Goal: Task Accomplishment & Management: Manage account settings

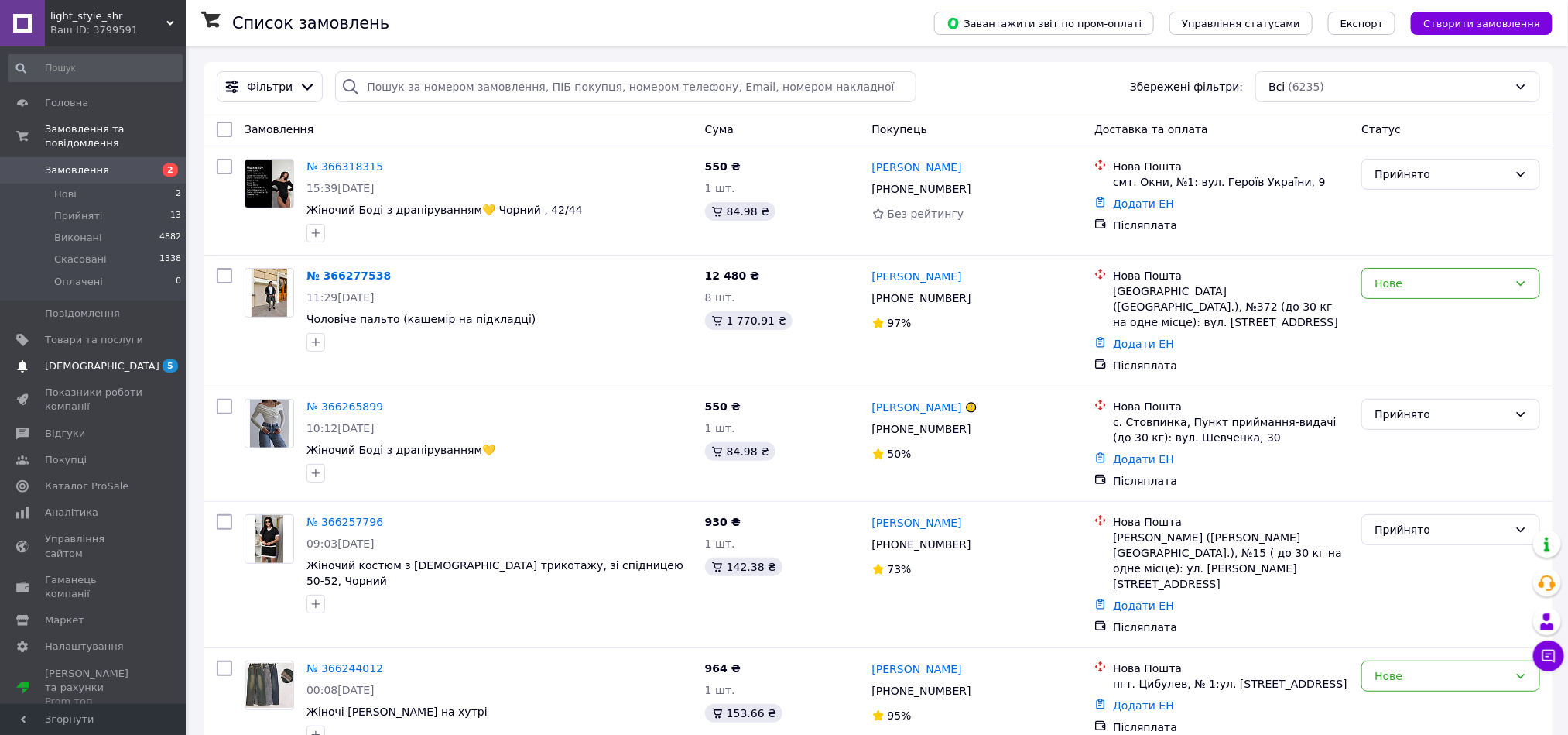
click at [98, 353] on link "Сповіщення 5 0" at bounding box center [95, 367] width 190 height 27
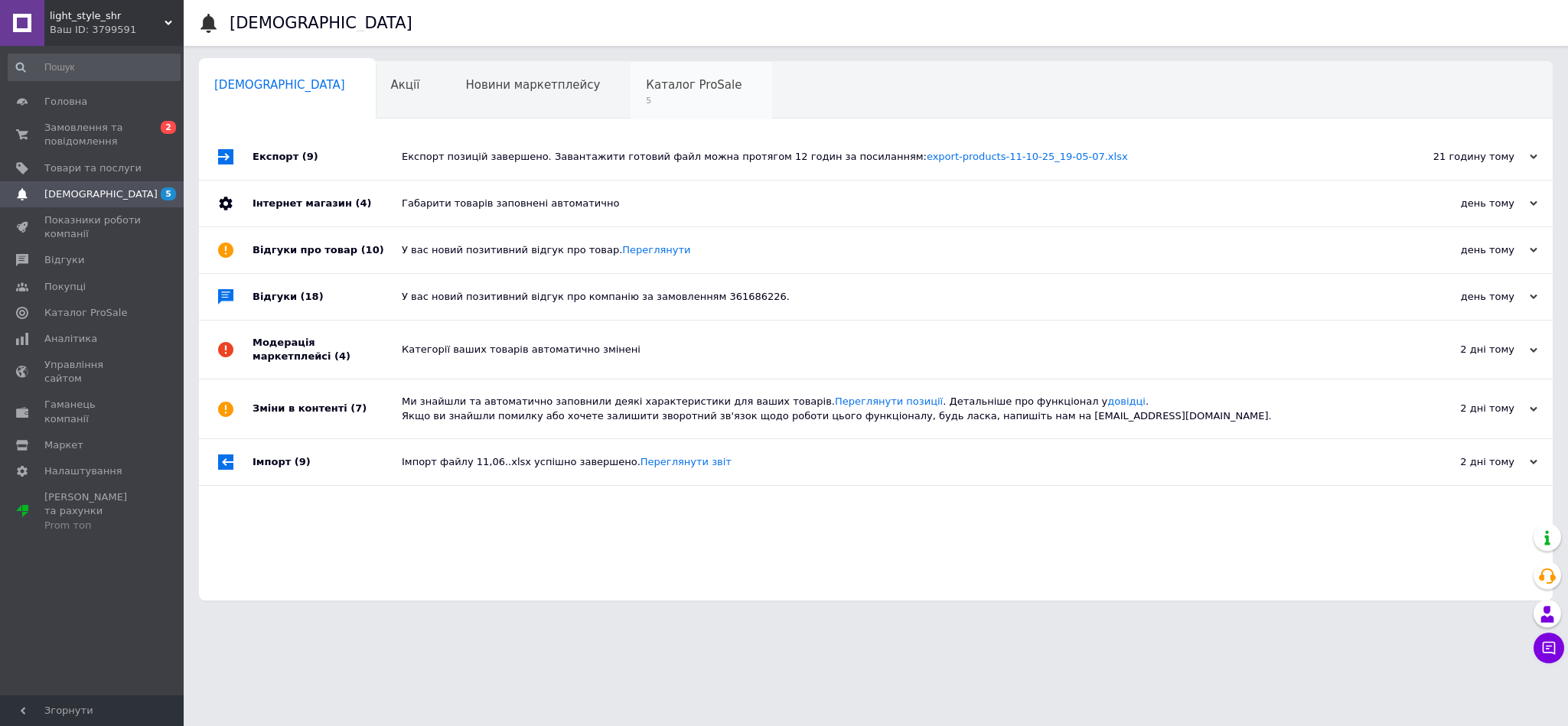
click at [645, 78] on span "Каталог ProSale" at bounding box center [693, 85] width 96 height 14
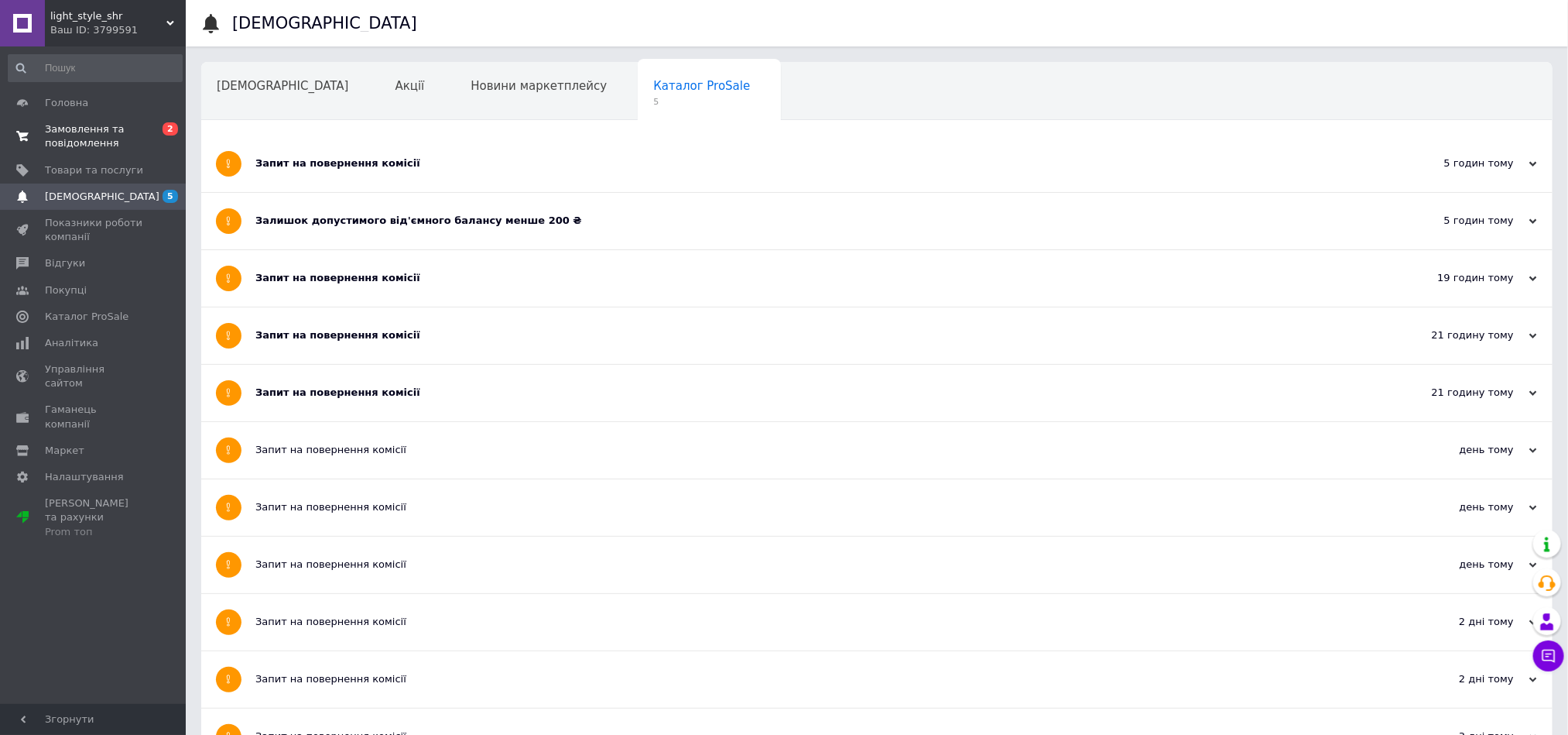
click at [93, 124] on span "Замовлення та повідомлення" at bounding box center [94, 135] width 99 height 28
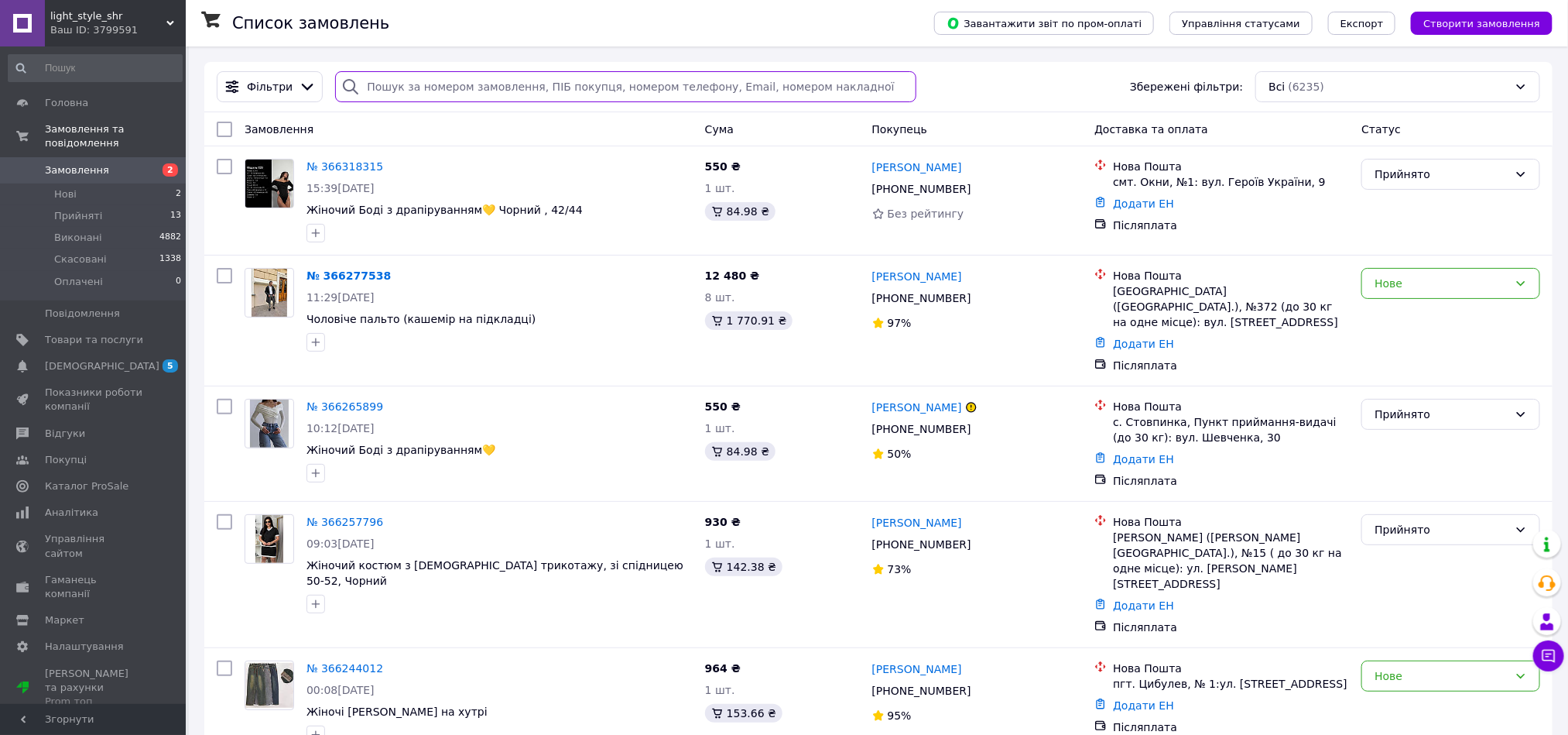
click at [402, 90] on input "search" at bounding box center [625, 86] width 581 height 31
paste input "20451268391086"
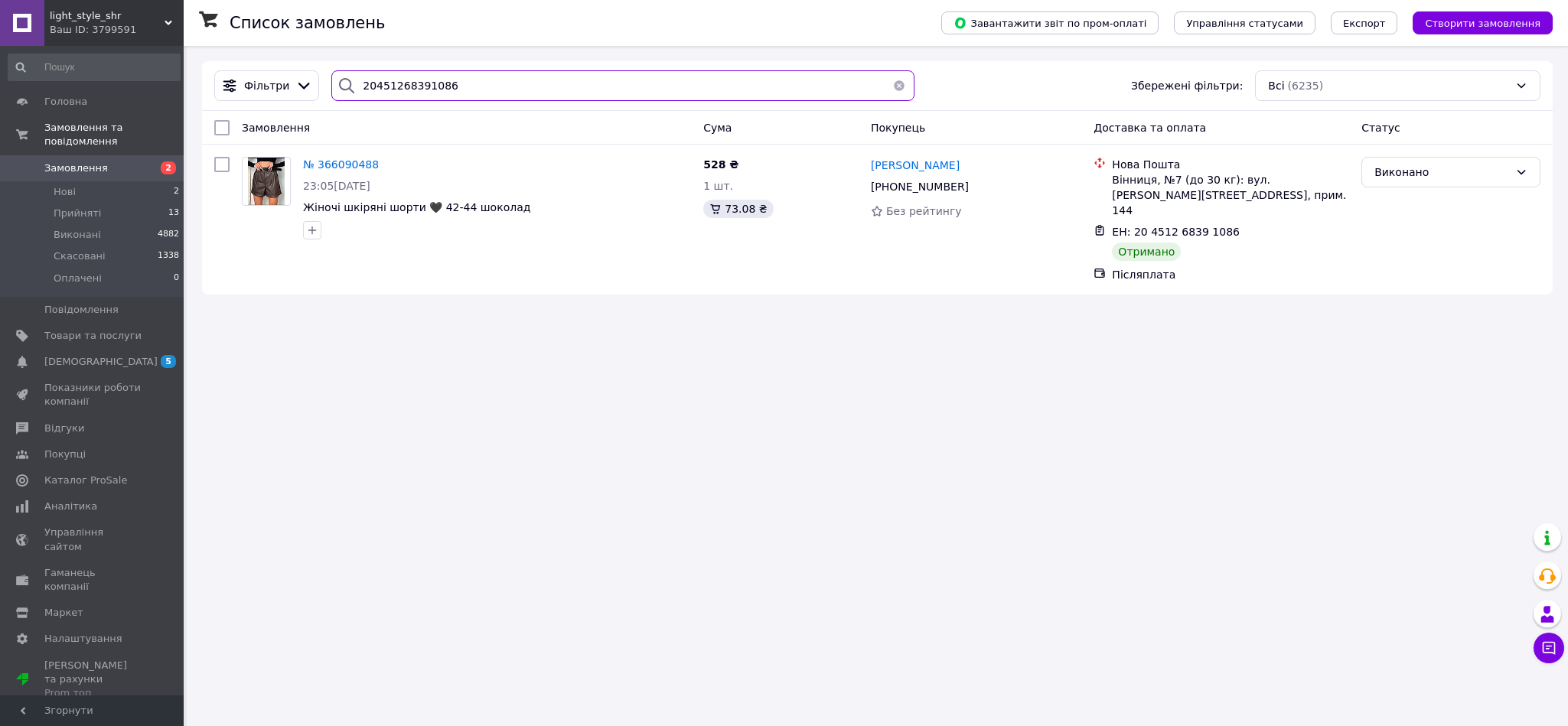
click at [363, 85] on input "20451268391086" at bounding box center [622, 85] width 583 height 31
paste input "4190262"
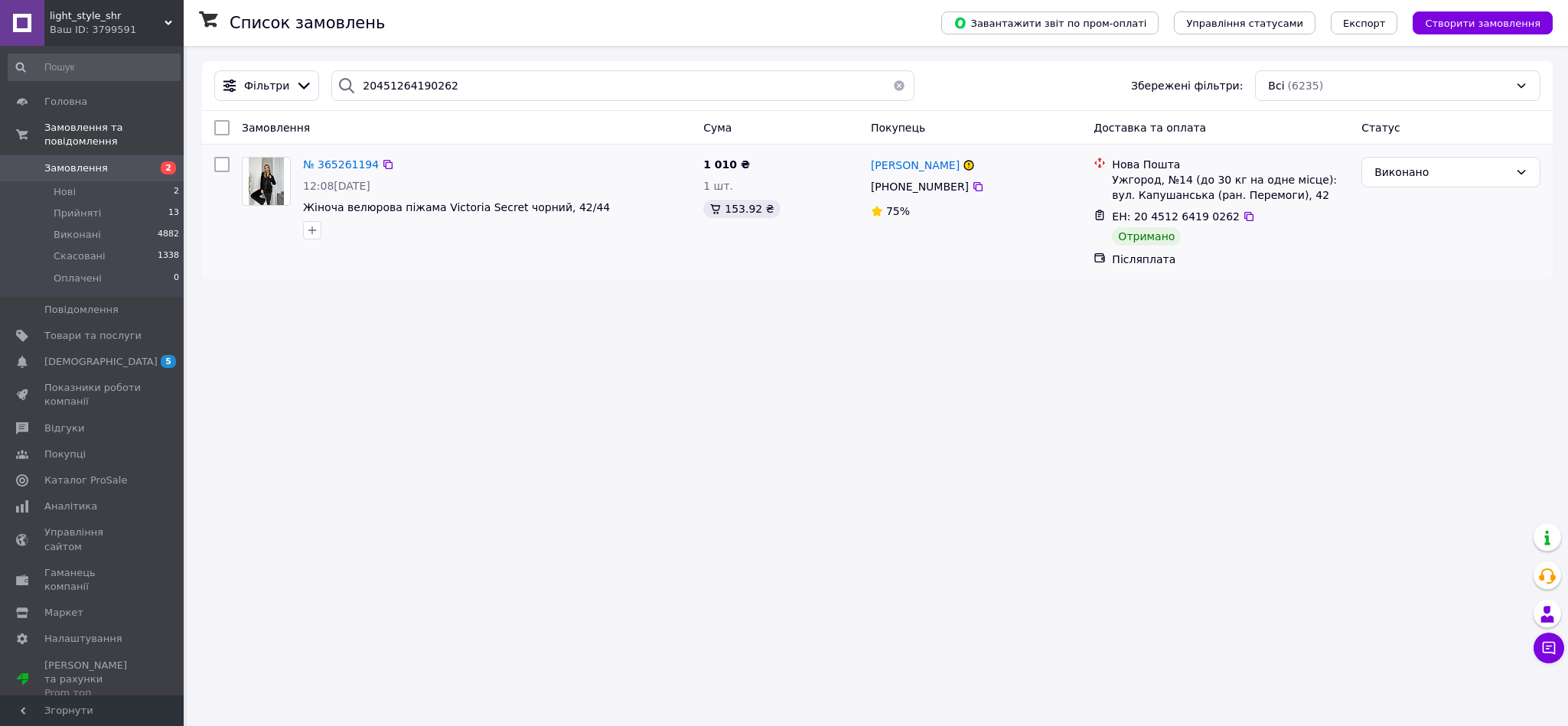
drag, startPoint x: 347, startPoint y: 168, endPoint x: 372, endPoint y: 182, distance: 28.7
click at [371, 182] on span "12:08, 06.10.2025" at bounding box center [337, 186] width 68 height 12
click at [372, 89] on input "20451264190262" at bounding box center [622, 85] width 583 height 31
click at [372, 88] on input "20451264190262" at bounding box center [622, 85] width 583 height 31
paste input "767782"
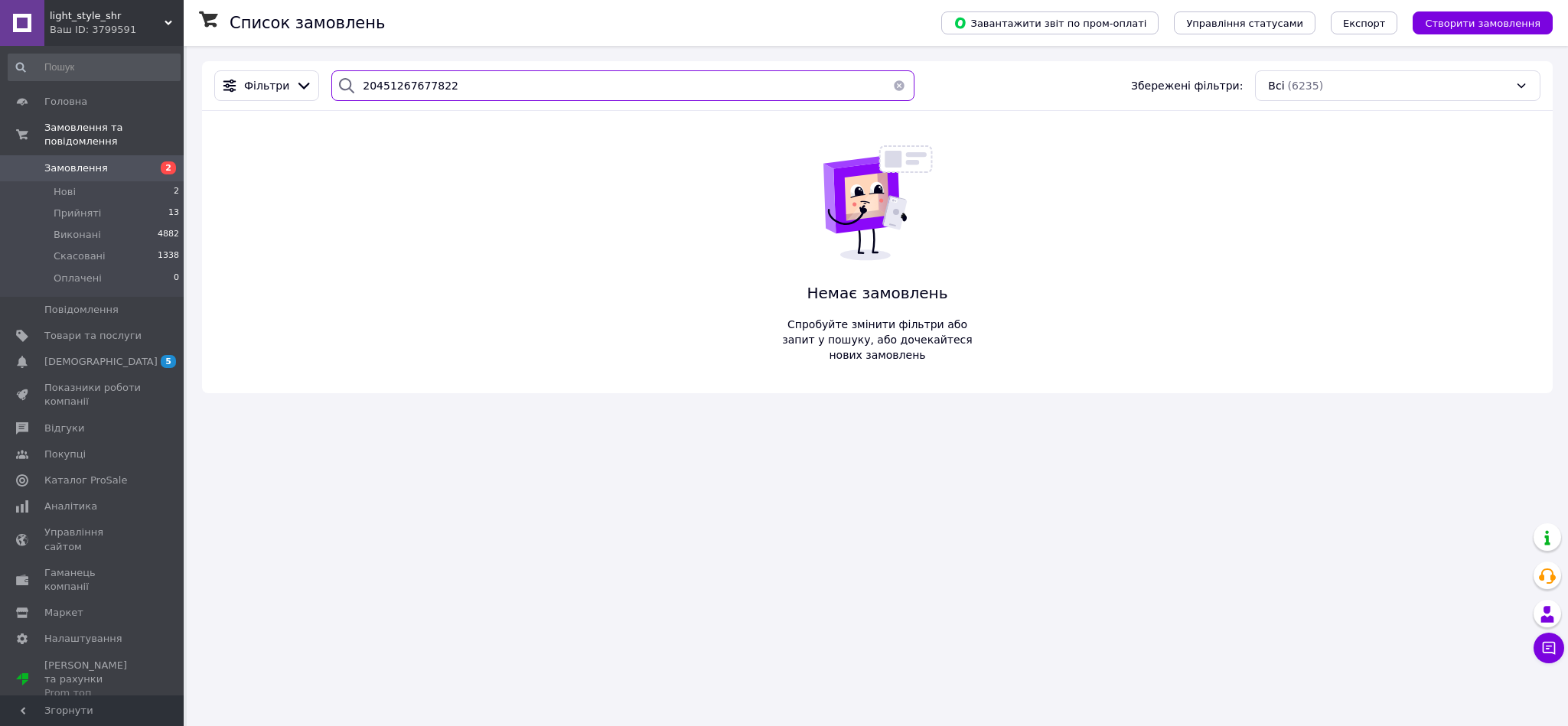
click at [390, 92] on input "20451267677822" at bounding box center [622, 85] width 583 height 31
paste input "3803729"
click at [399, 83] on input "20451263803729" at bounding box center [622, 85] width 583 height 31
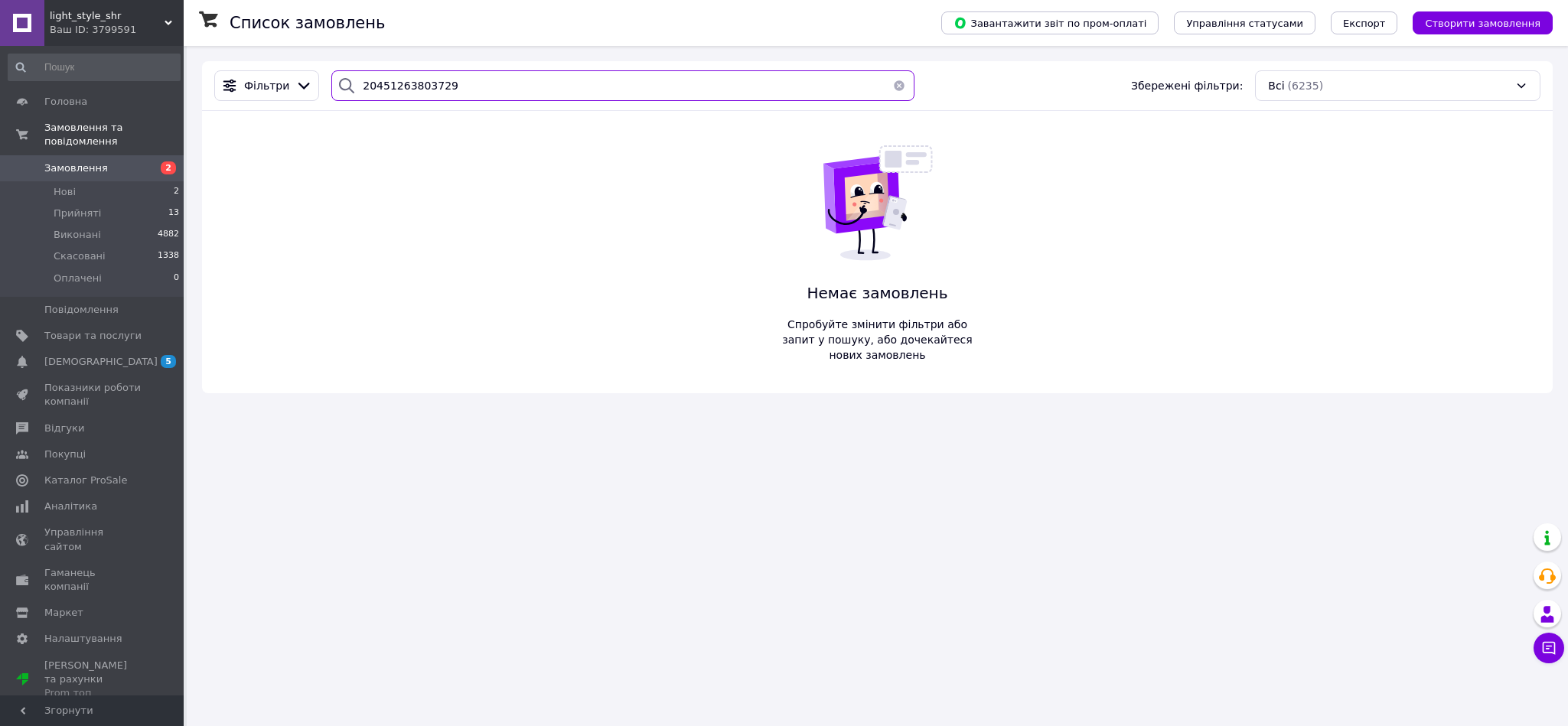
paste input "526077"
click at [403, 76] on input "20451265260779" at bounding box center [622, 85] width 583 height 31
paste input "2923357"
click at [390, 88] on input "20451262923357" at bounding box center [622, 85] width 583 height 31
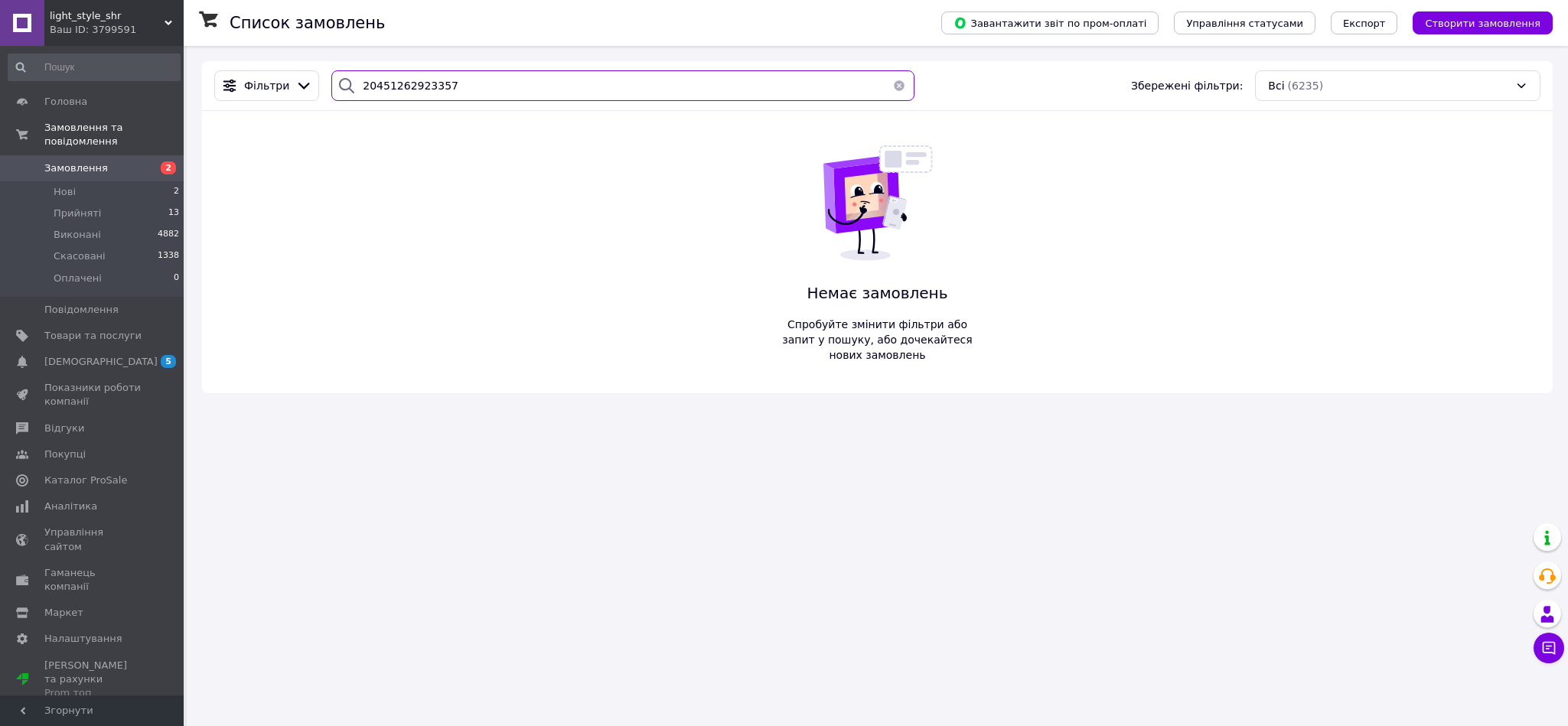
click at [390, 88] on input "20451262923357" at bounding box center [622, 85] width 583 height 31
paste input "8375393"
click at [395, 83] on input "20451268375393" at bounding box center [622, 85] width 583 height 31
paste input "4519"
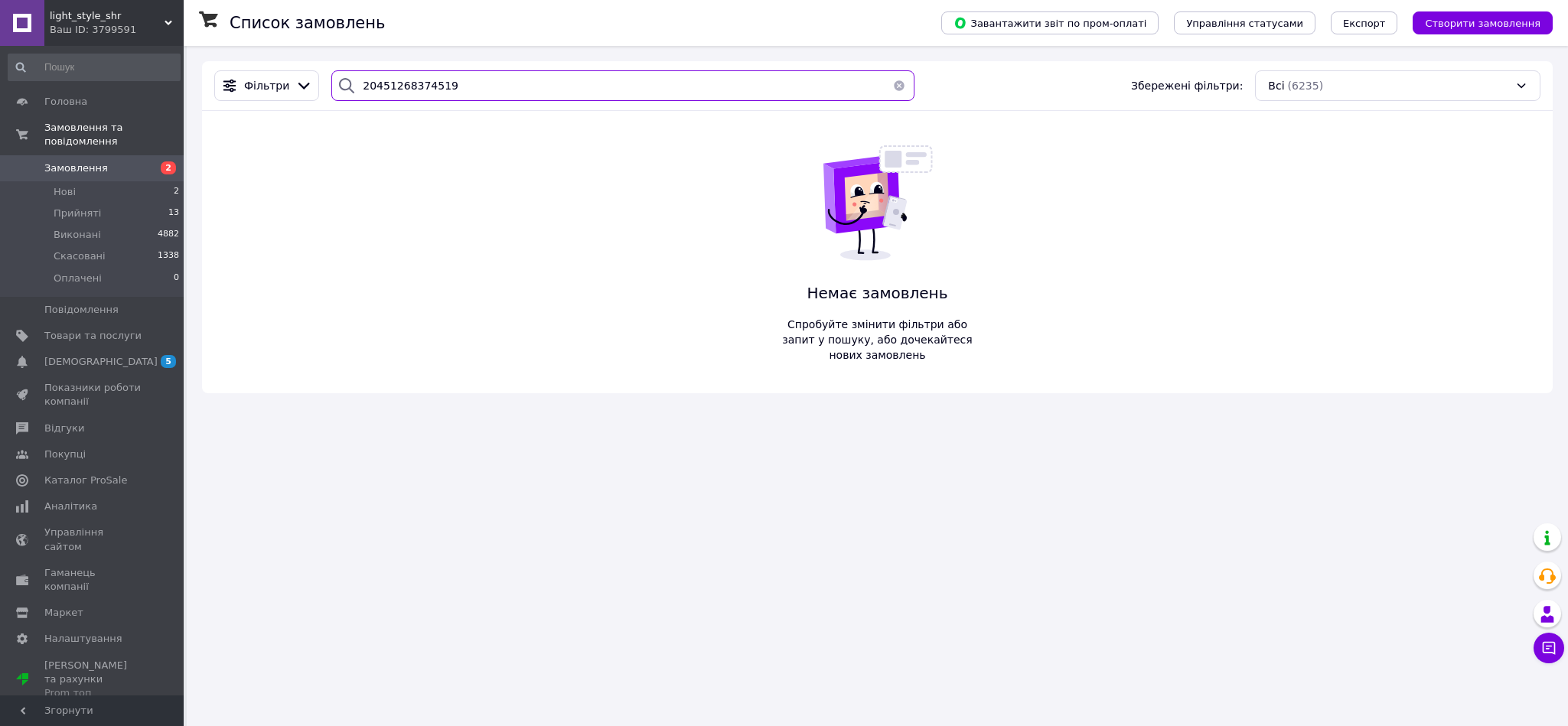
click at [379, 74] on input "20451268374519" at bounding box center [622, 85] width 583 height 31
paste input "6056"
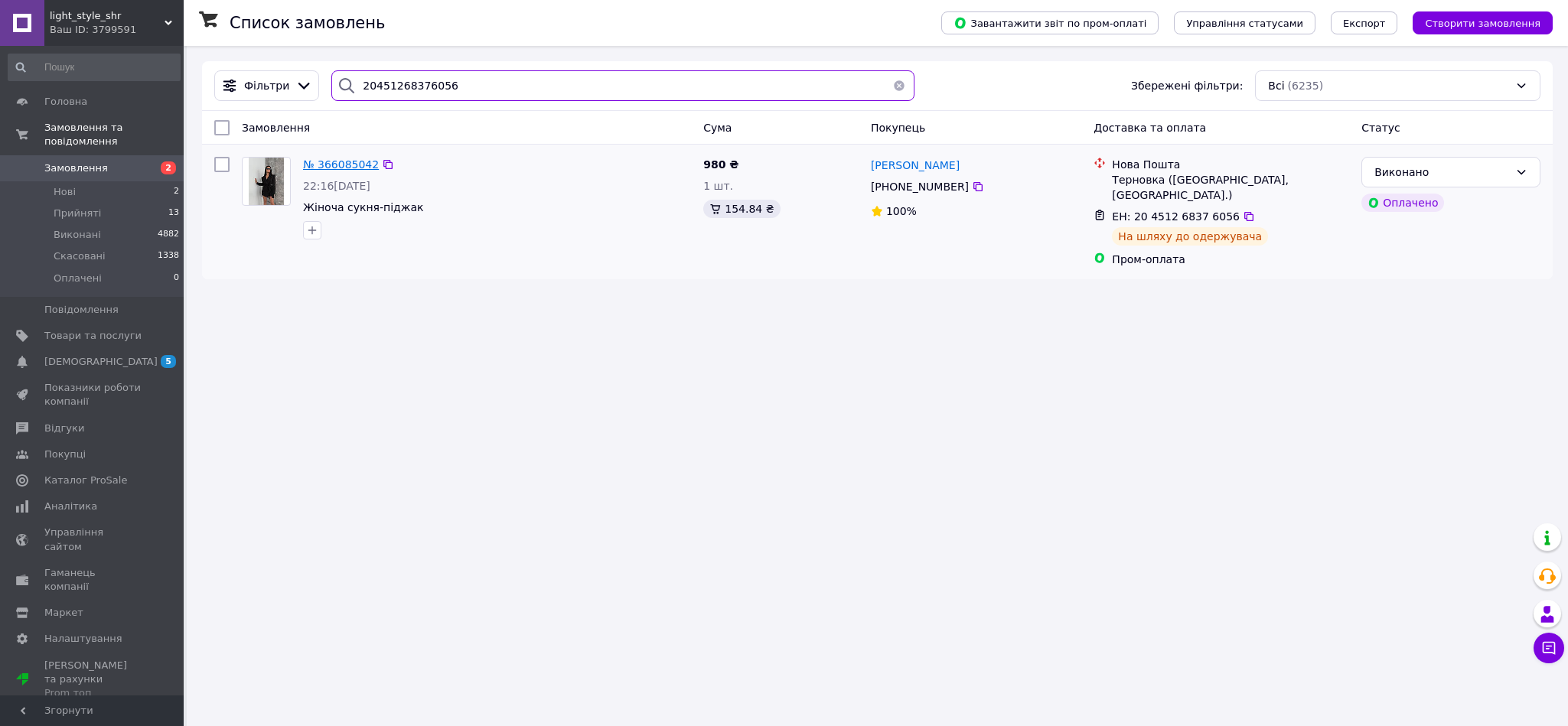
type input "20451268376056"
click at [890, 90] on button "button" at bounding box center [899, 85] width 31 height 31
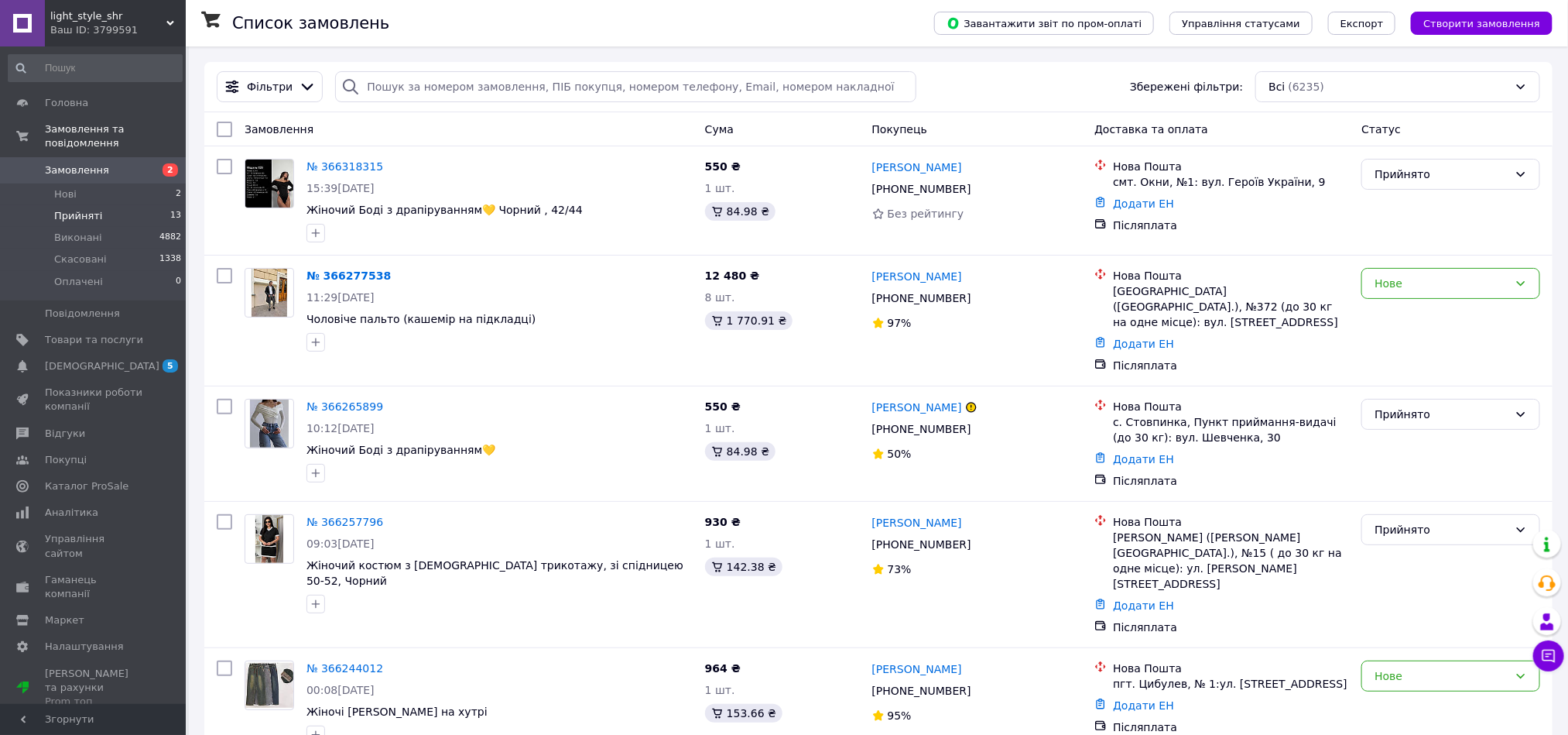
click at [99, 205] on li "Прийняті 13" at bounding box center [95, 216] width 190 height 22
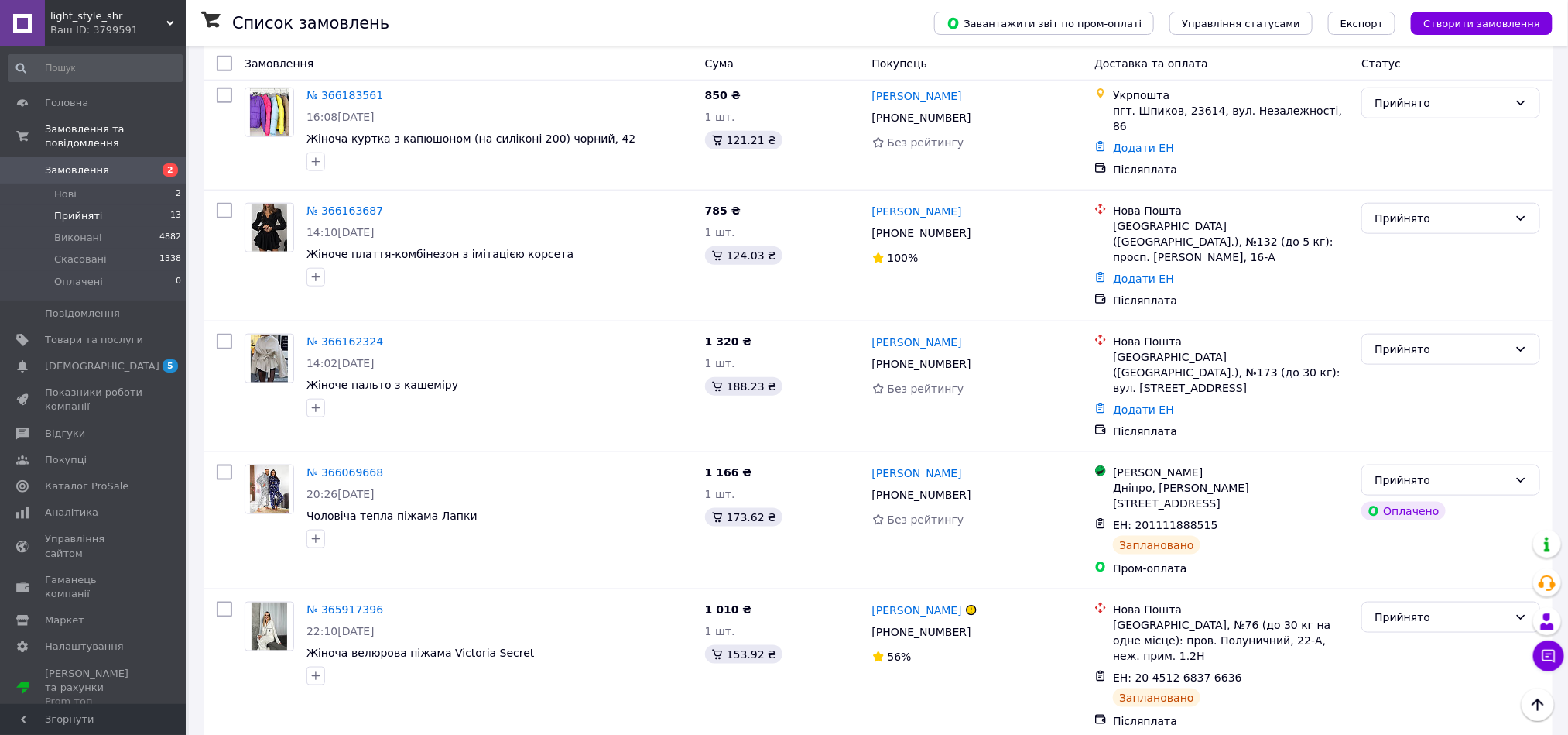
scroll to position [730, 0]
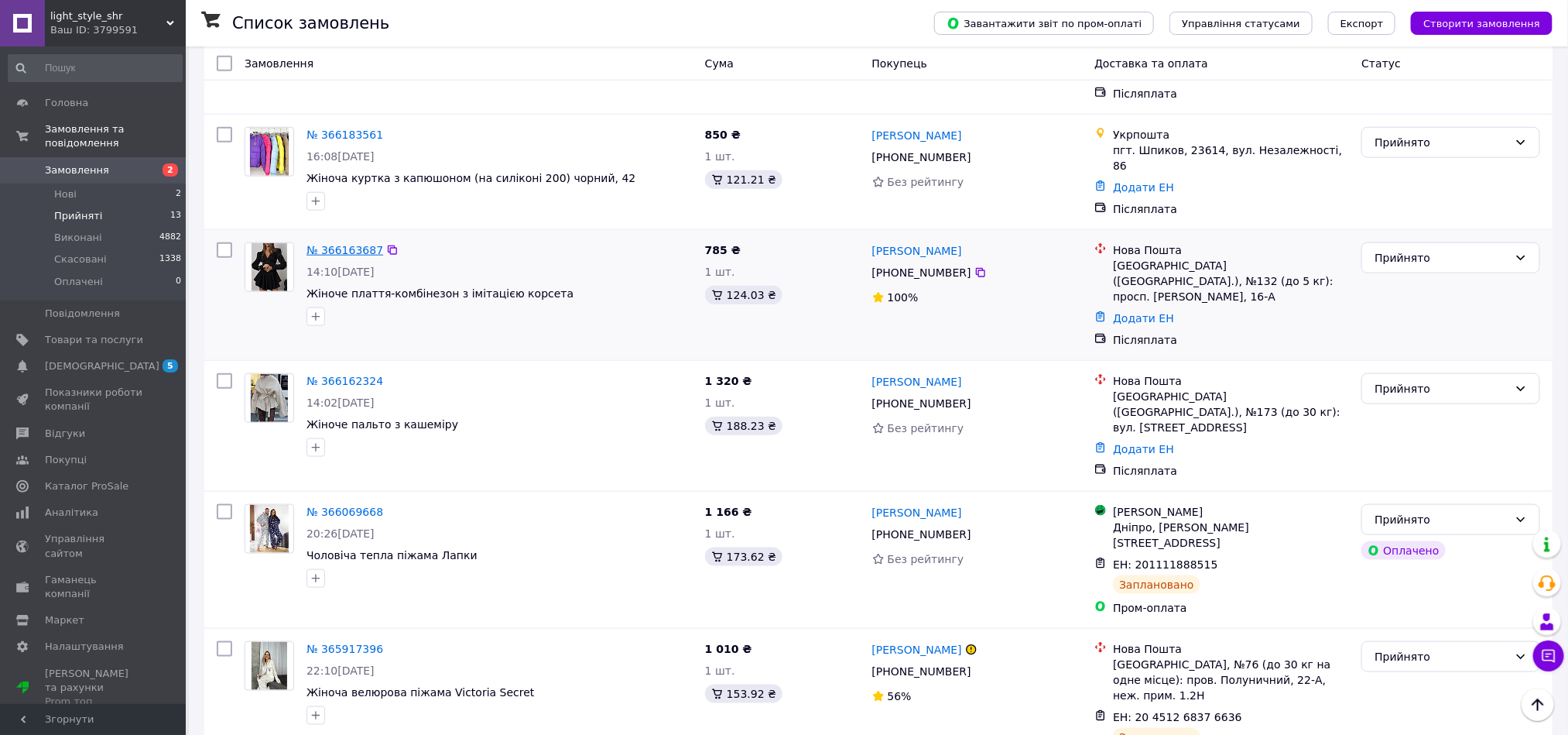
drag, startPoint x: 330, startPoint y: 159, endPoint x: 323, endPoint y: 168, distance: 11.4
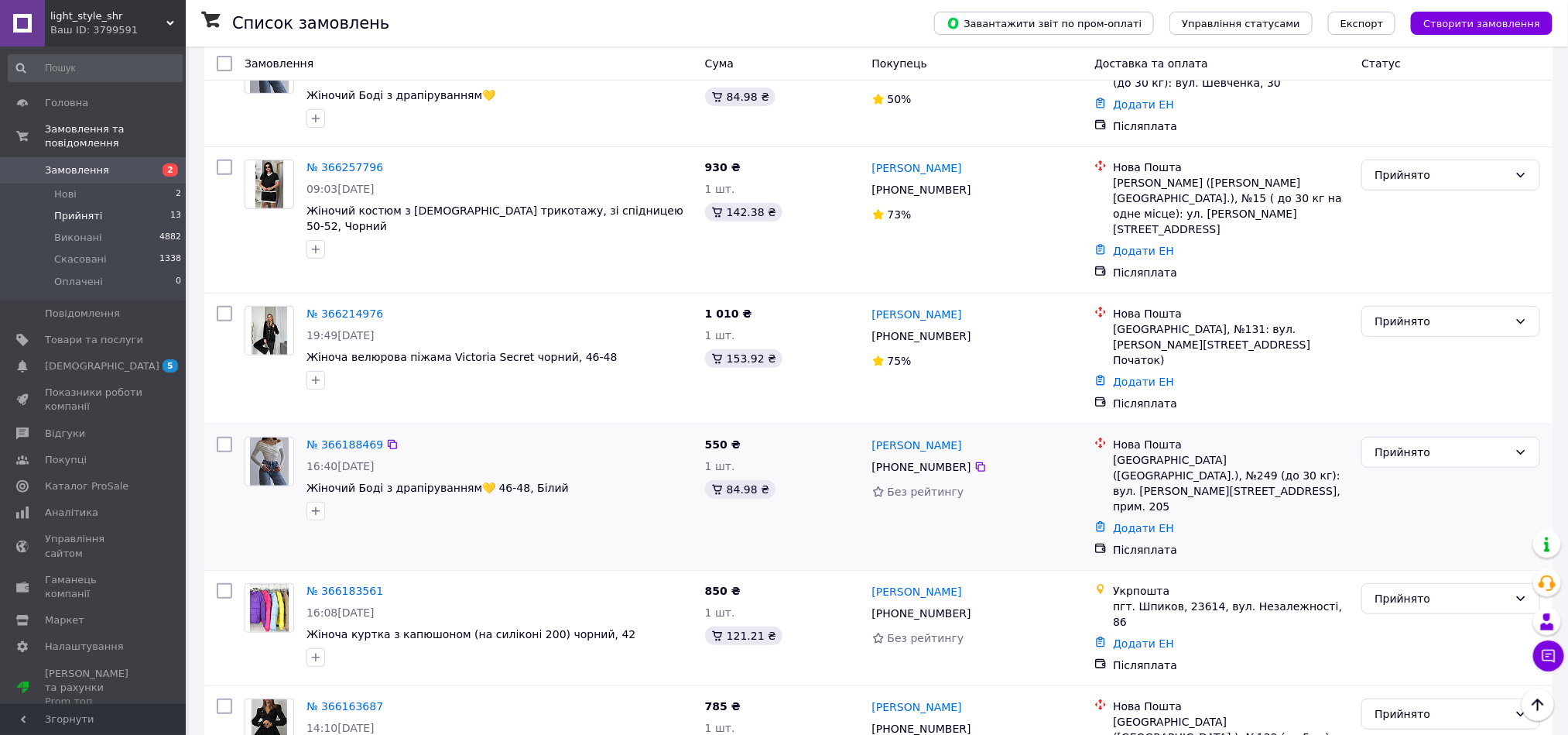
scroll to position [266, 0]
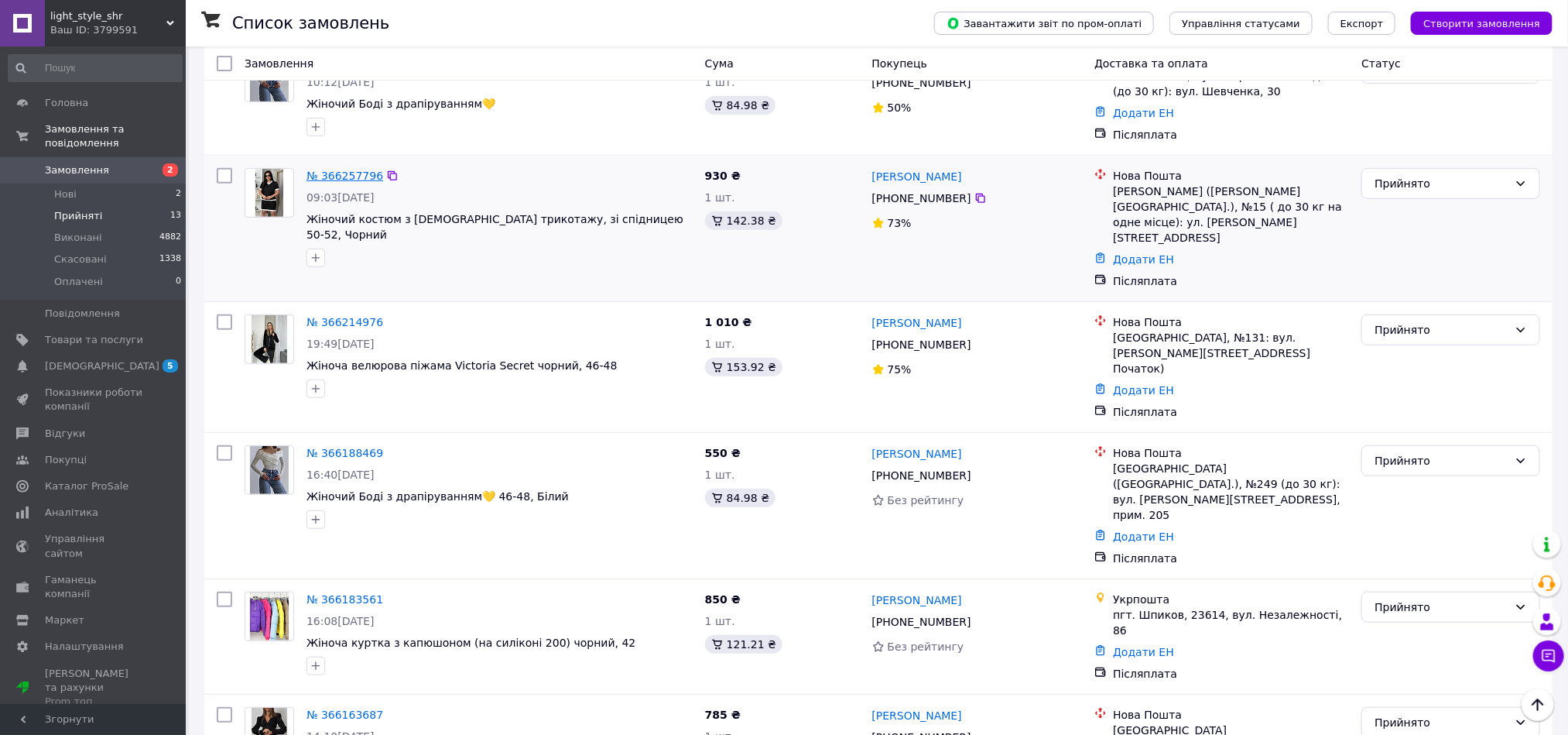
drag, startPoint x: 335, startPoint y: 167, endPoint x: 331, endPoint y: 180, distance: 13.6
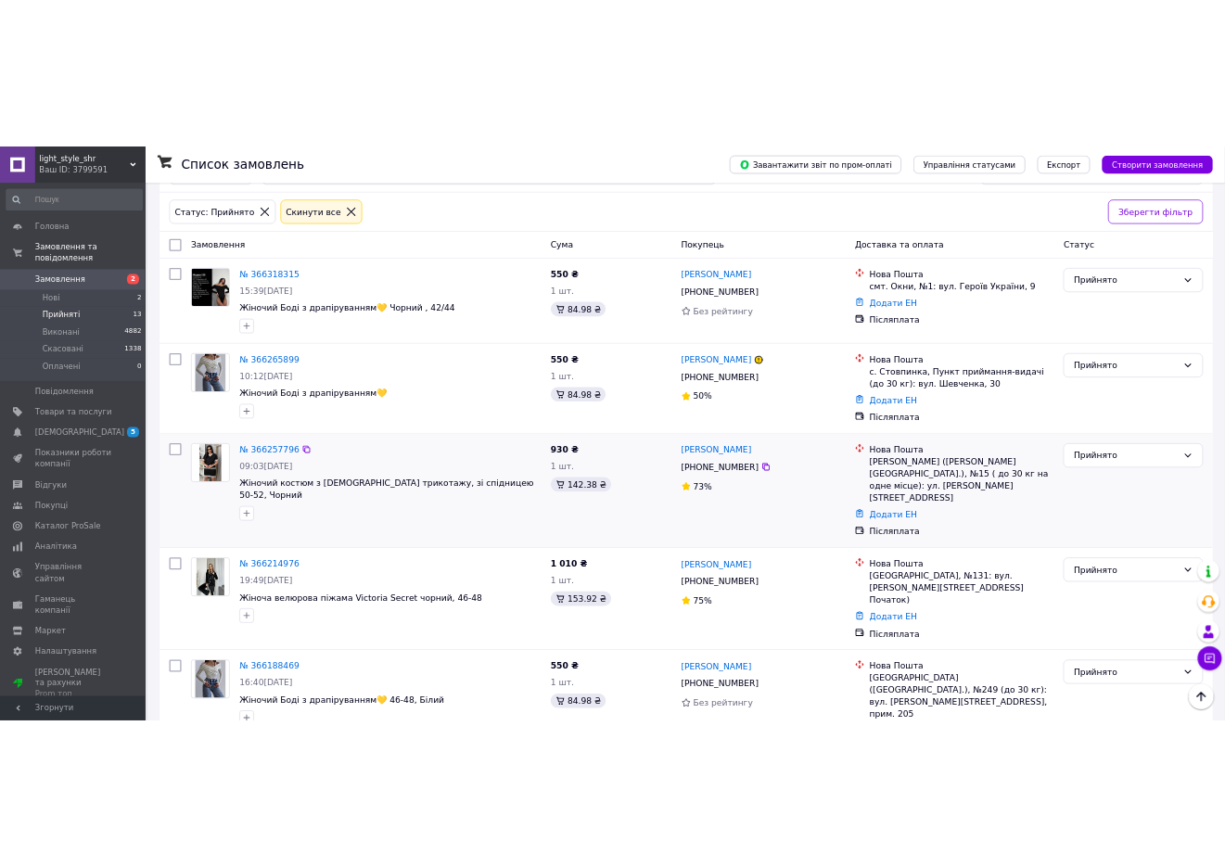
scroll to position [40, 0]
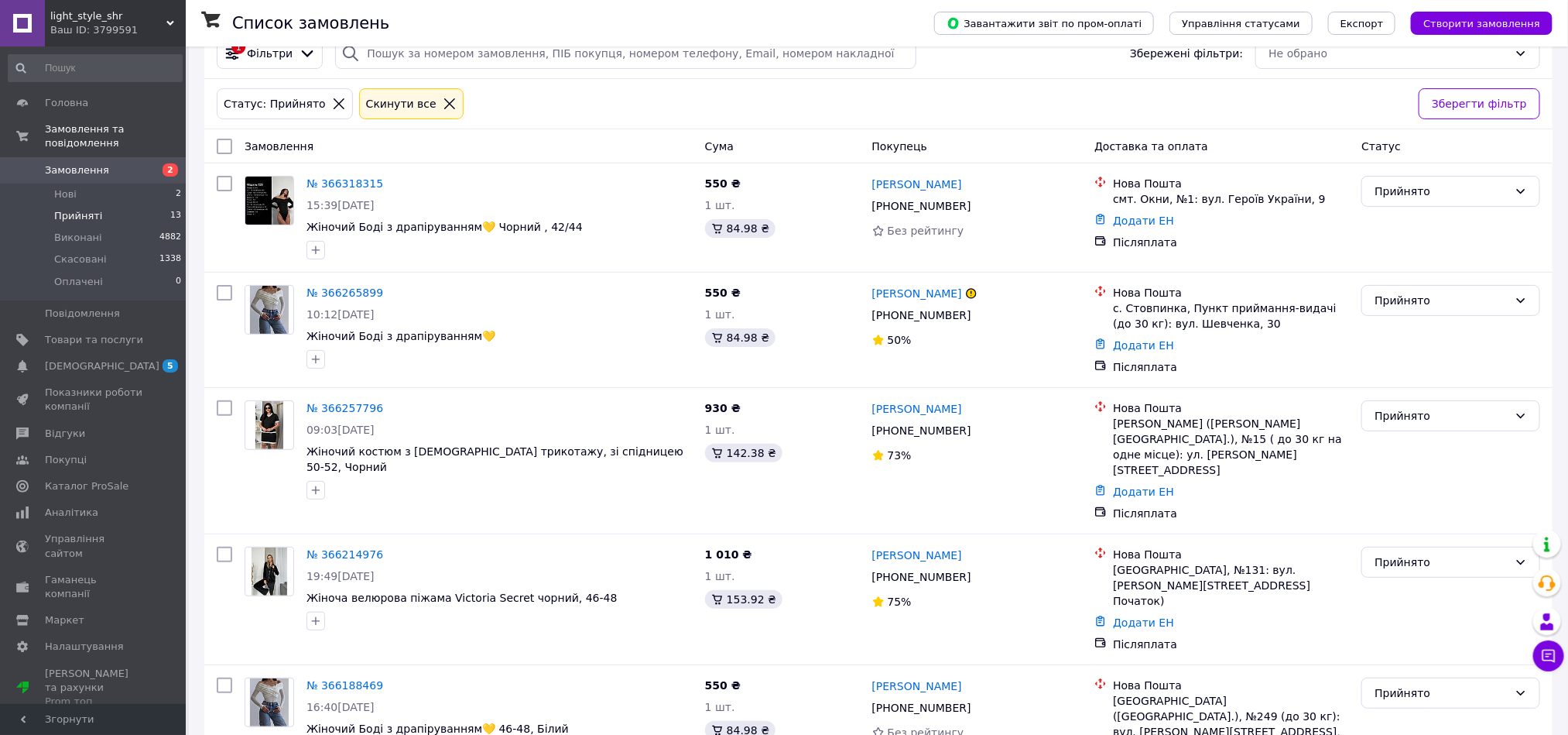
click at [509, 134] on div "Замовлення" at bounding box center [469, 146] width 461 height 28
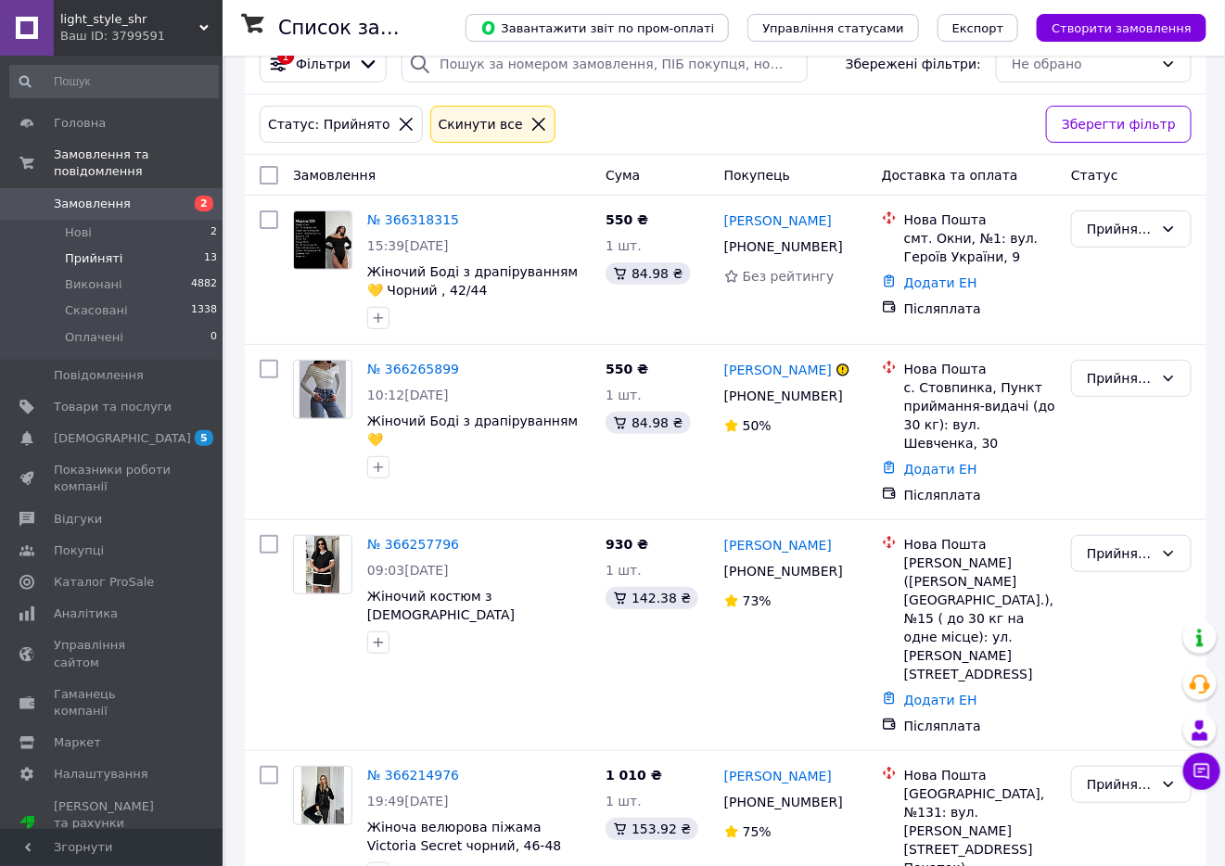
click at [530, 129] on icon at bounding box center [538, 124] width 17 height 17
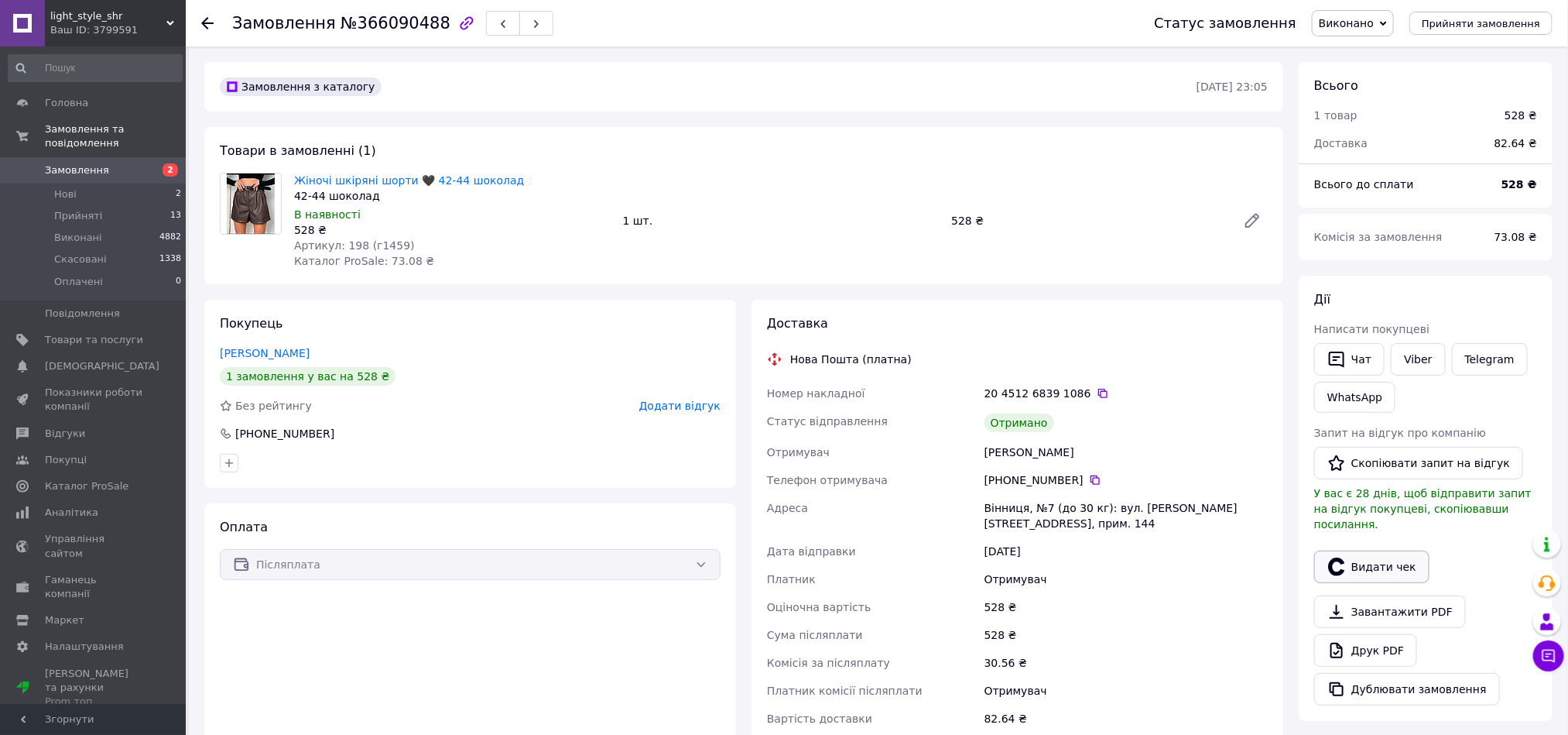
click at [1400, 560] on button "Видати чек" at bounding box center [1372, 566] width 115 height 33
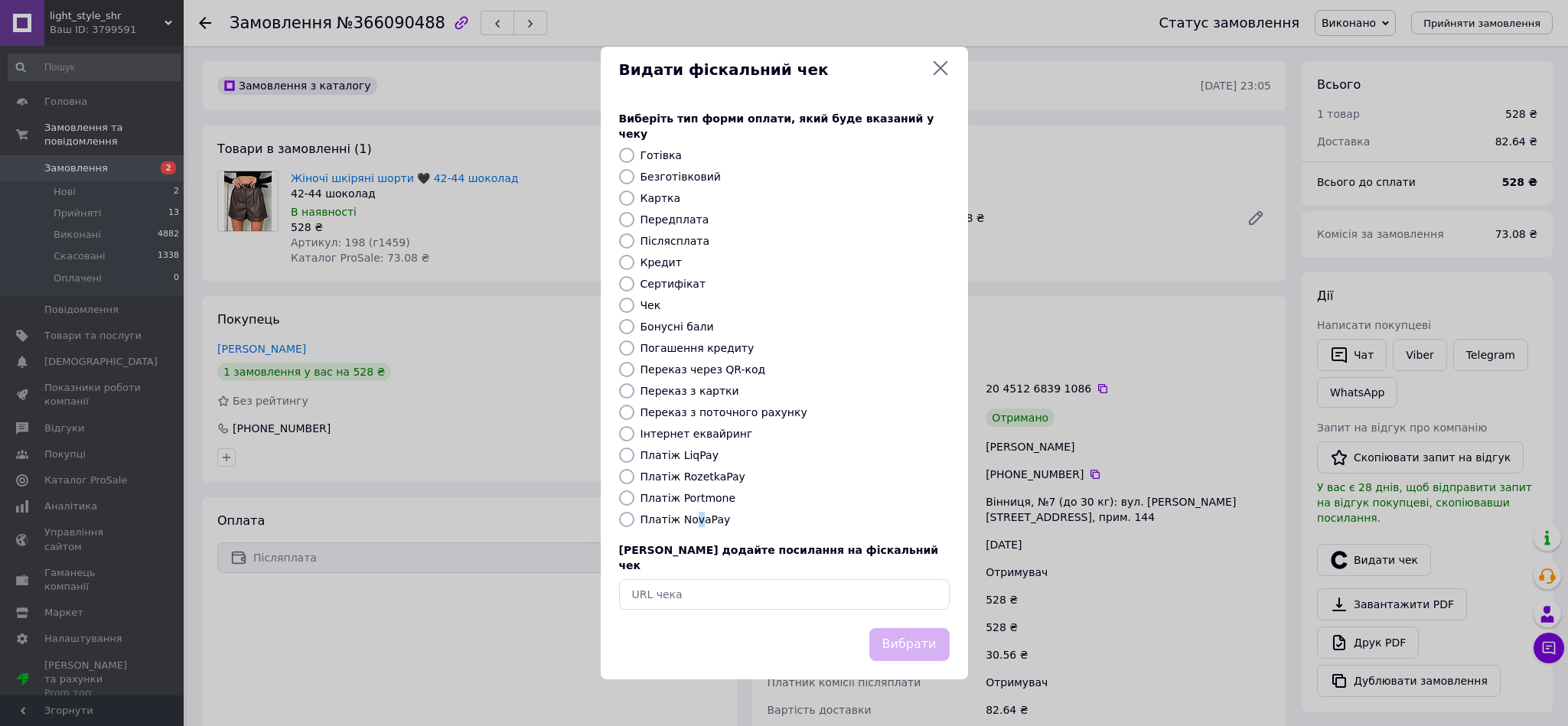
click at [694, 516] on label "Платіж NovaPay" at bounding box center [685, 519] width 90 height 12
click at [625, 515] on input "Платіж NovaPay" at bounding box center [626, 519] width 16 height 16
radio input "true"
click at [935, 629] on button "Вибрати" at bounding box center [909, 644] width 80 height 33
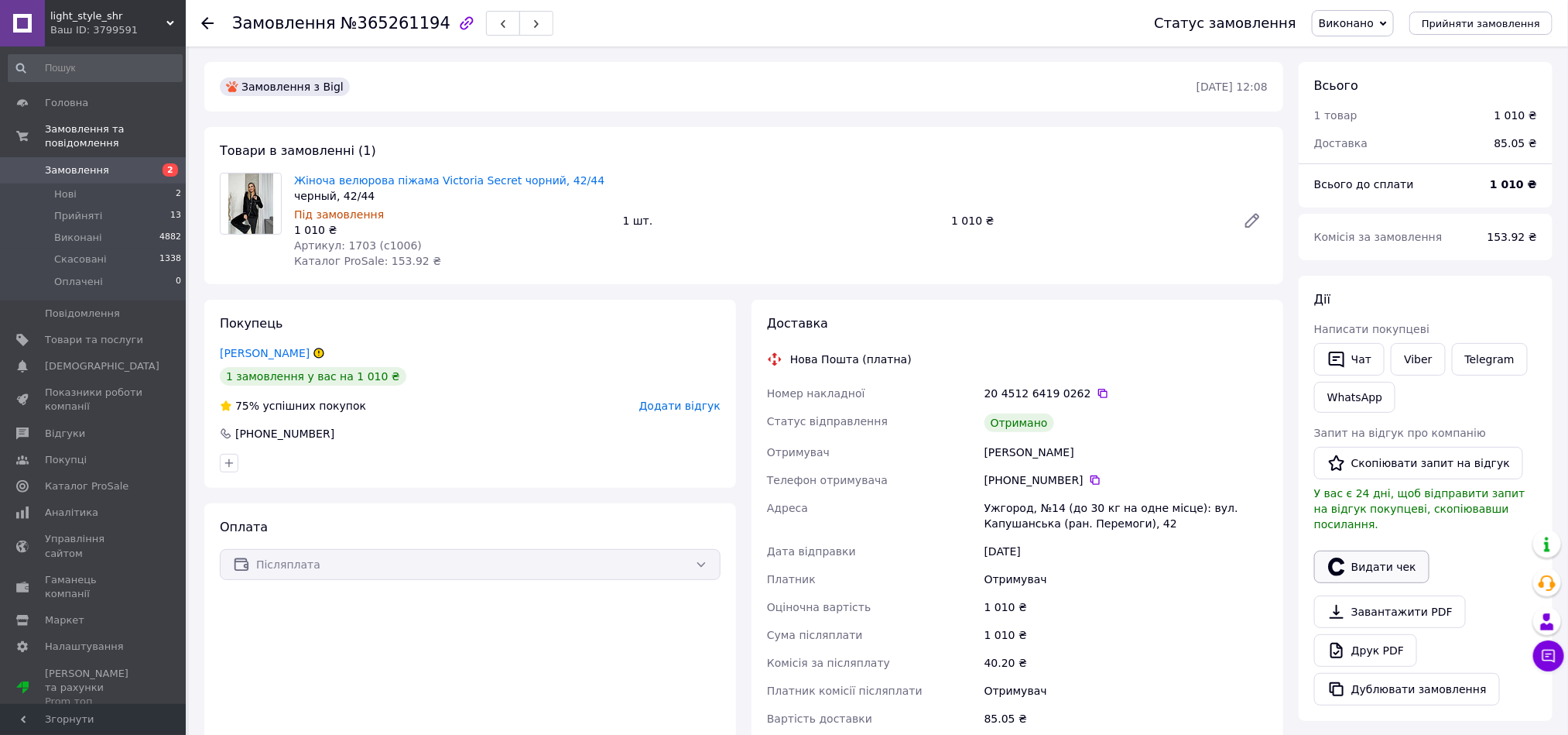
click at [1389, 560] on button "Видати чек" at bounding box center [1372, 566] width 115 height 33
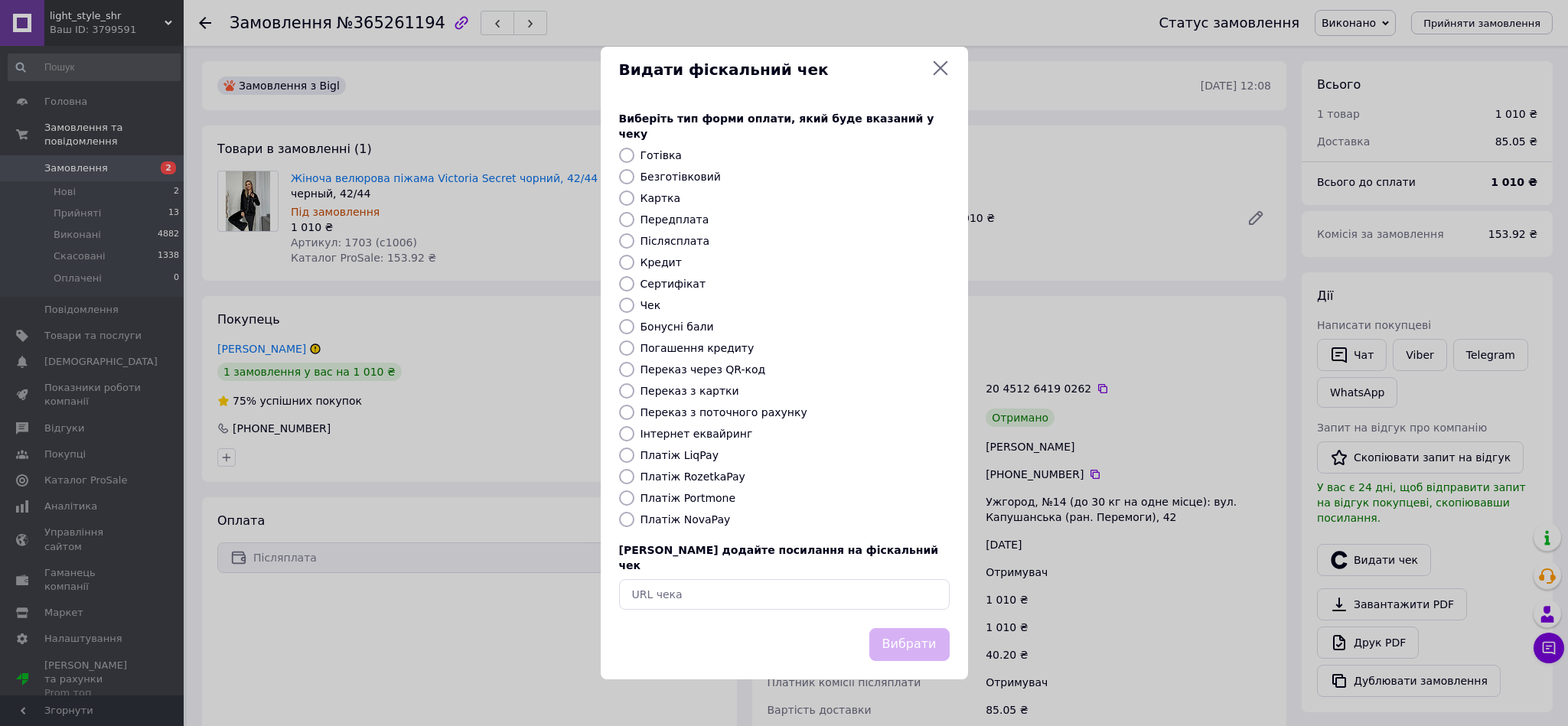
click at [701, 506] on div "Виберіть тип форми оплати, який буде вказаний у чеку Готівка Безготівковий Карт…" at bounding box center [784, 360] width 367 height 535
click at [688, 516] on label "Платіж NovaPay" at bounding box center [685, 519] width 90 height 12
click at [635, 516] on input "Платіж NovaPay" at bounding box center [626, 519] width 16 height 16
radio input "true"
click at [928, 628] on button "Вибрати" at bounding box center [909, 644] width 80 height 33
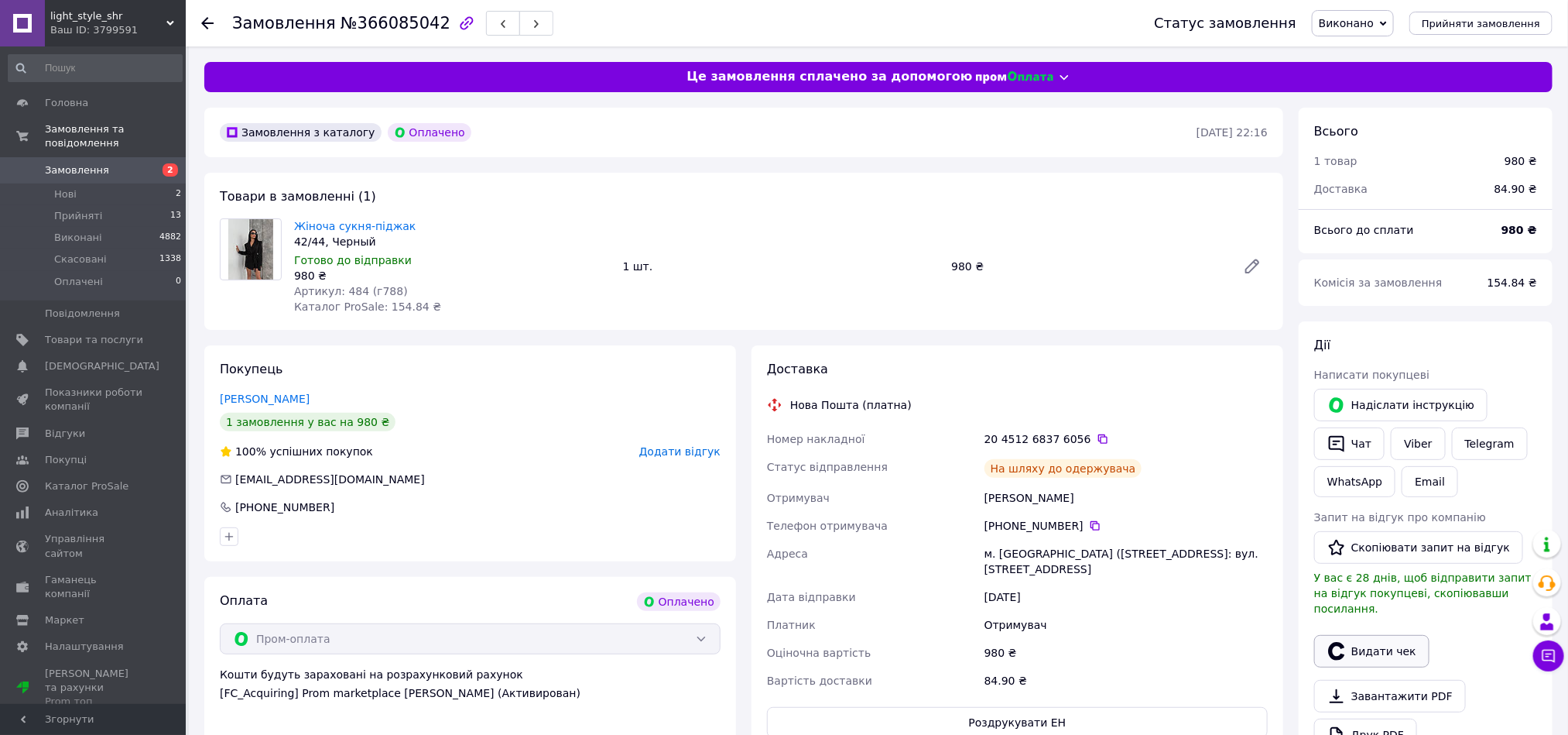
click at [1361, 643] on button "Видати чек" at bounding box center [1372, 651] width 115 height 33
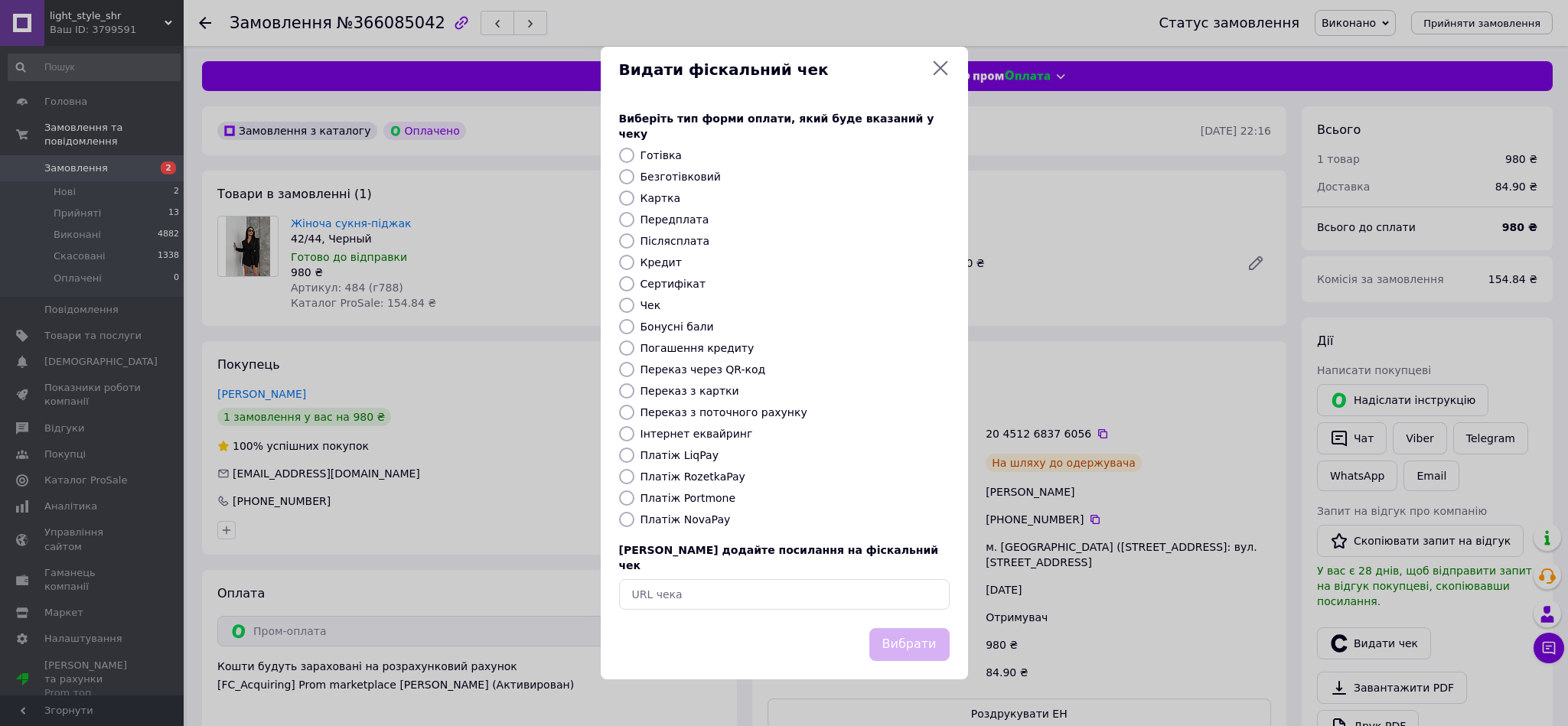
click at [714, 474] on label "Платіж RozetkaPay" at bounding box center [692, 476] width 105 height 12
click at [635, 474] on input "Платіж RozetkaPay" at bounding box center [626, 476] width 16 height 16
radio input "true"
click at [898, 628] on button "Вибрати" at bounding box center [909, 644] width 80 height 33
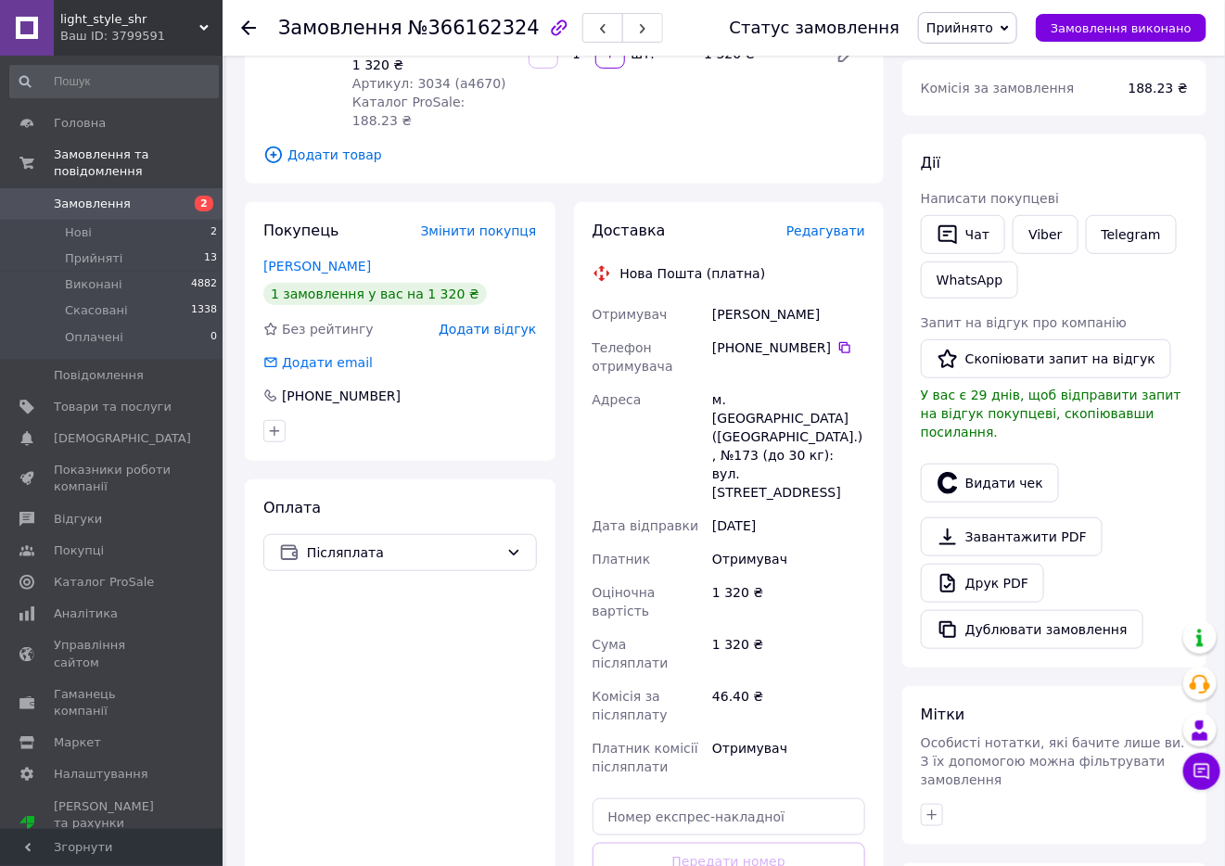
scroll to position [278, 0]
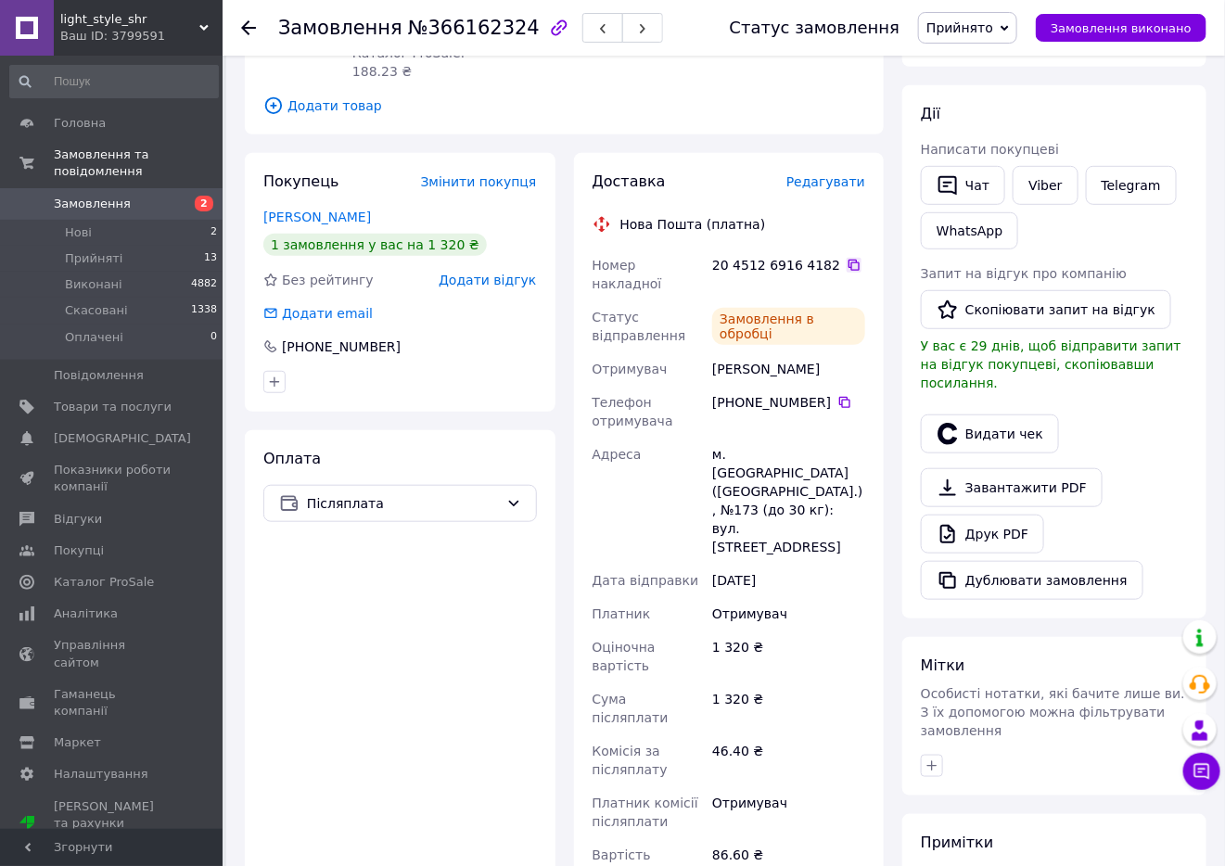
click at [846, 258] on icon at bounding box center [853, 265] width 15 height 15
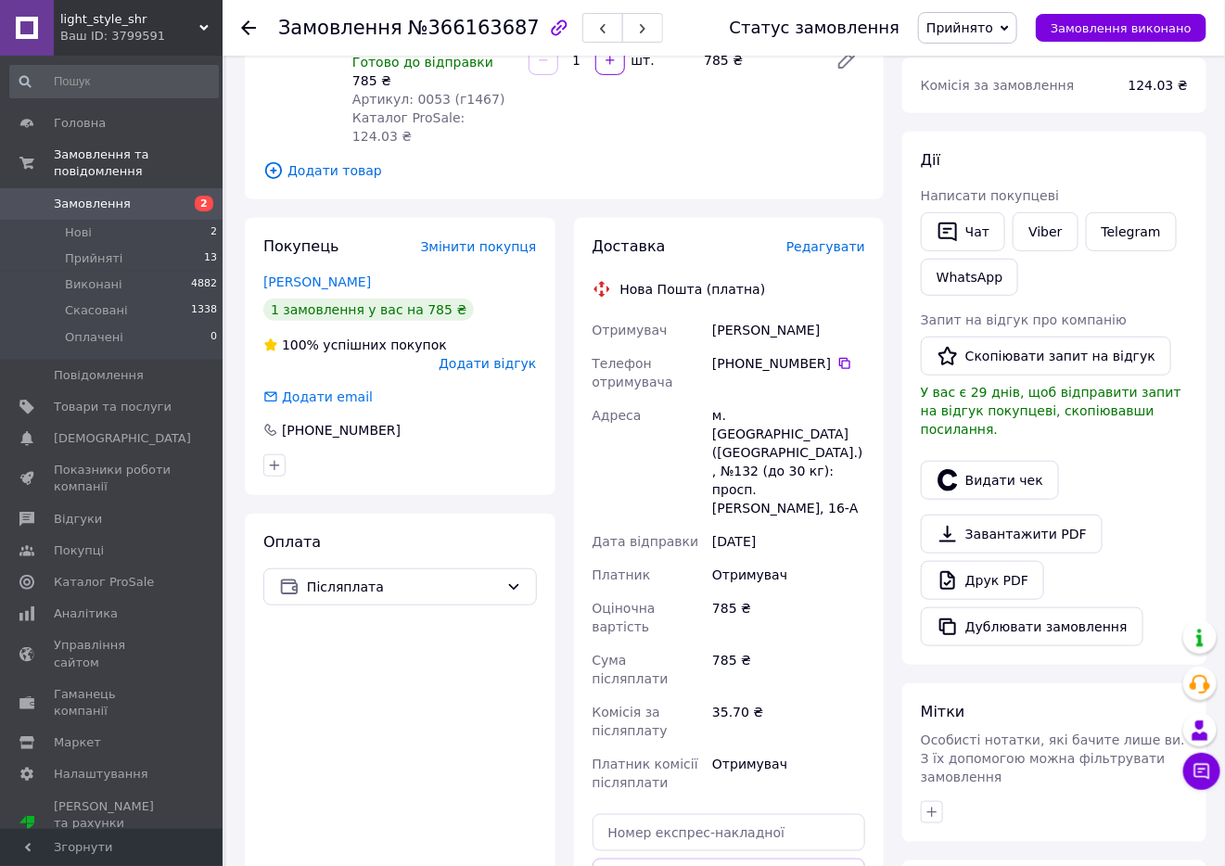
scroll to position [278, 0]
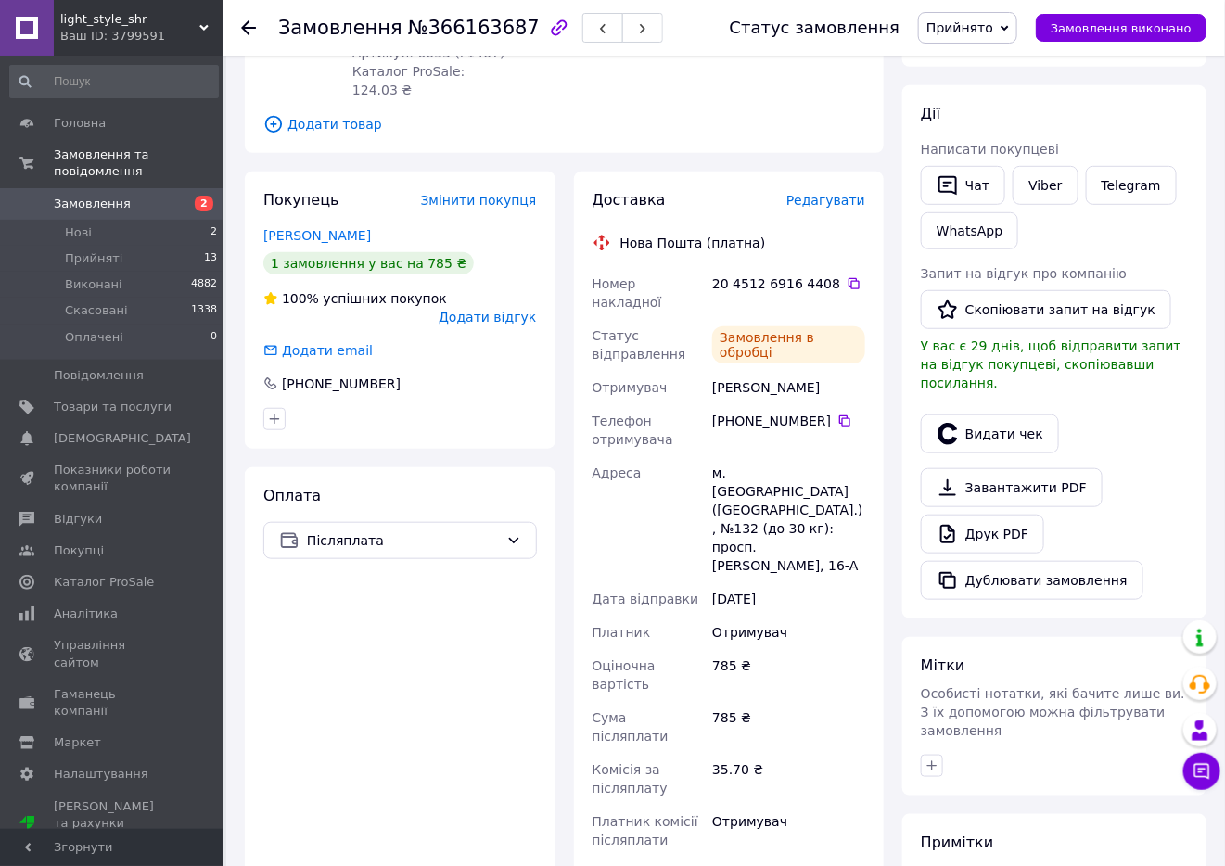
click at [832, 274] on div "20 4512 6916 4408" at bounding box center [788, 283] width 153 height 19
click at [848, 278] on icon at bounding box center [853, 283] width 11 height 11
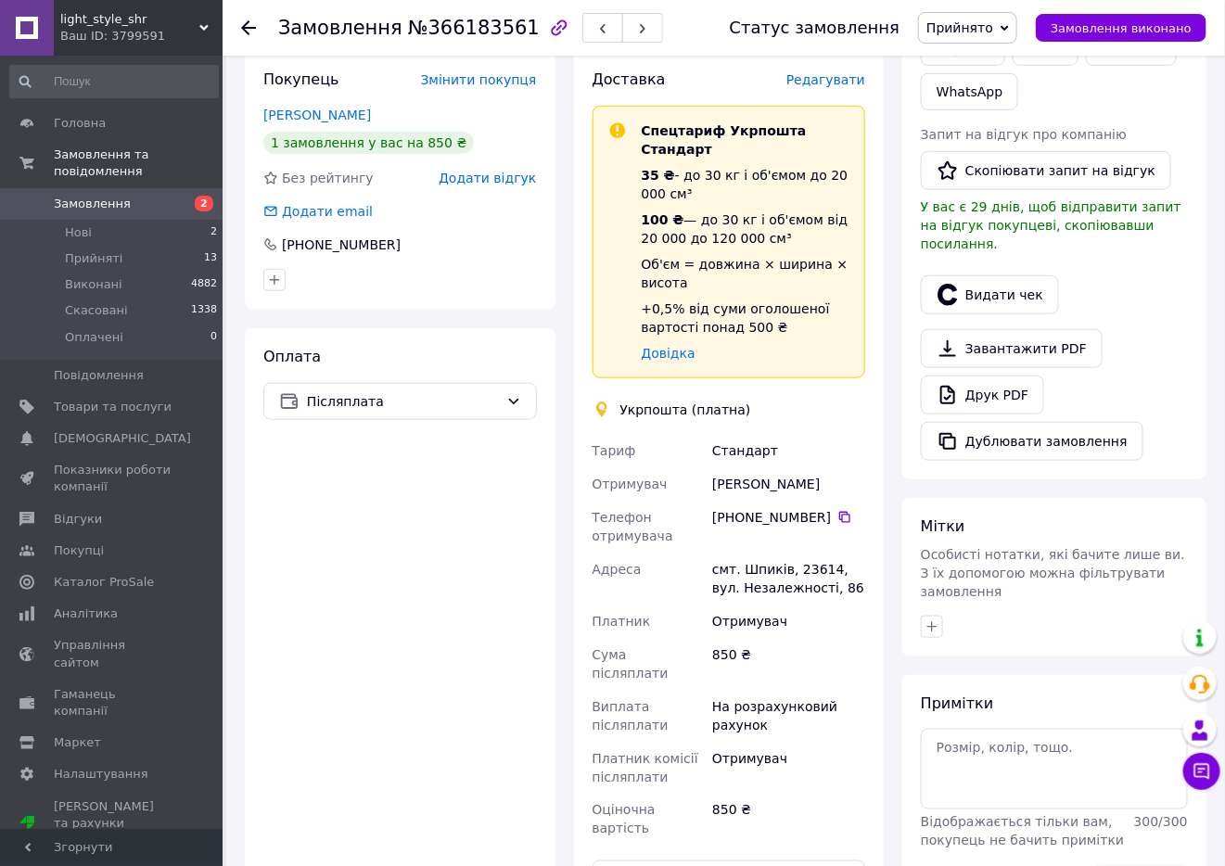
scroll to position [556, 0]
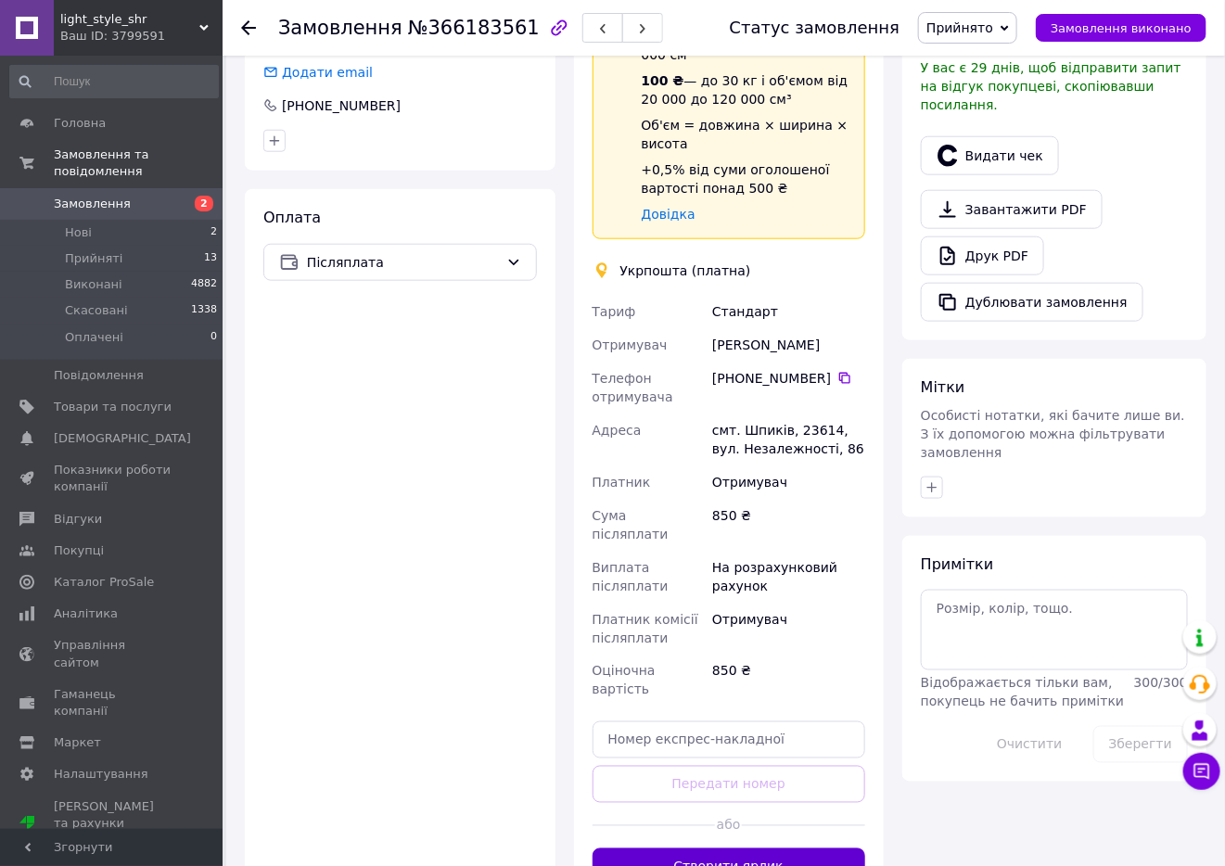
click at [804, 848] on button "Створити ярлик" at bounding box center [728, 866] width 273 height 37
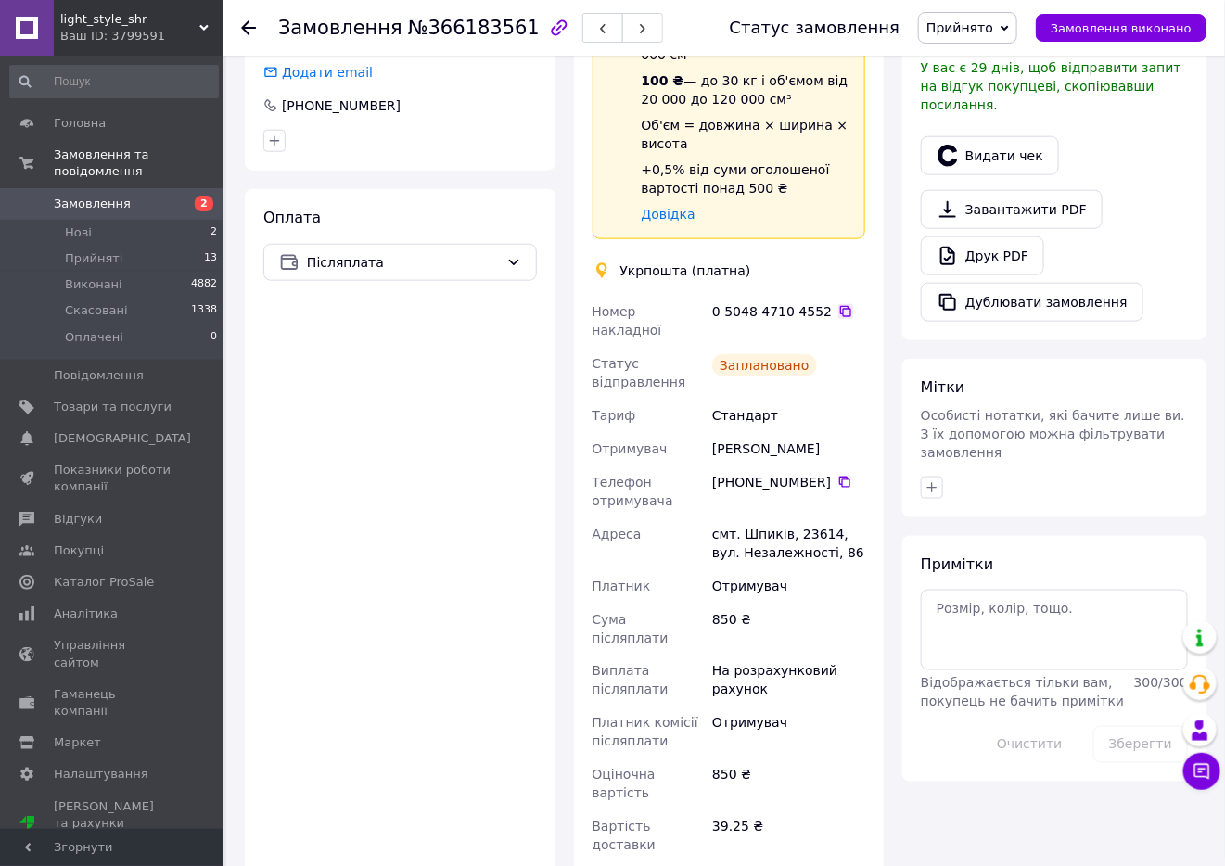
click at [840, 306] on icon at bounding box center [845, 311] width 11 height 11
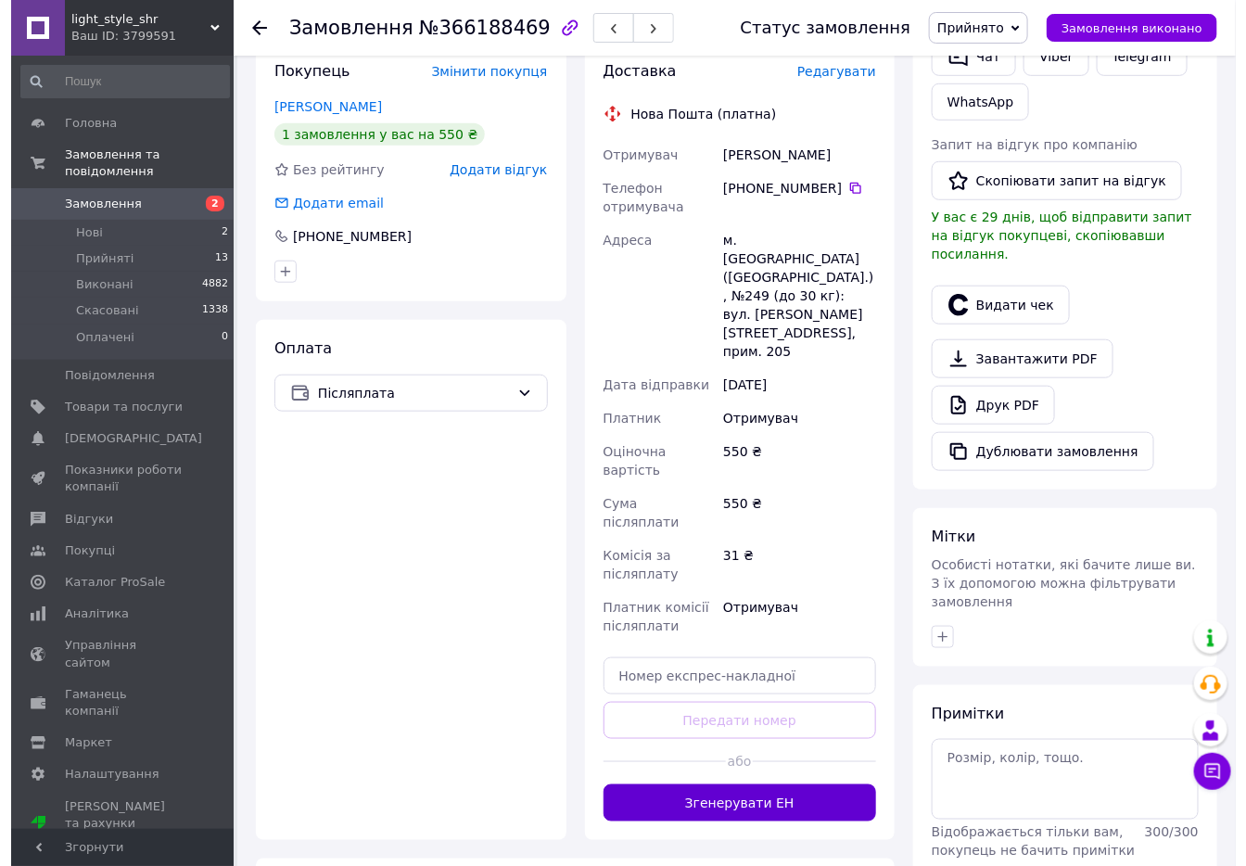
scroll to position [417, 0]
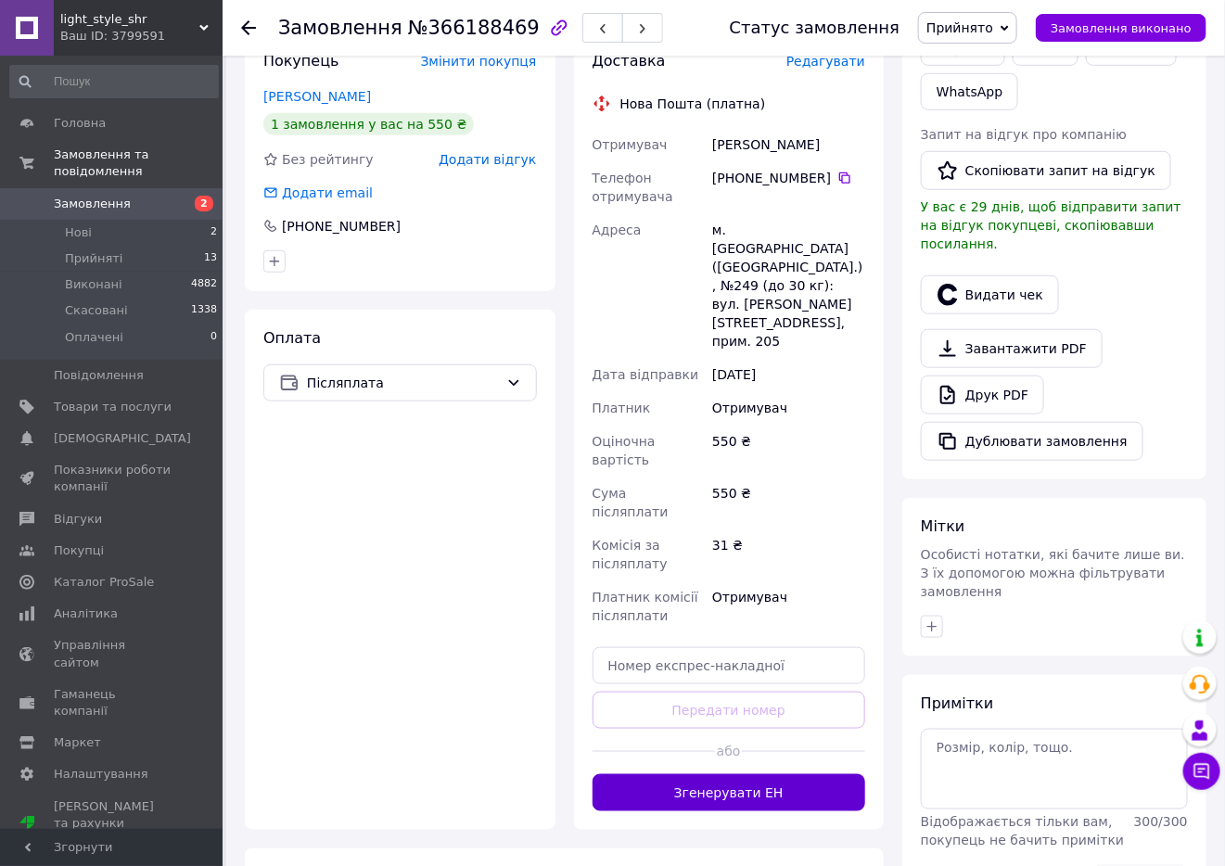
click at [802, 774] on button "Згенерувати ЕН" at bounding box center [728, 792] width 273 height 37
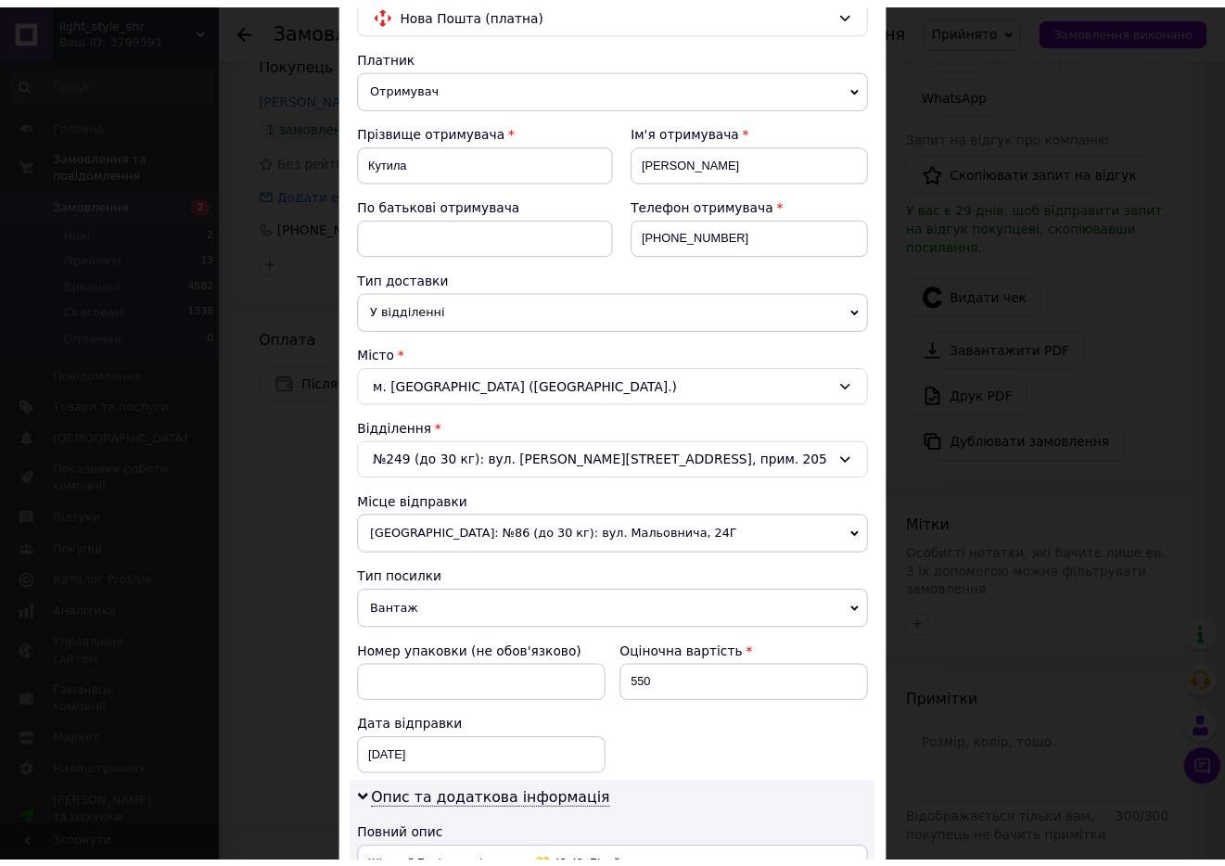
scroll to position [695, 0]
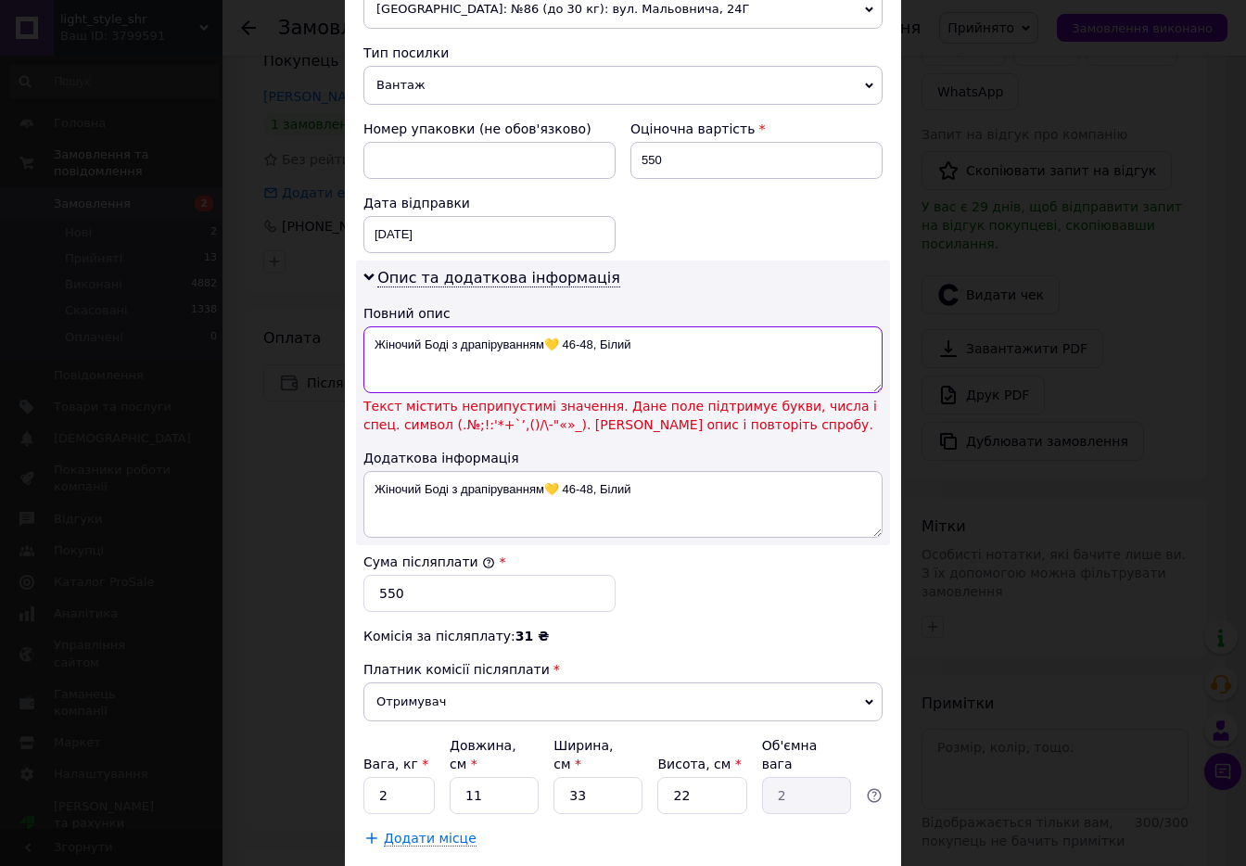
drag, startPoint x: 560, startPoint y: 357, endPoint x: 623, endPoint y: 359, distance: 63.1
click at [560, 356] on textarea "Жіночий Боді з драпіруванням💛 46-48, Білий" at bounding box center [622, 359] width 519 height 67
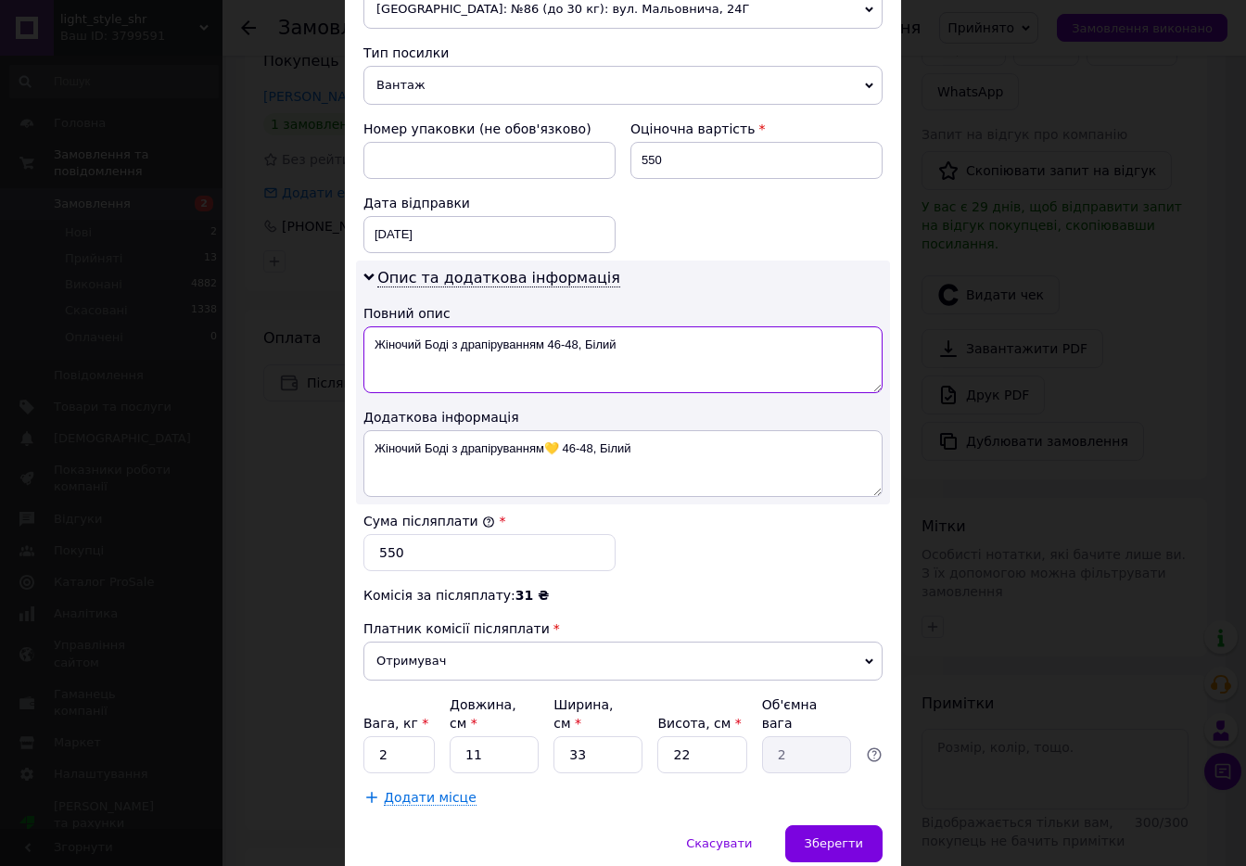
type textarea "Жіночий Боді з драпіруванням 46-48, Білий"
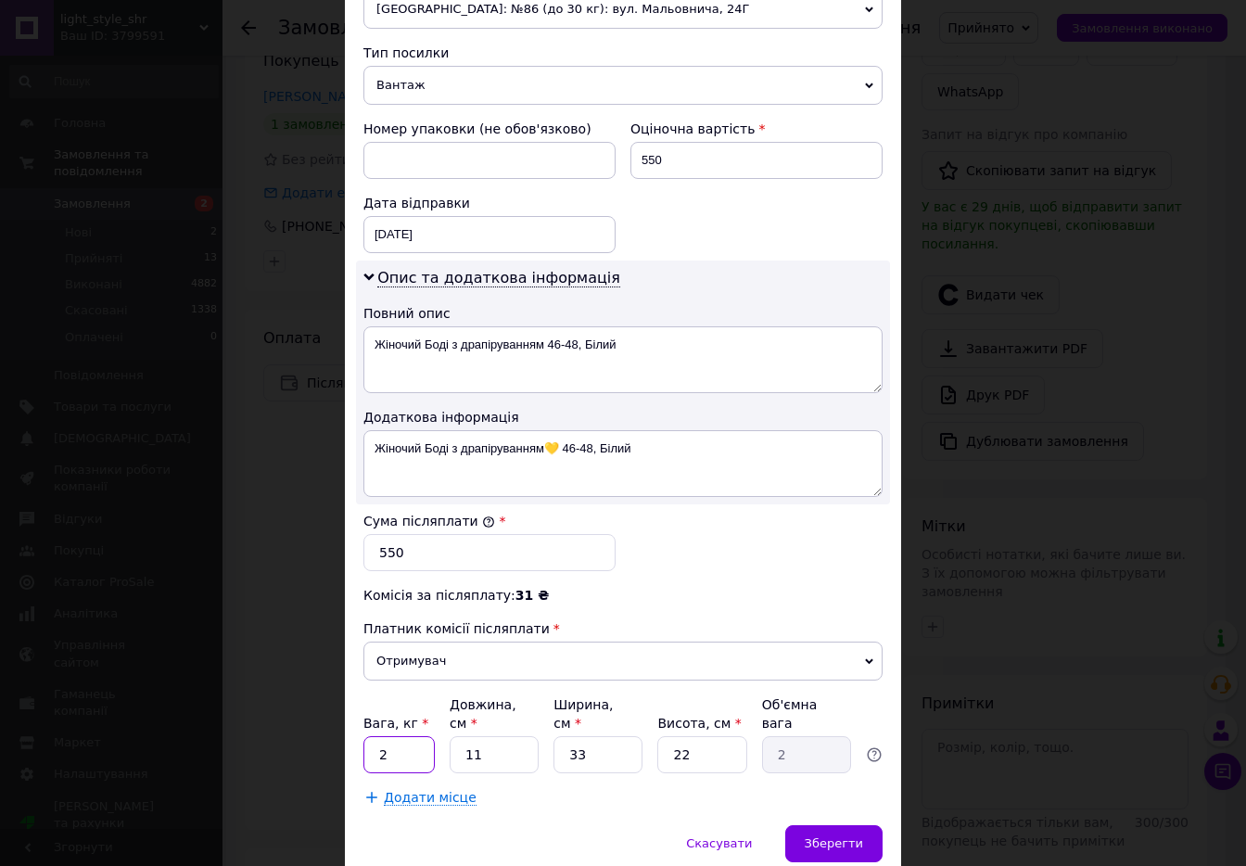
click at [426, 752] on input "2" at bounding box center [398, 754] width 71 height 37
type input "1"
type input "2"
type input "0.36"
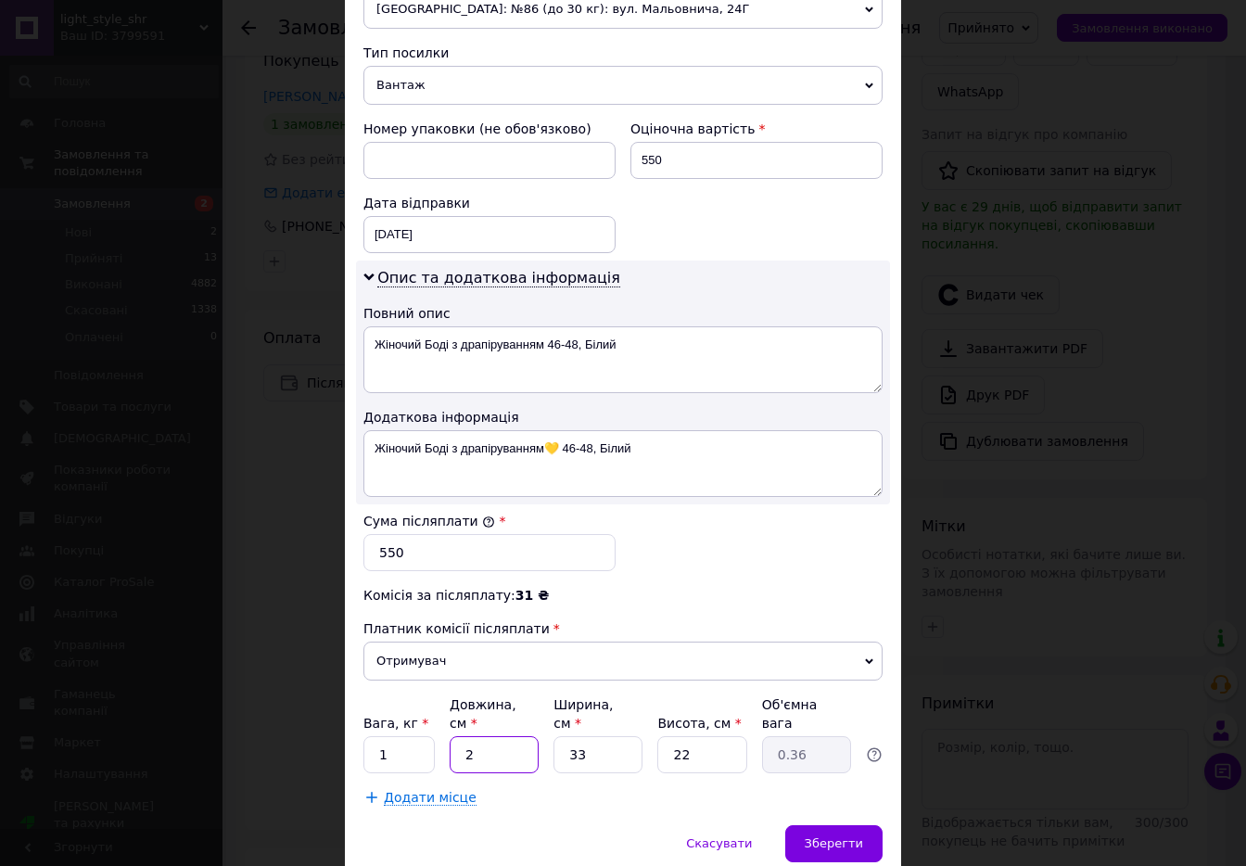
type input "20"
type input "3.63"
type input "20"
type input "2"
type input "0.22"
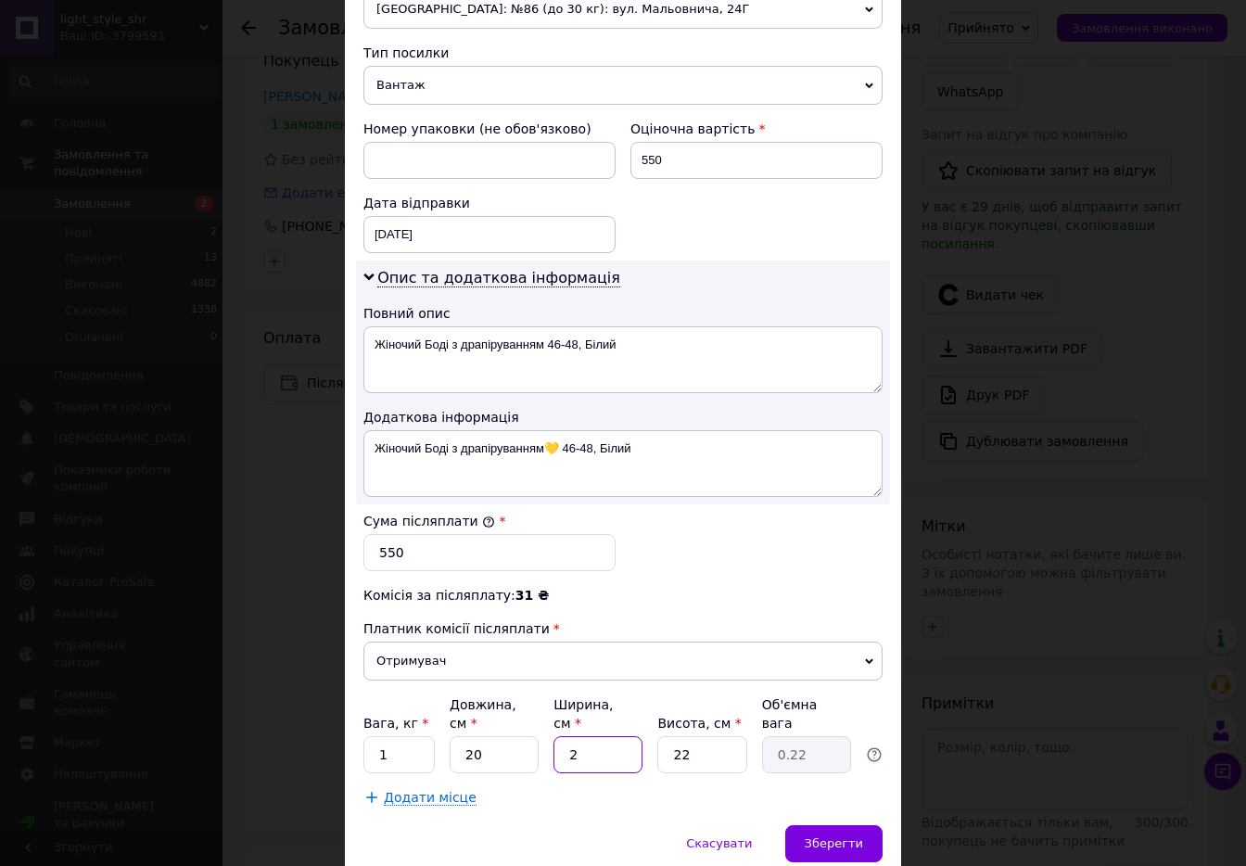
type input "20"
type input "2.2"
type input "20"
type input "1"
type input "0.1"
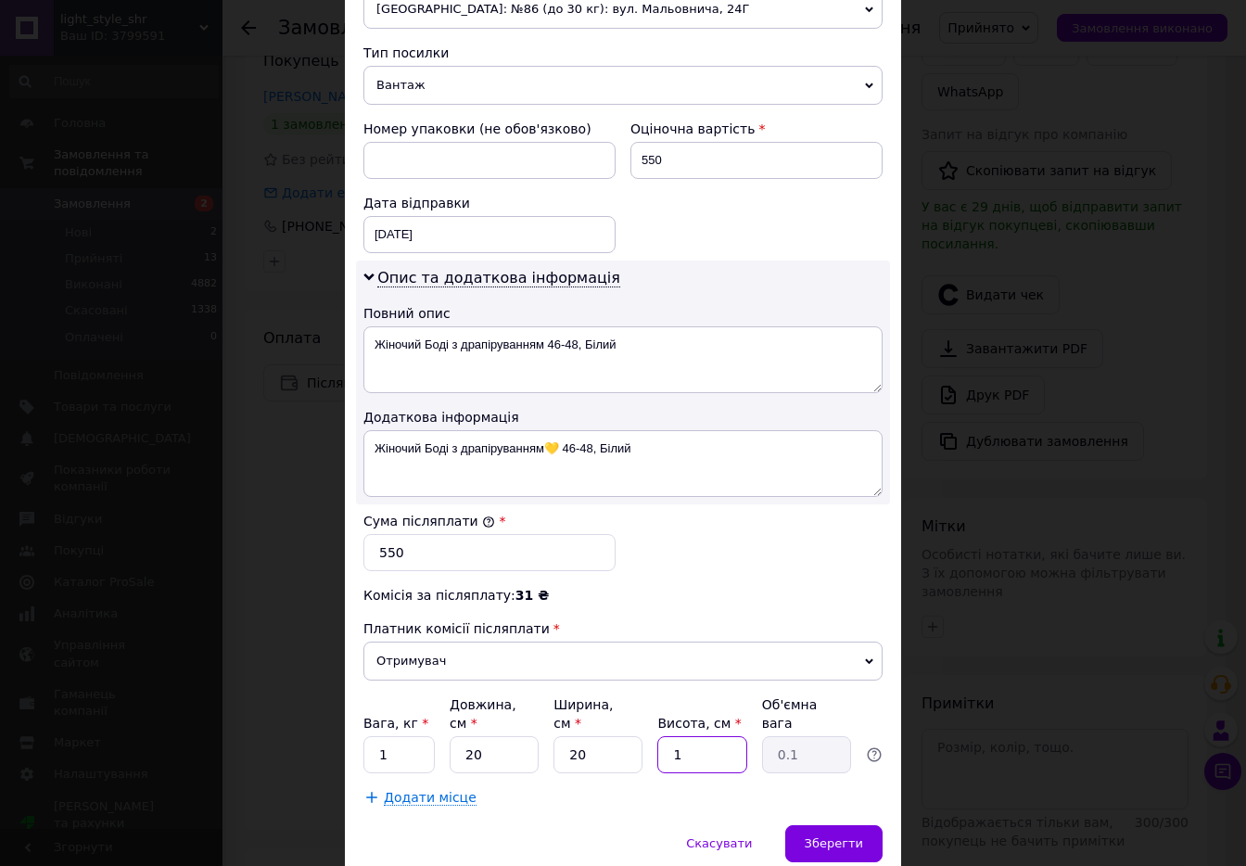
type input "10"
type input "1"
type input "10"
click at [846, 837] on span "Зберегти" at bounding box center [834, 843] width 58 height 14
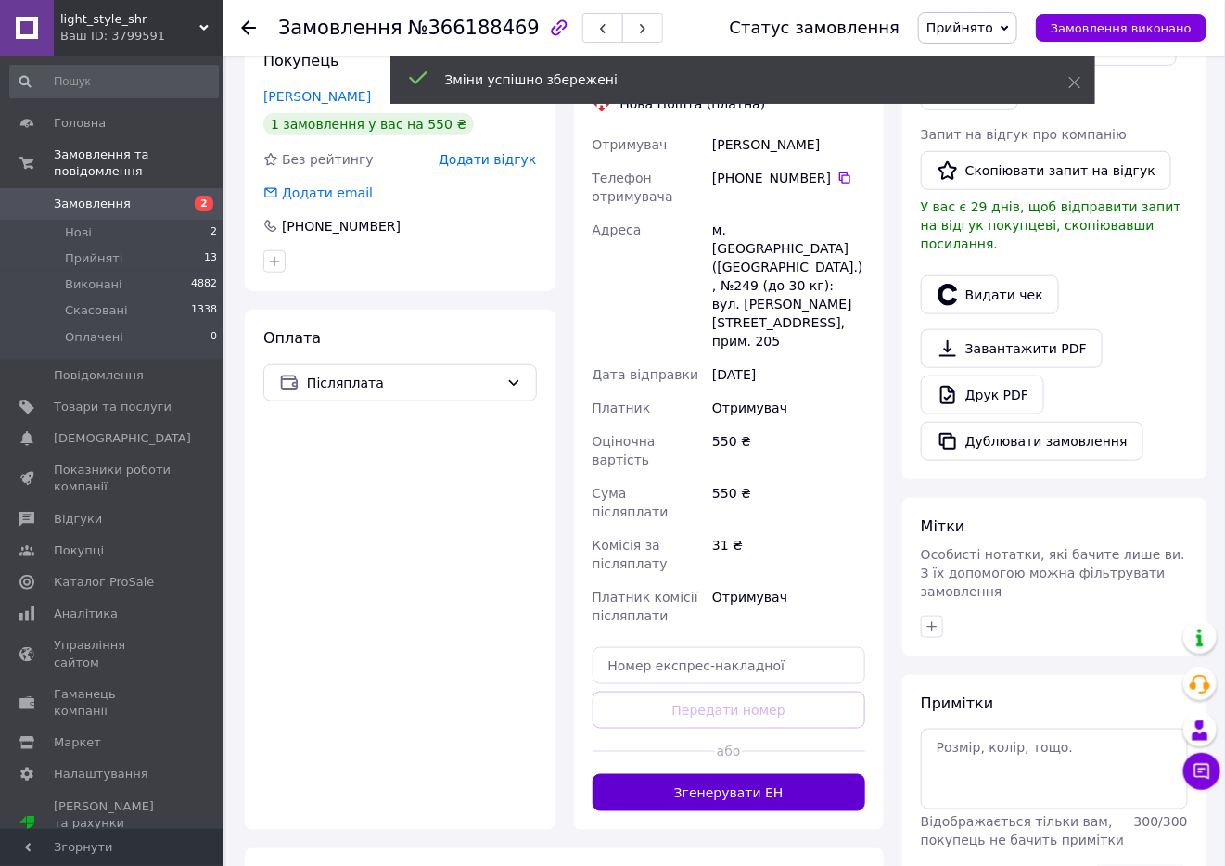
click at [751, 774] on button "Згенерувати ЕН" at bounding box center [728, 792] width 273 height 37
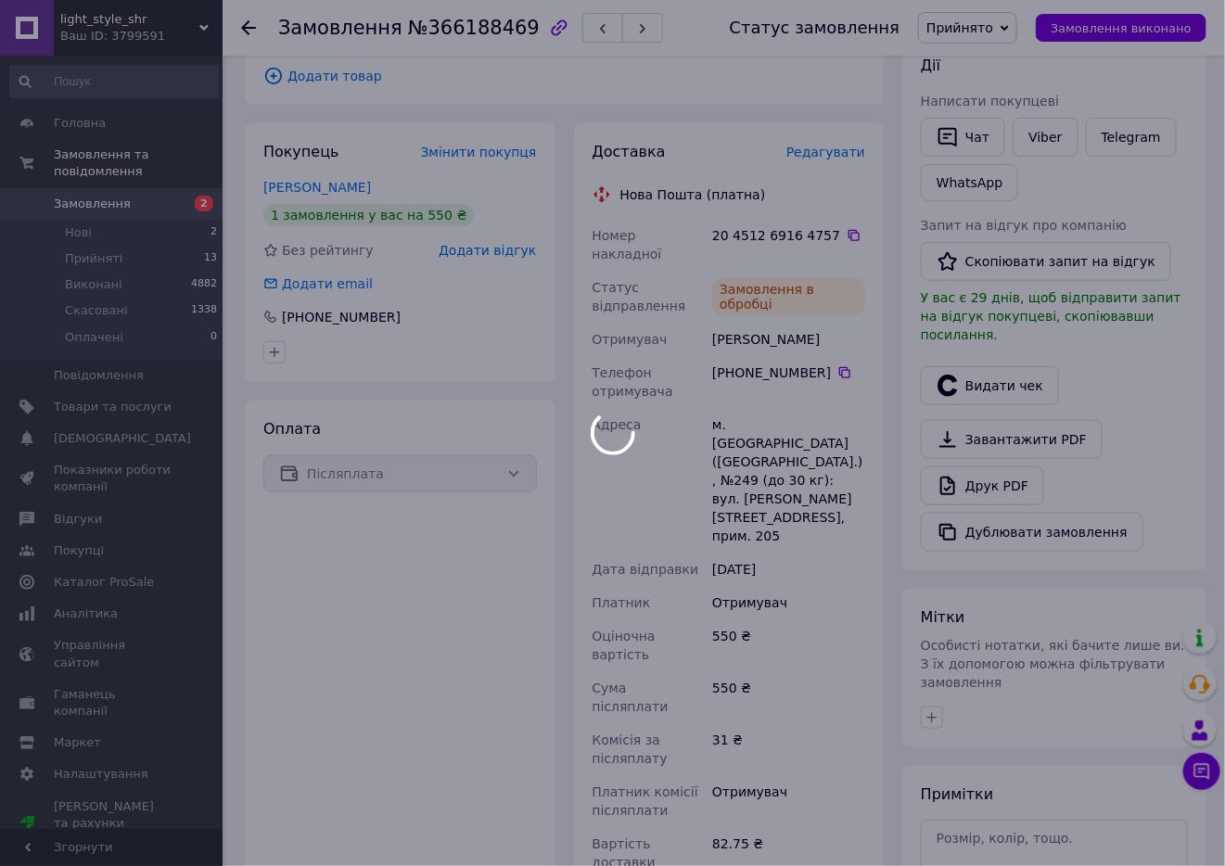
scroll to position [278, 0]
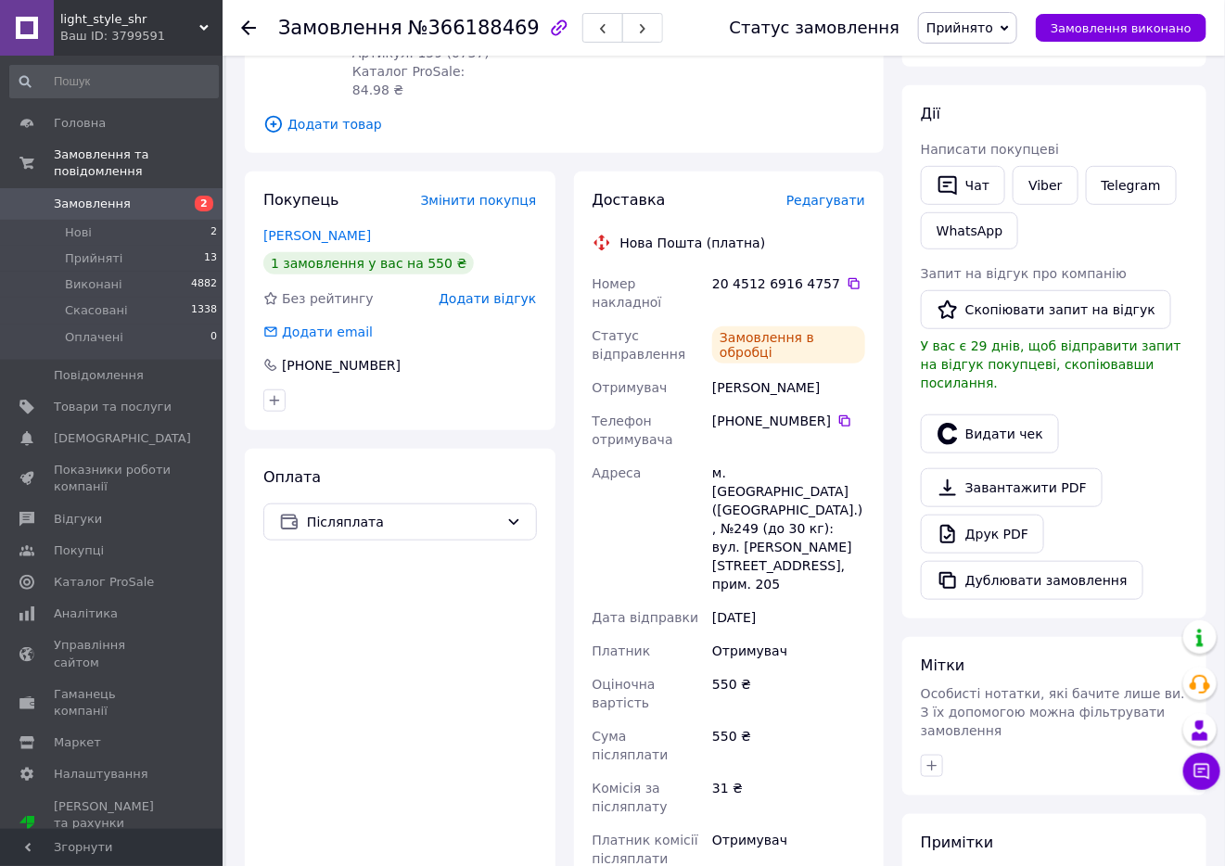
click at [846, 276] on icon at bounding box center [853, 283] width 15 height 15
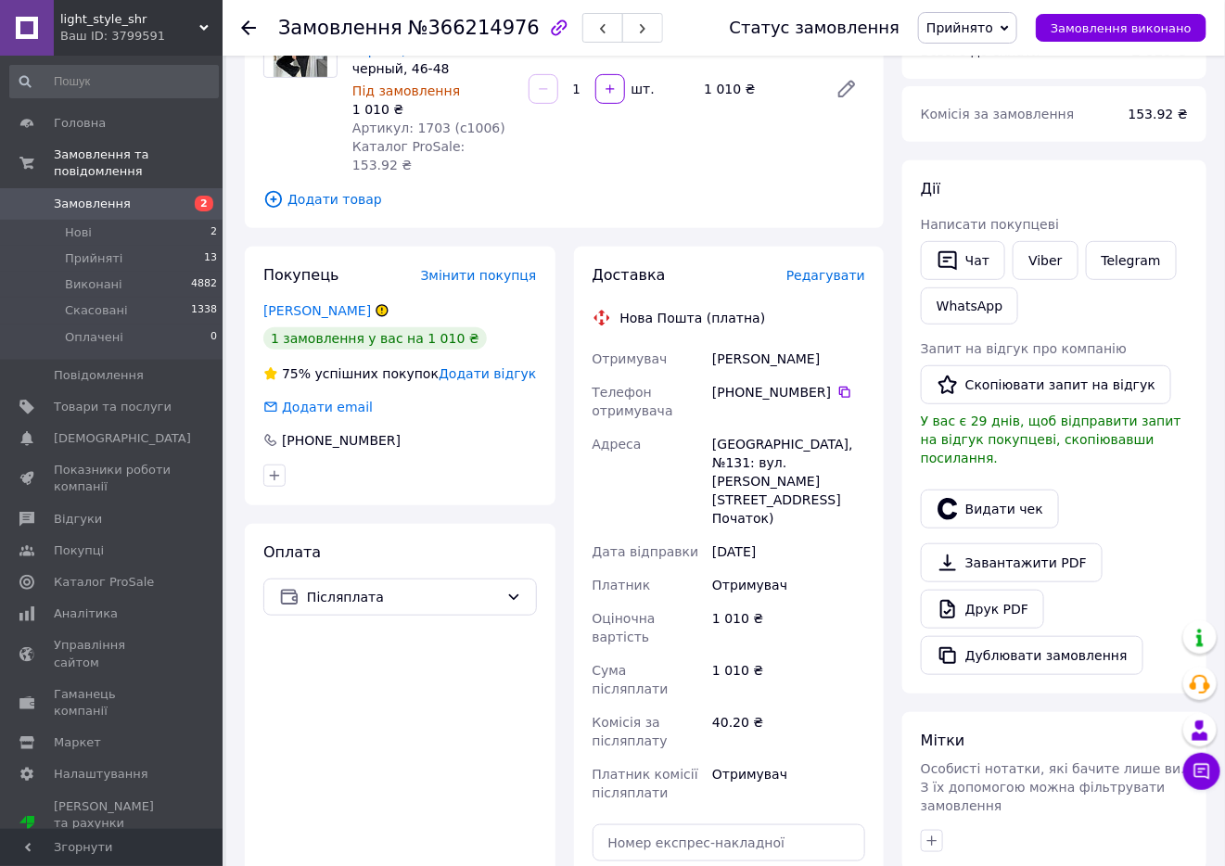
scroll to position [278, 0]
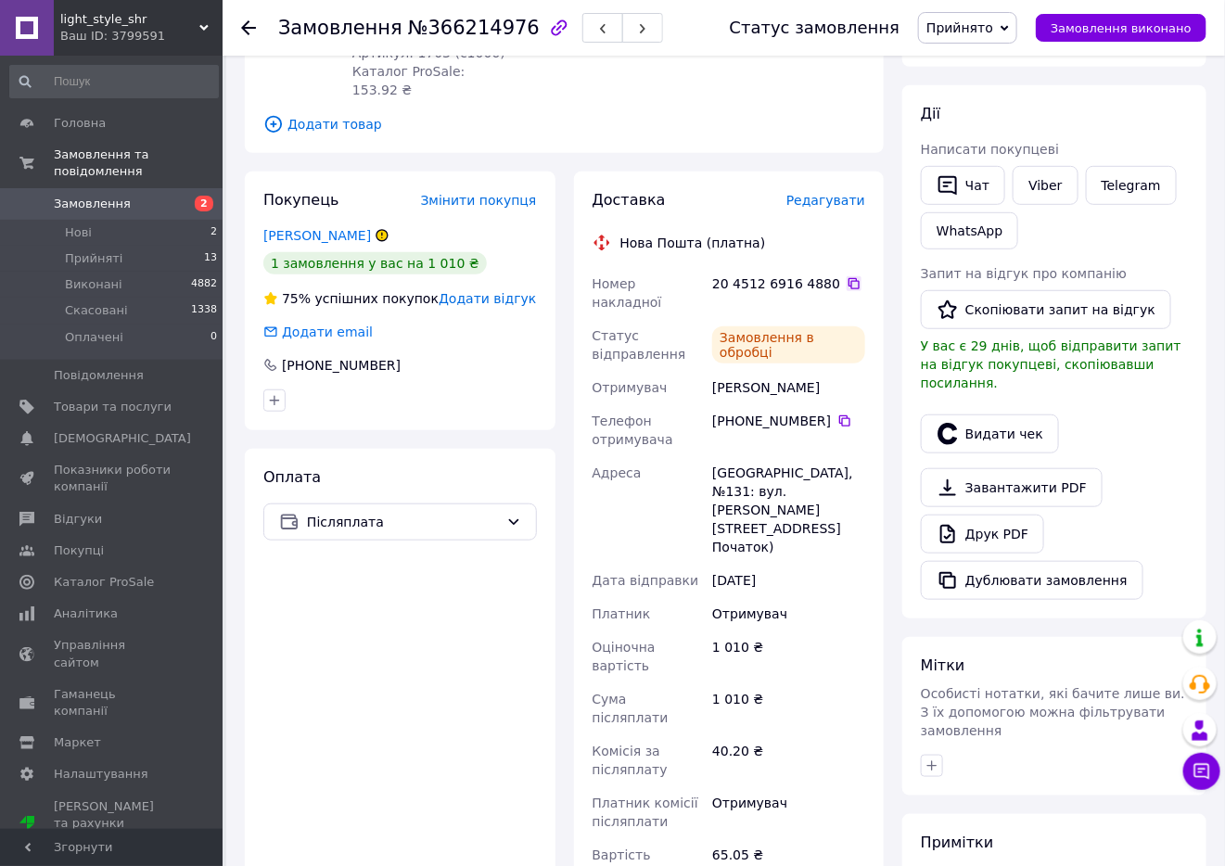
click at [846, 276] on icon at bounding box center [853, 283] width 15 height 15
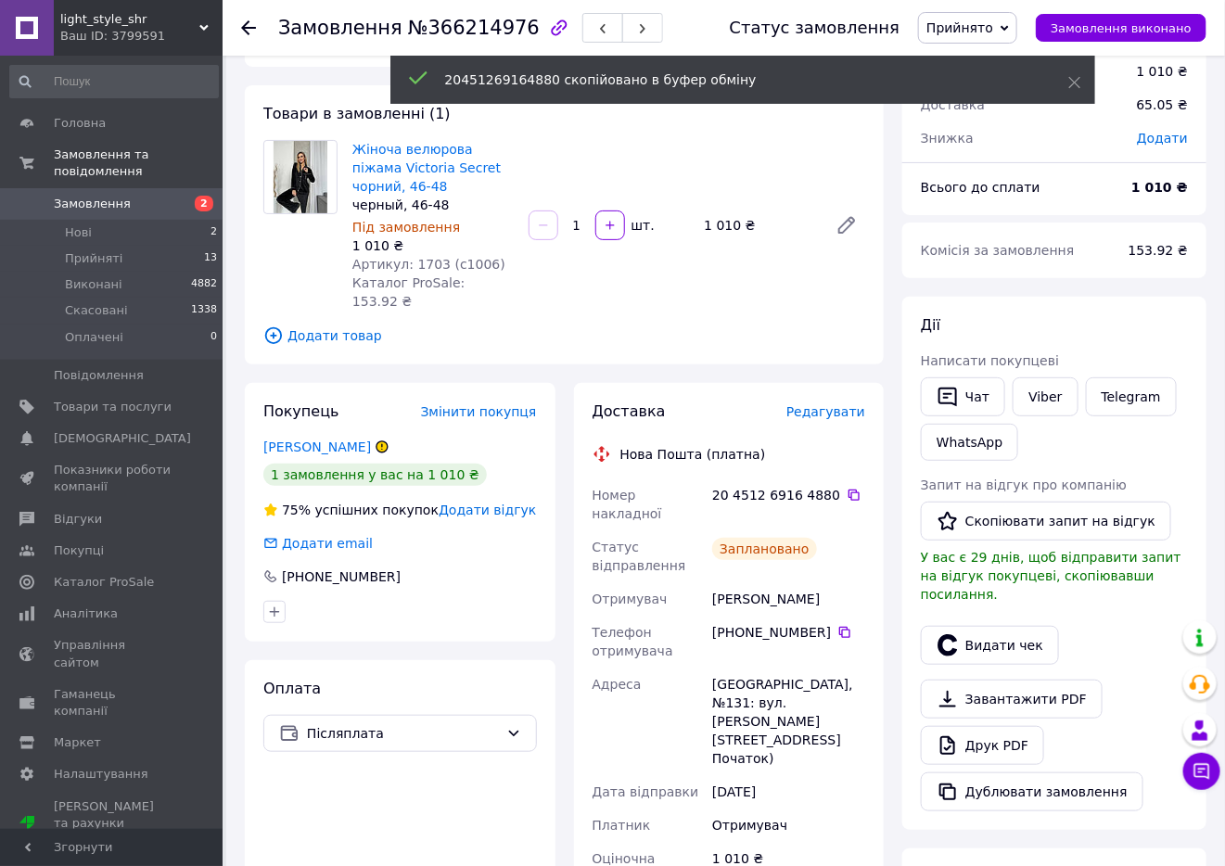
scroll to position [0, 0]
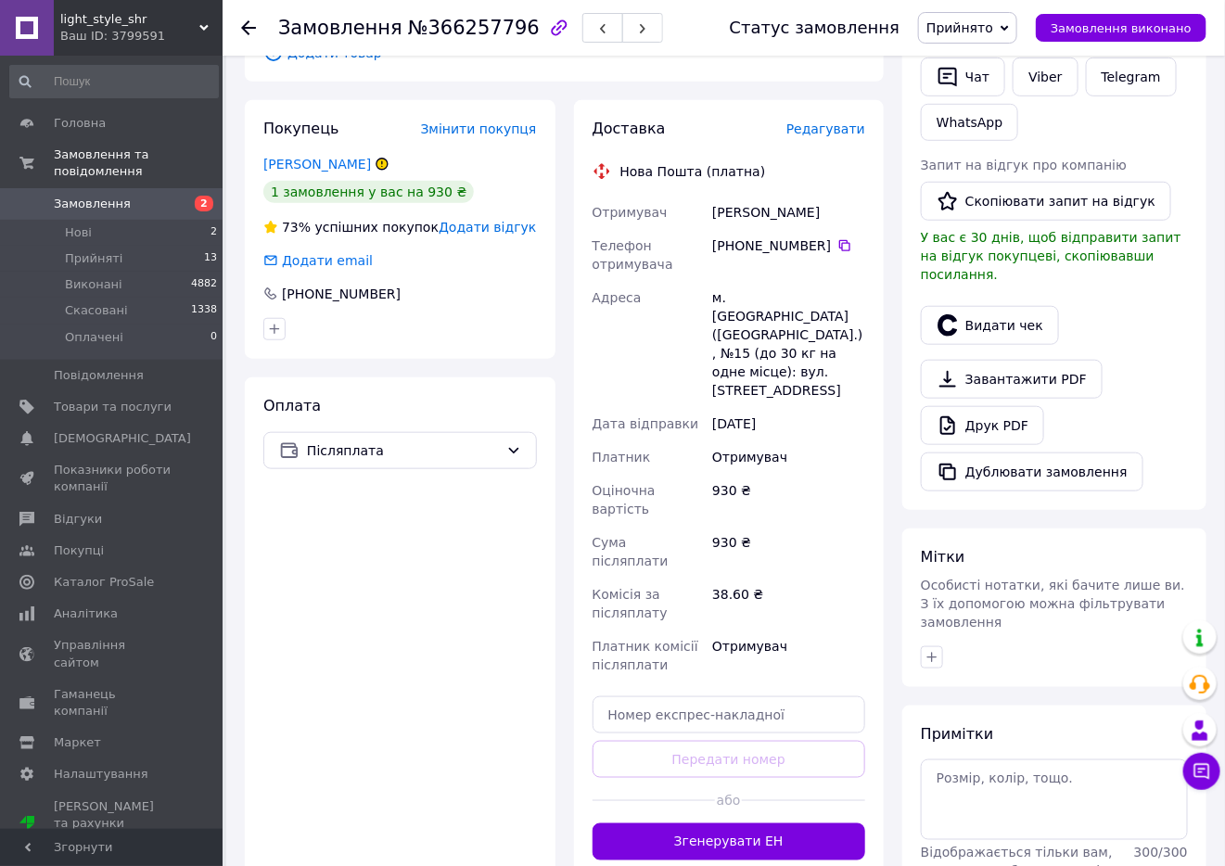
scroll to position [417, 0]
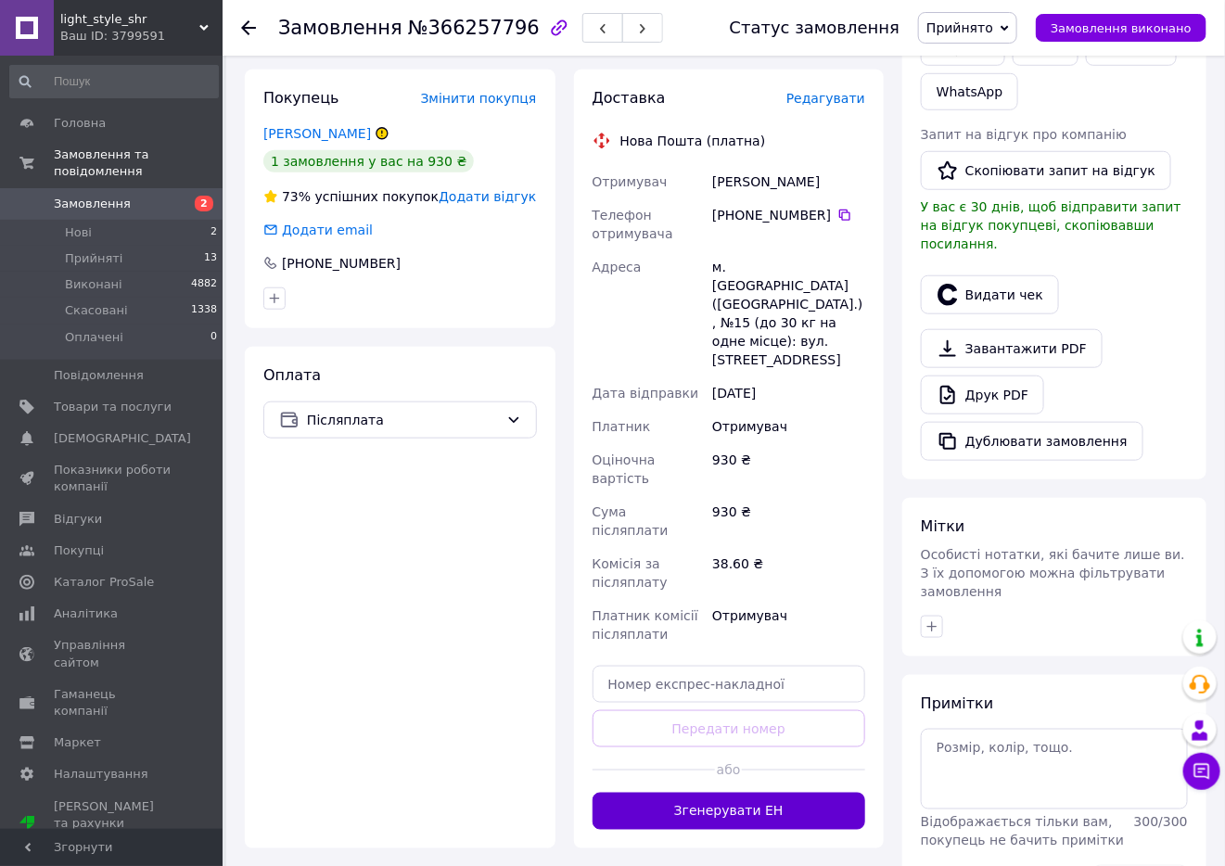
click at [804, 793] on button "Згенерувати ЕН" at bounding box center [728, 811] width 273 height 37
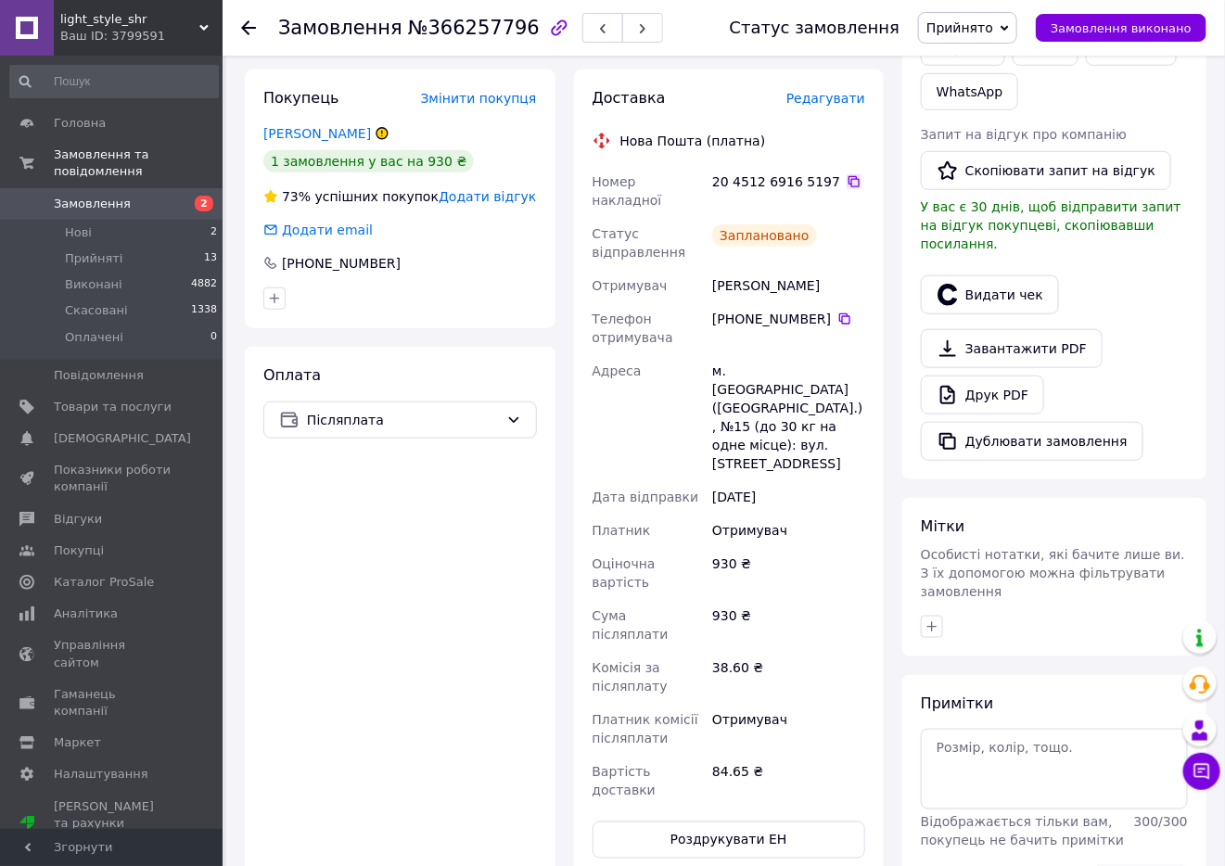
click at [848, 176] on icon at bounding box center [853, 181] width 11 height 11
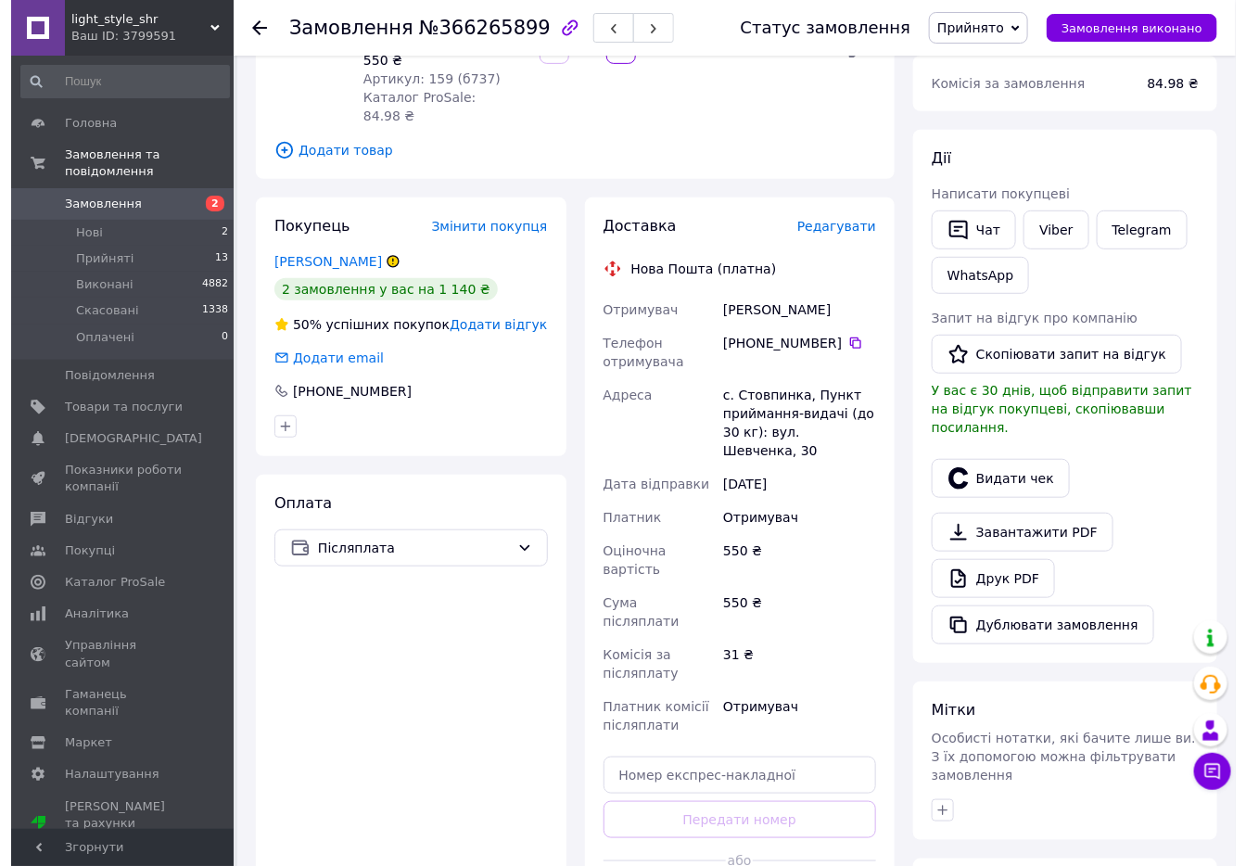
scroll to position [278, 0]
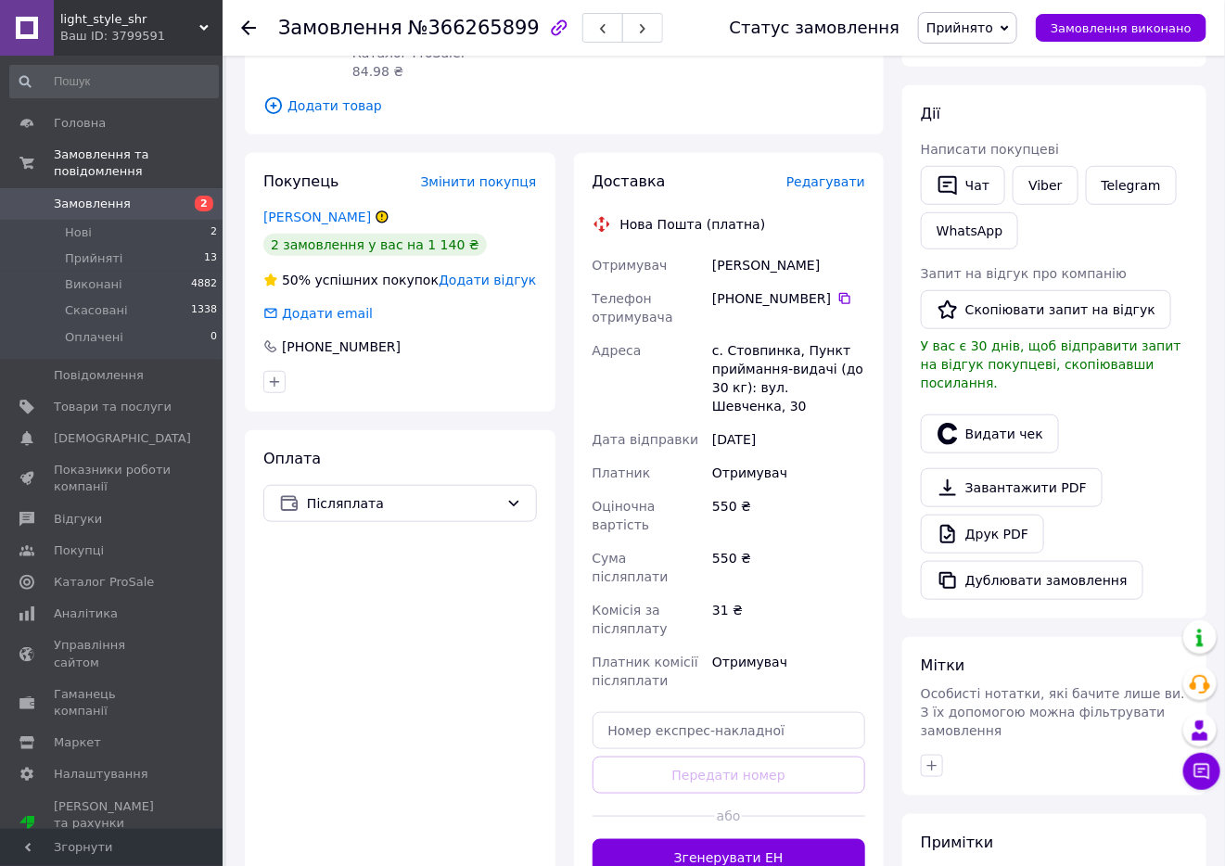
click at [824, 839] on button "Згенерувати ЕН" at bounding box center [728, 857] width 273 height 37
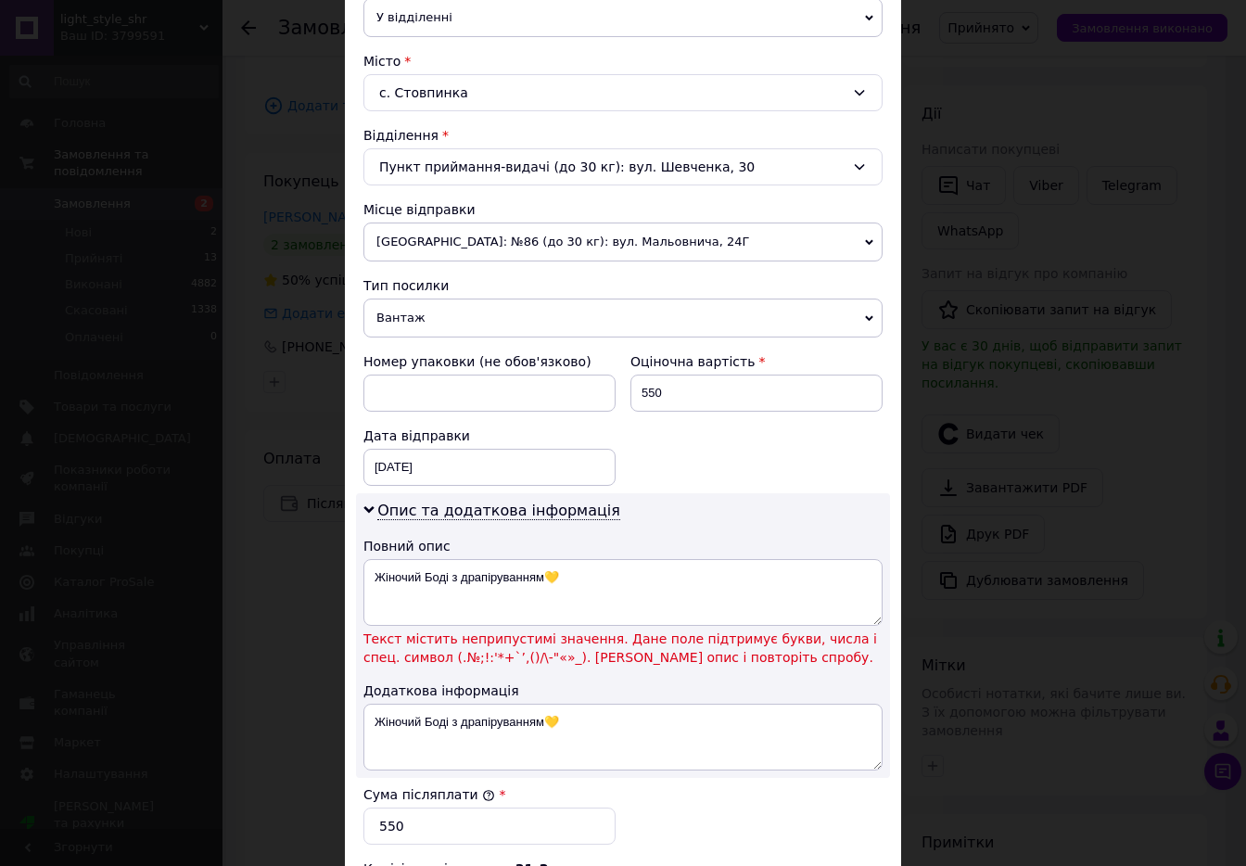
scroll to position [556, 0]
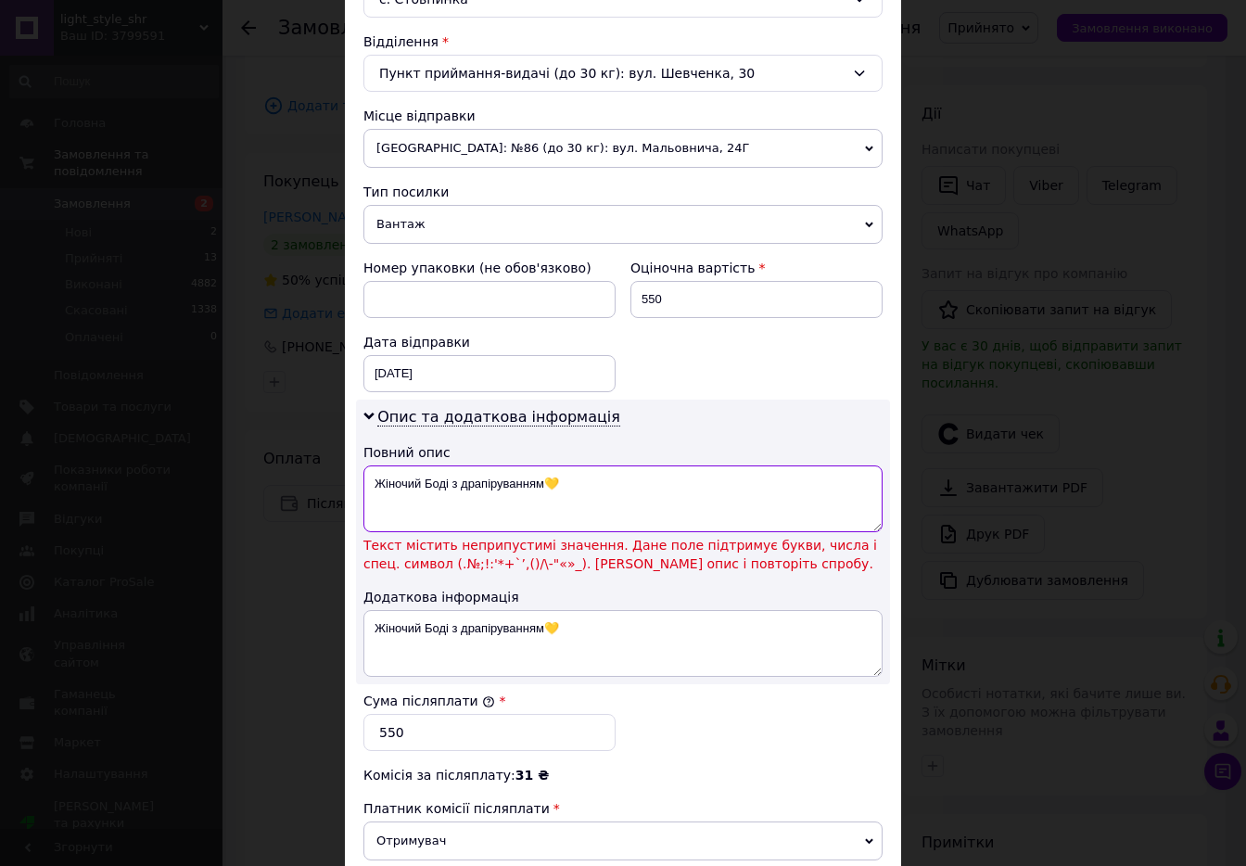
click at [590, 478] on textarea "Жіночий Боді з драпіруванням💛" at bounding box center [622, 498] width 519 height 67
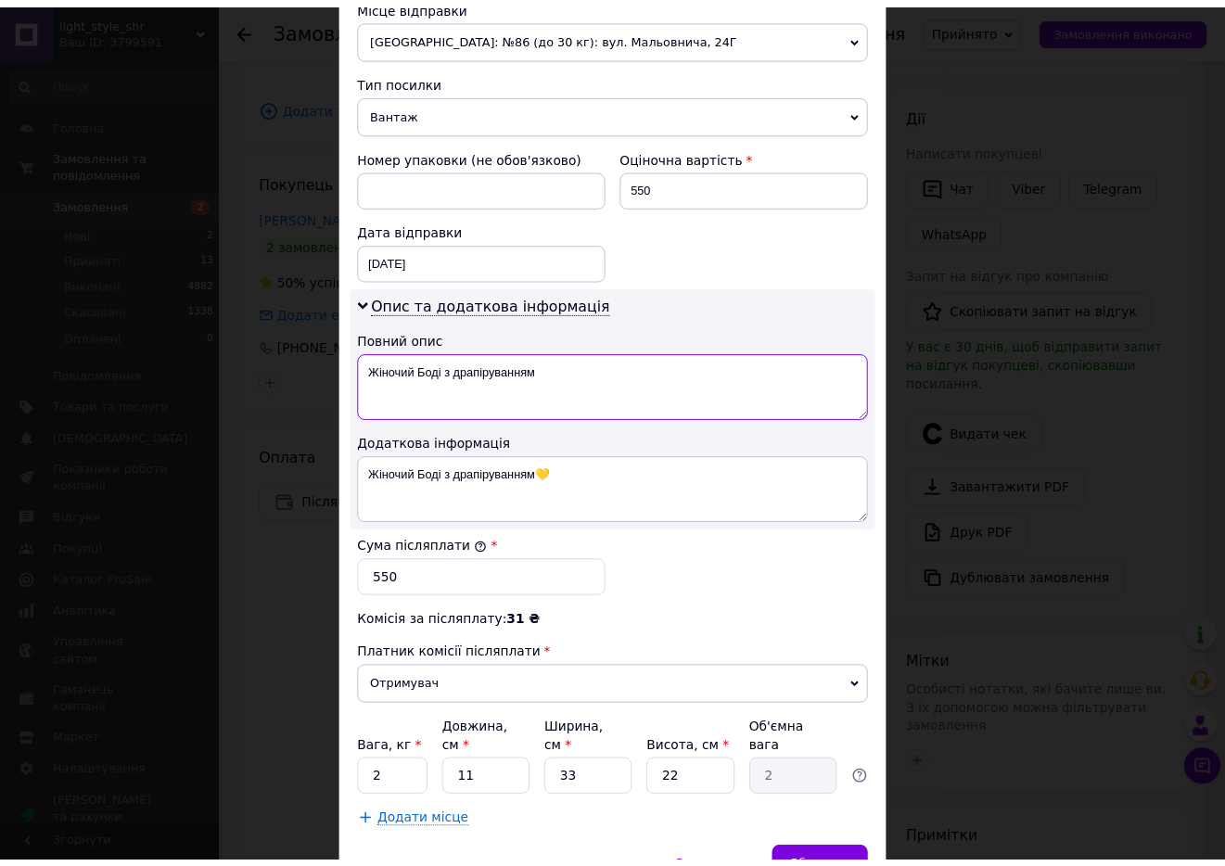
scroll to position [771, 0]
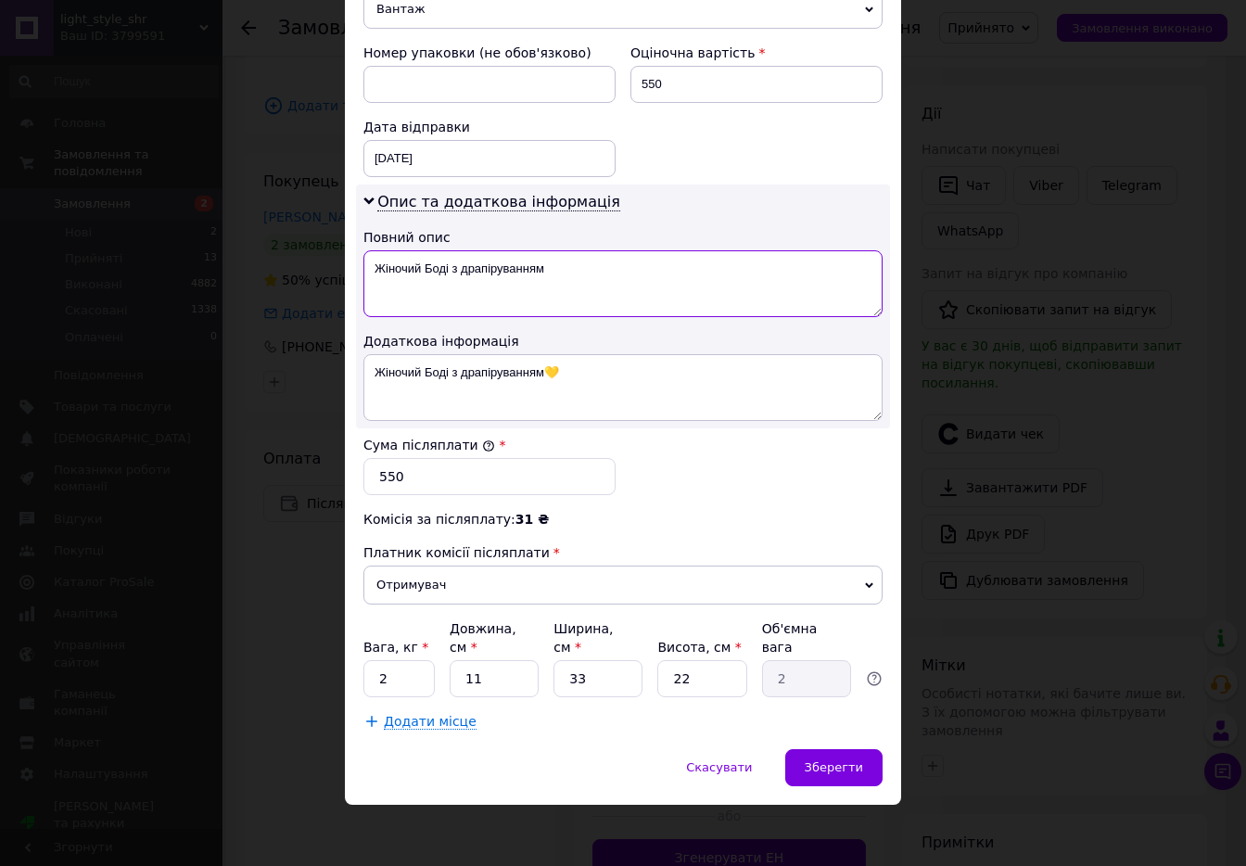
type textarea "Жіночий Боді з драпіруванням"
click at [395, 684] on input "2" at bounding box center [398, 678] width 71 height 37
type input "1"
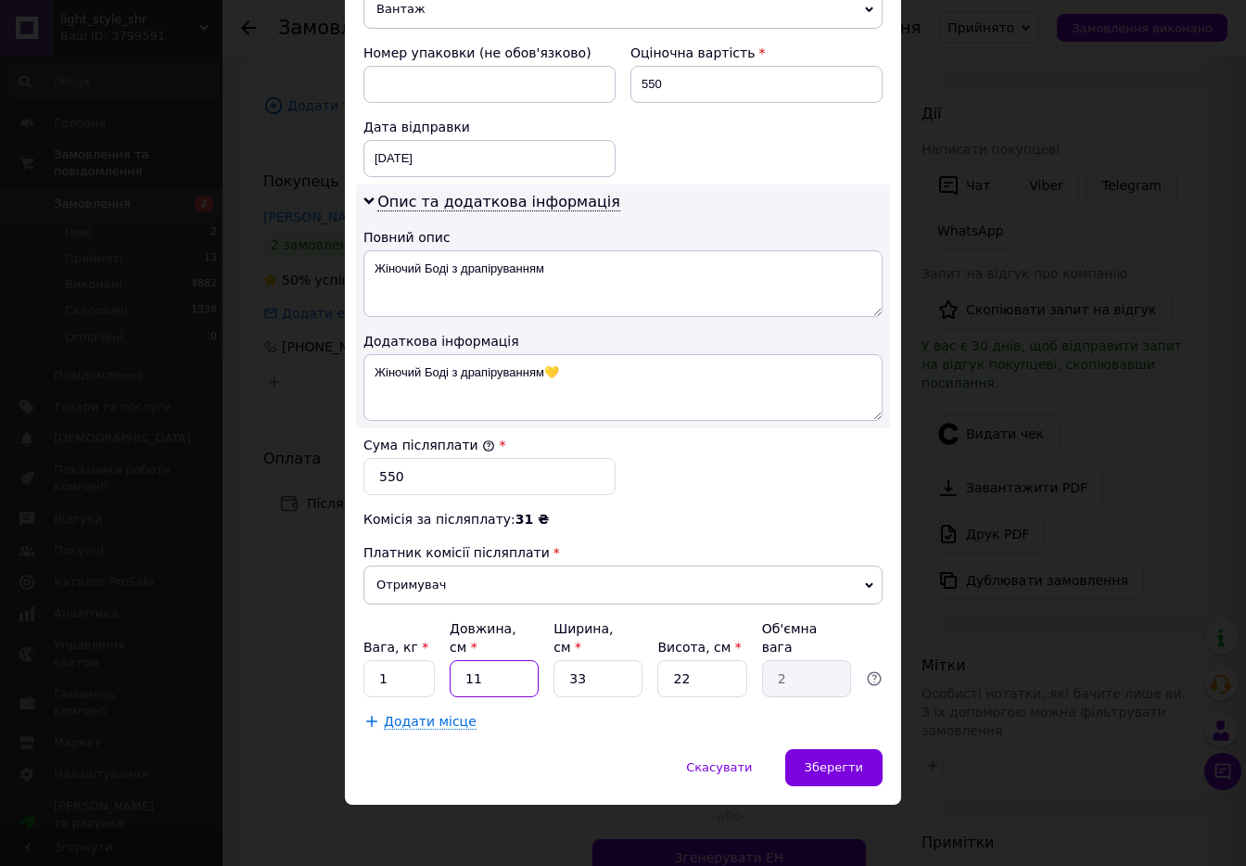
type input "2"
type input "0.36"
type input "20"
type input "3.63"
type input "20"
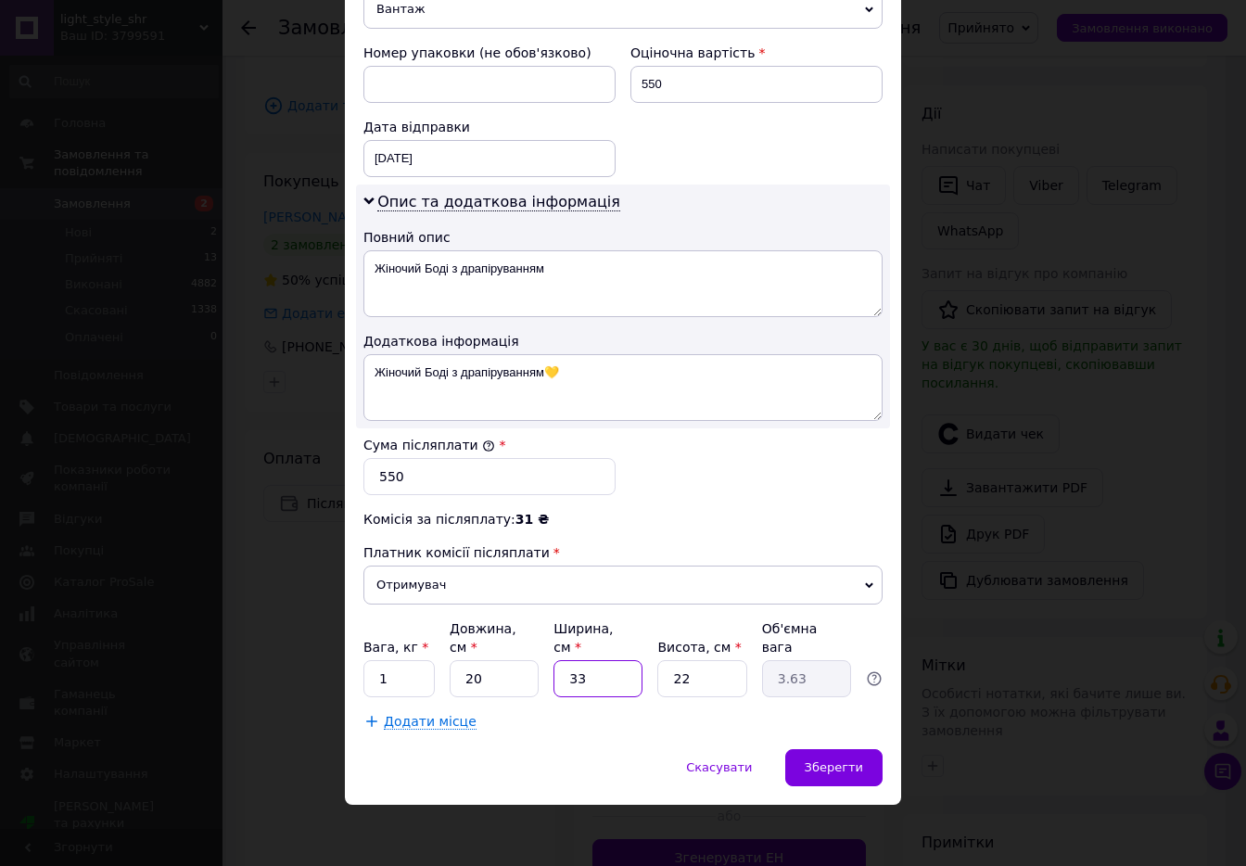
type input "2"
type input "0.22"
type input "20"
type input "2.2"
type input "20"
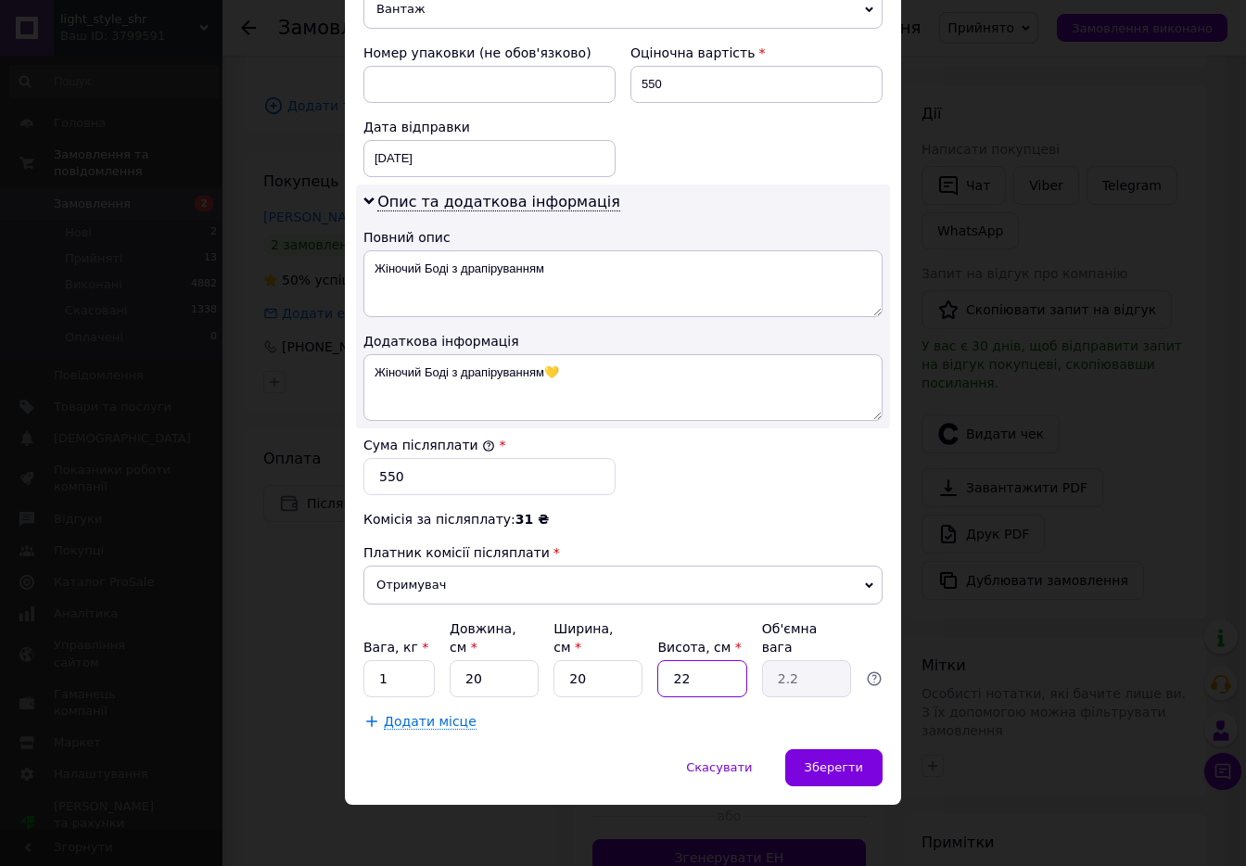
type input "1"
type input "0.1"
type input "10"
type input "1"
type input "10"
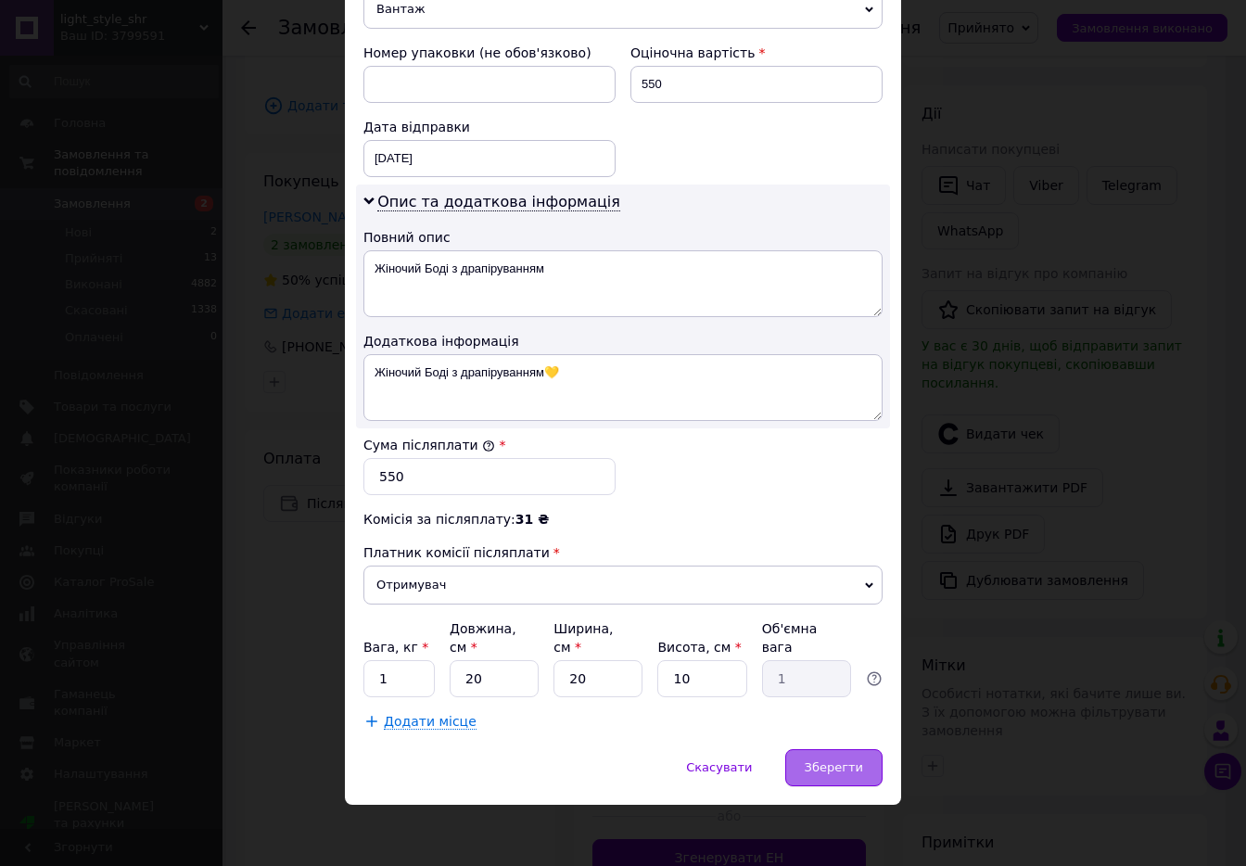
click at [840, 760] on span "Зберегти" at bounding box center [834, 767] width 58 height 14
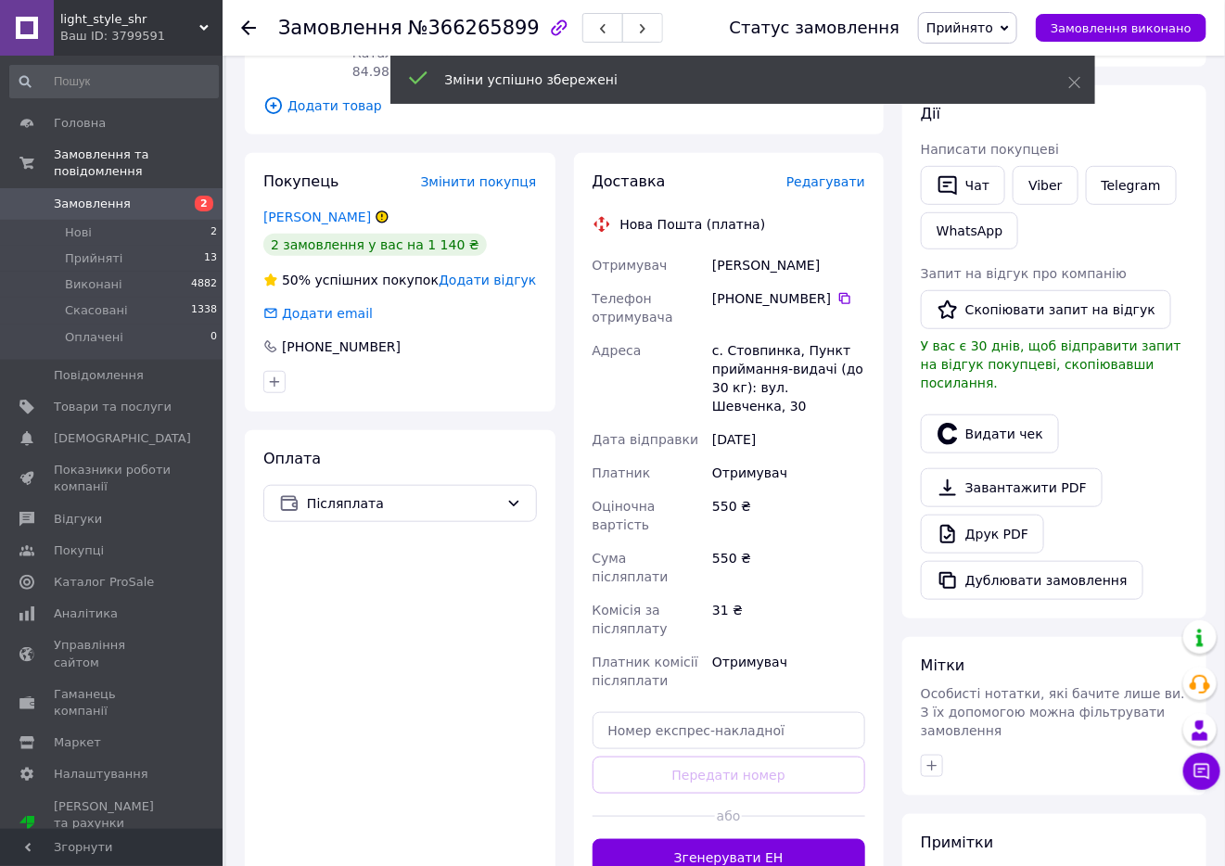
click at [807, 839] on button "Згенерувати ЕН" at bounding box center [728, 857] width 273 height 37
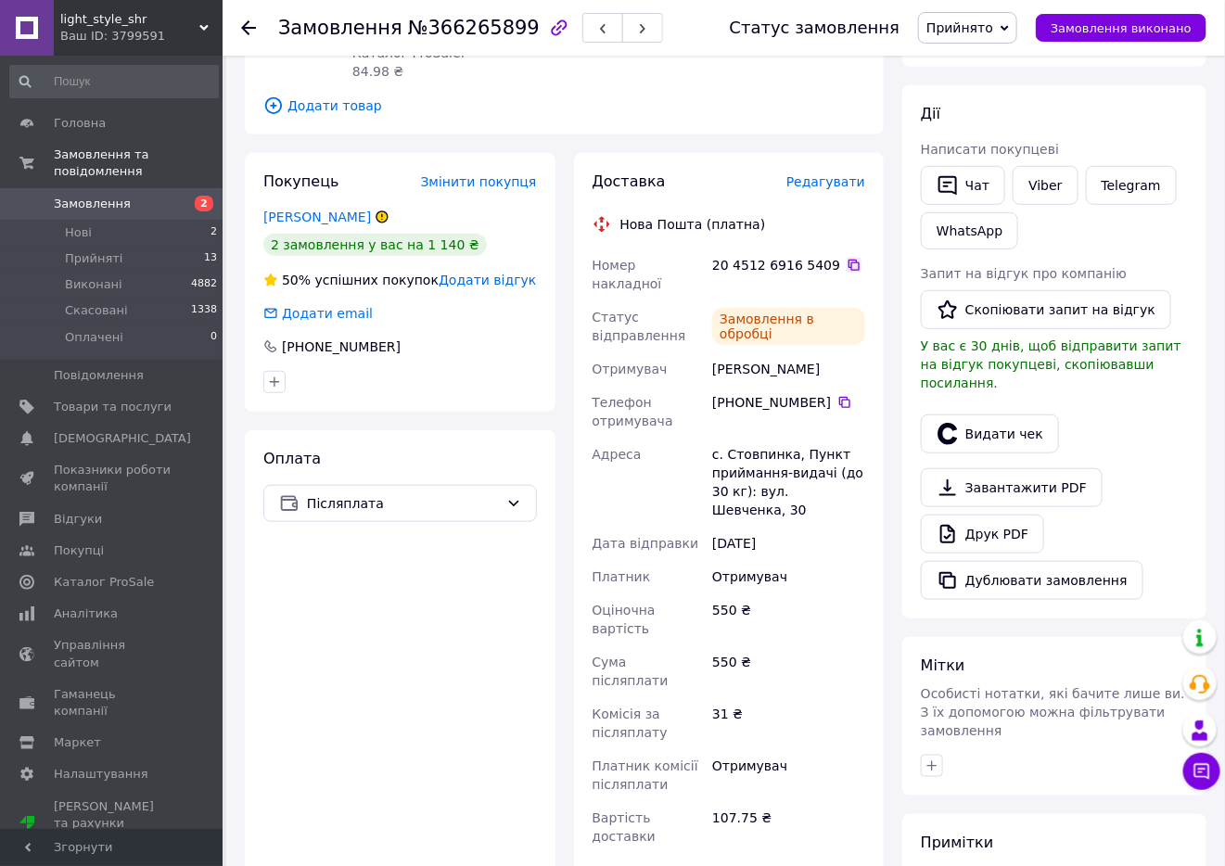
click at [848, 260] on icon at bounding box center [853, 265] width 11 height 11
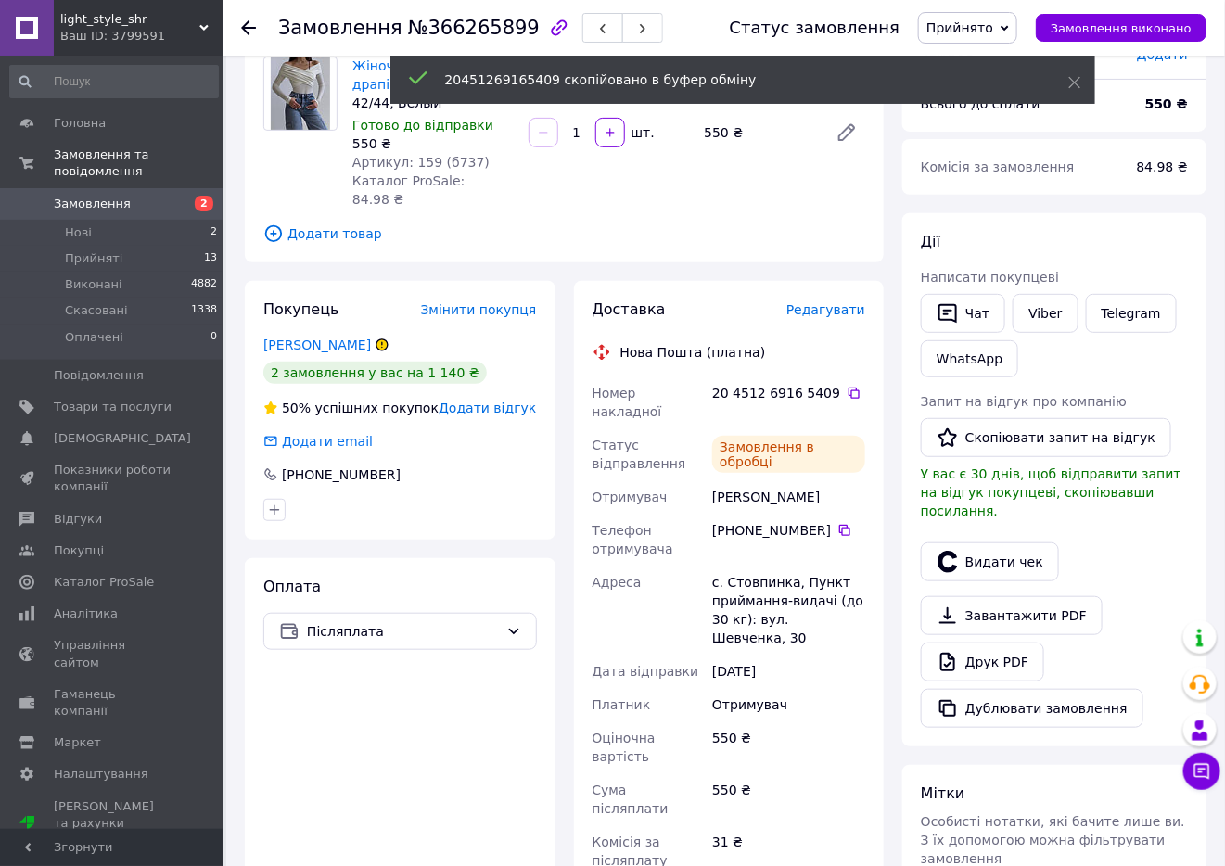
scroll to position [0, 0]
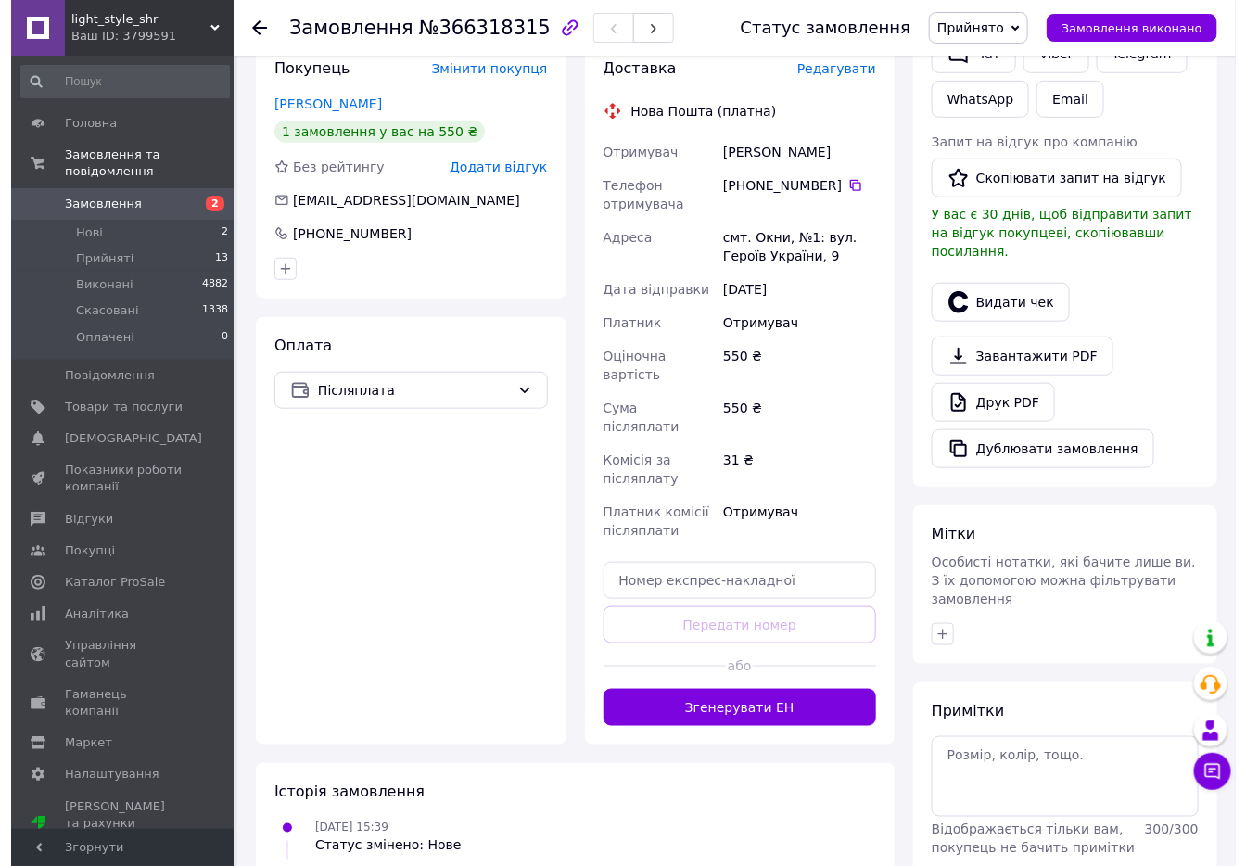
scroll to position [417, 0]
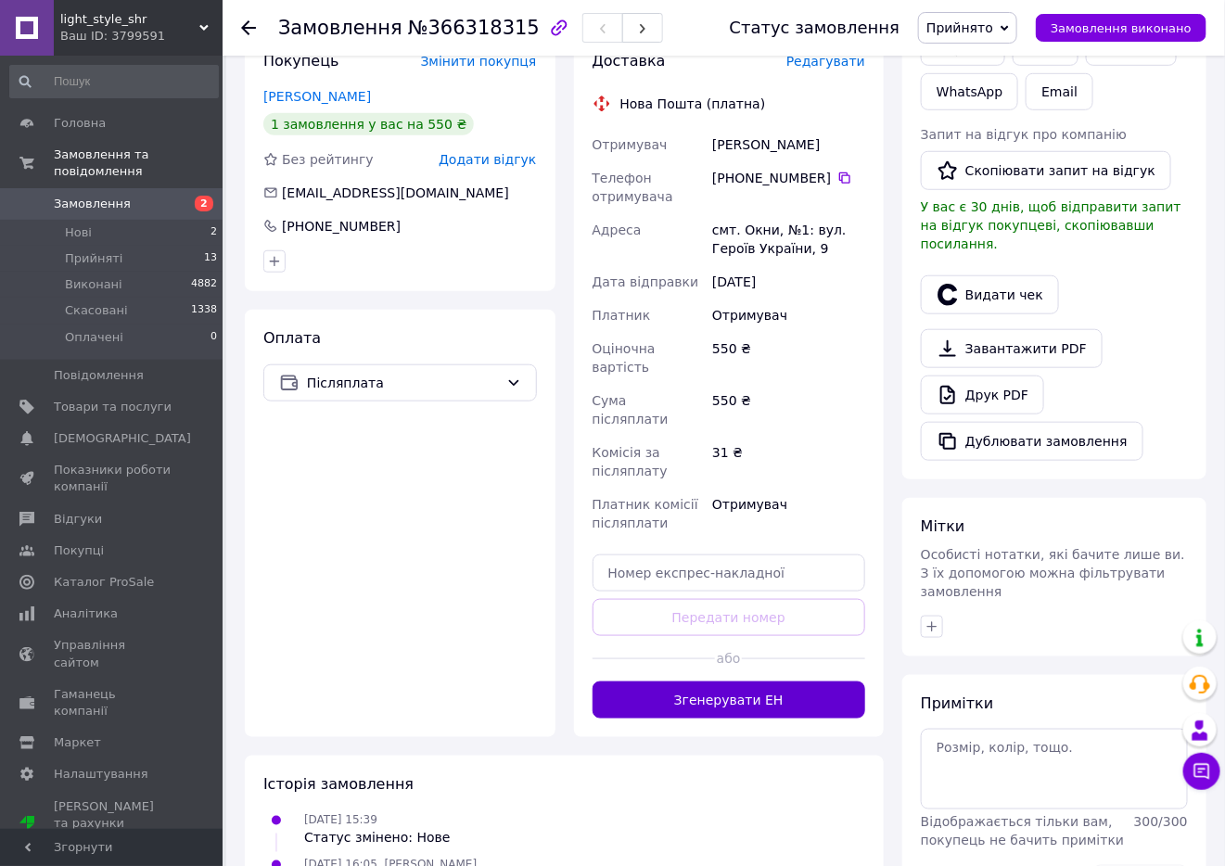
click at [829, 681] on button "Згенерувати ЕН" at bounding box center [728, 699] width 273 height 37
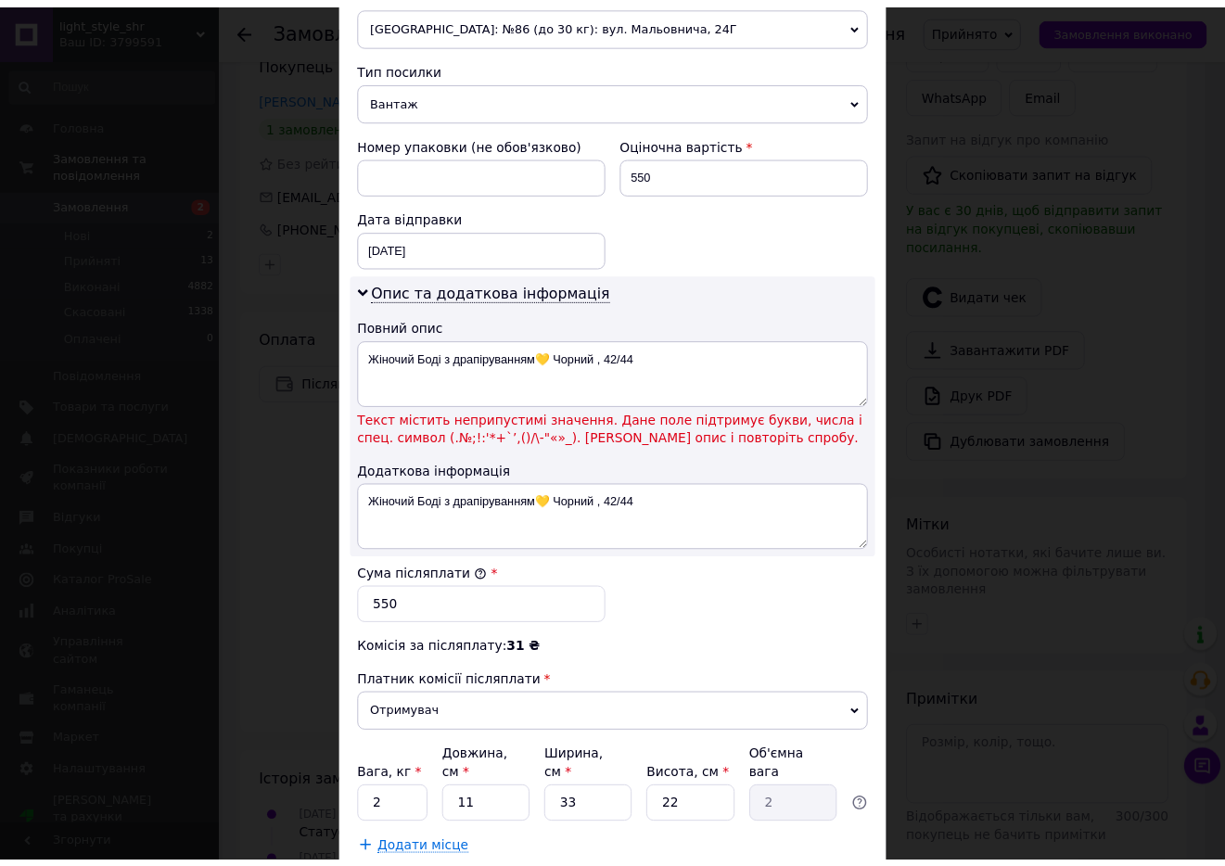
scroll to position [695, 0]
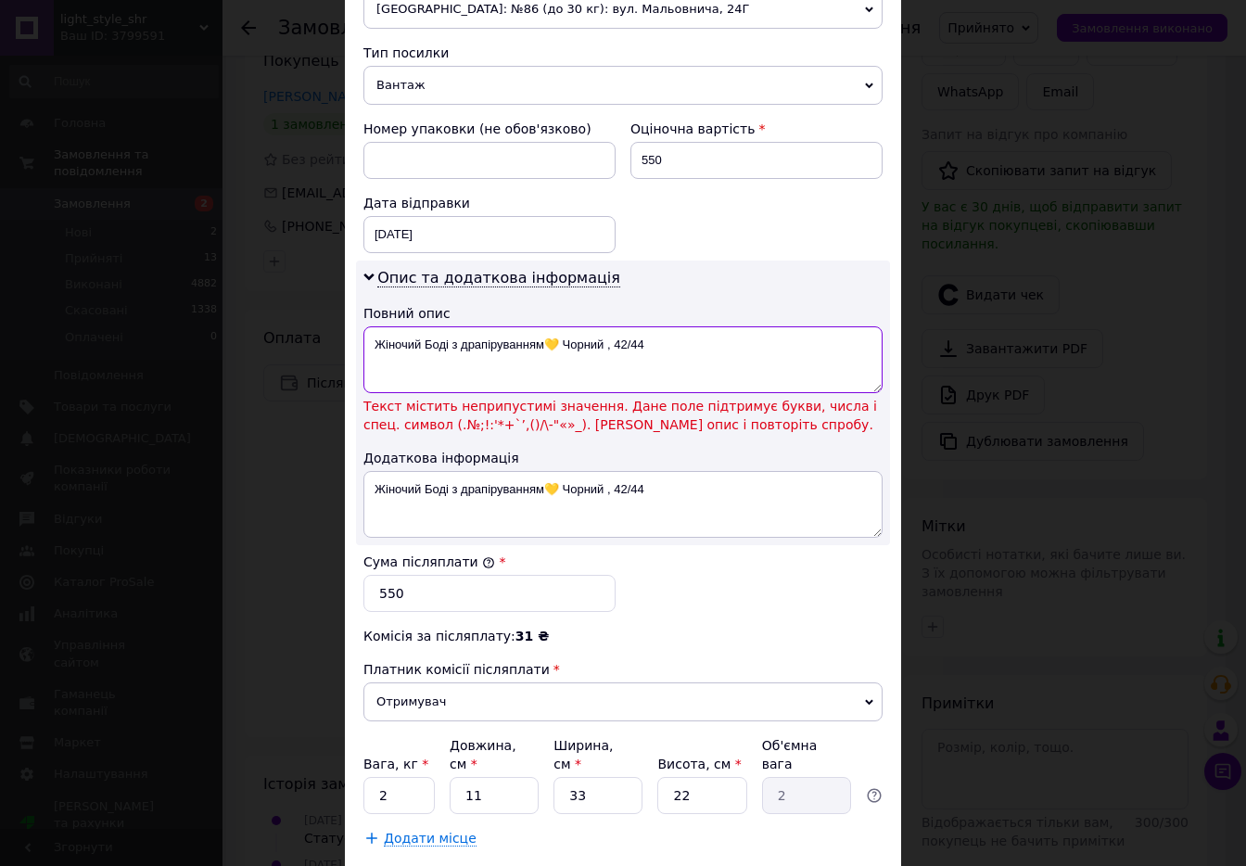
click at [554, 362] on textarea "Жіночий Боді з драпіруванням💛 Чорний , 42/44" at bounding box center [622, 359] width 519 height 67
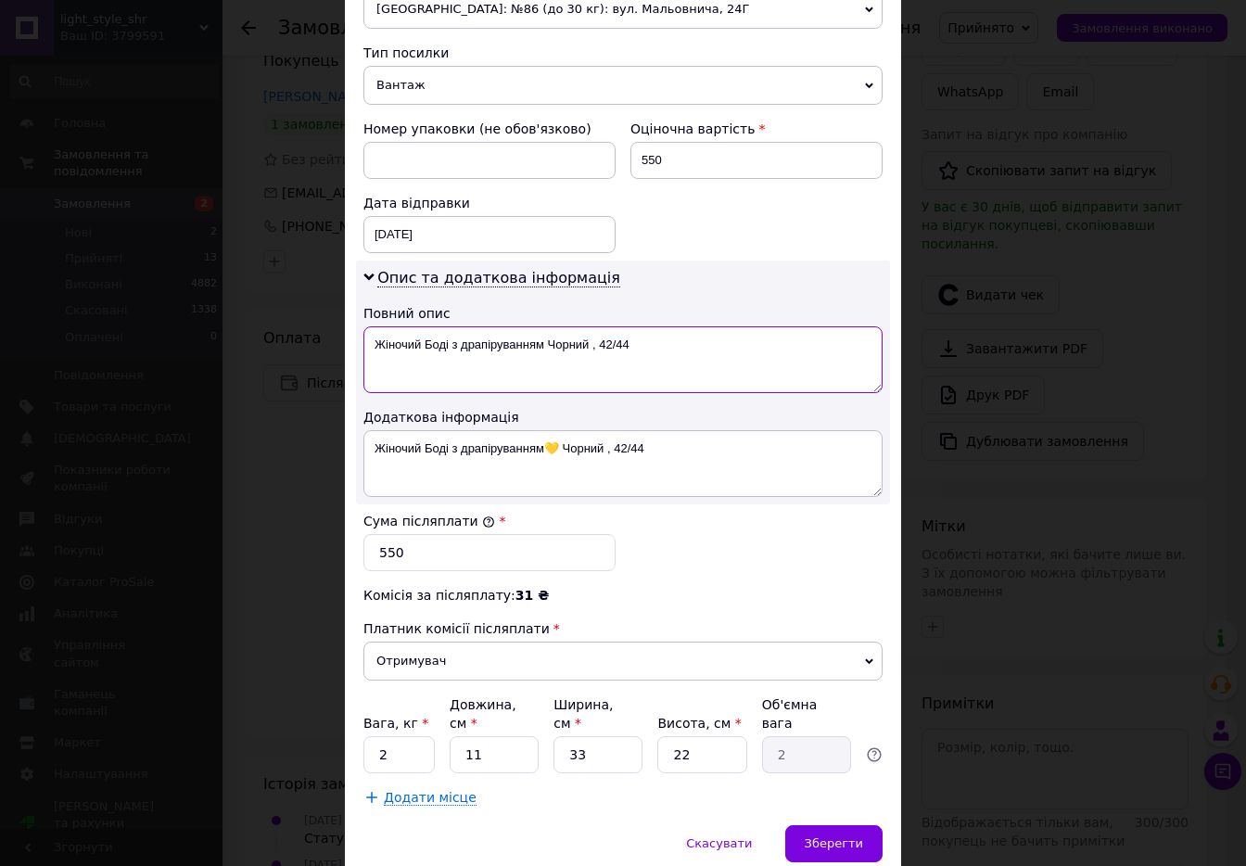
type textarea "Жіночий Боді з драпіруванням Чорний , 42/44"
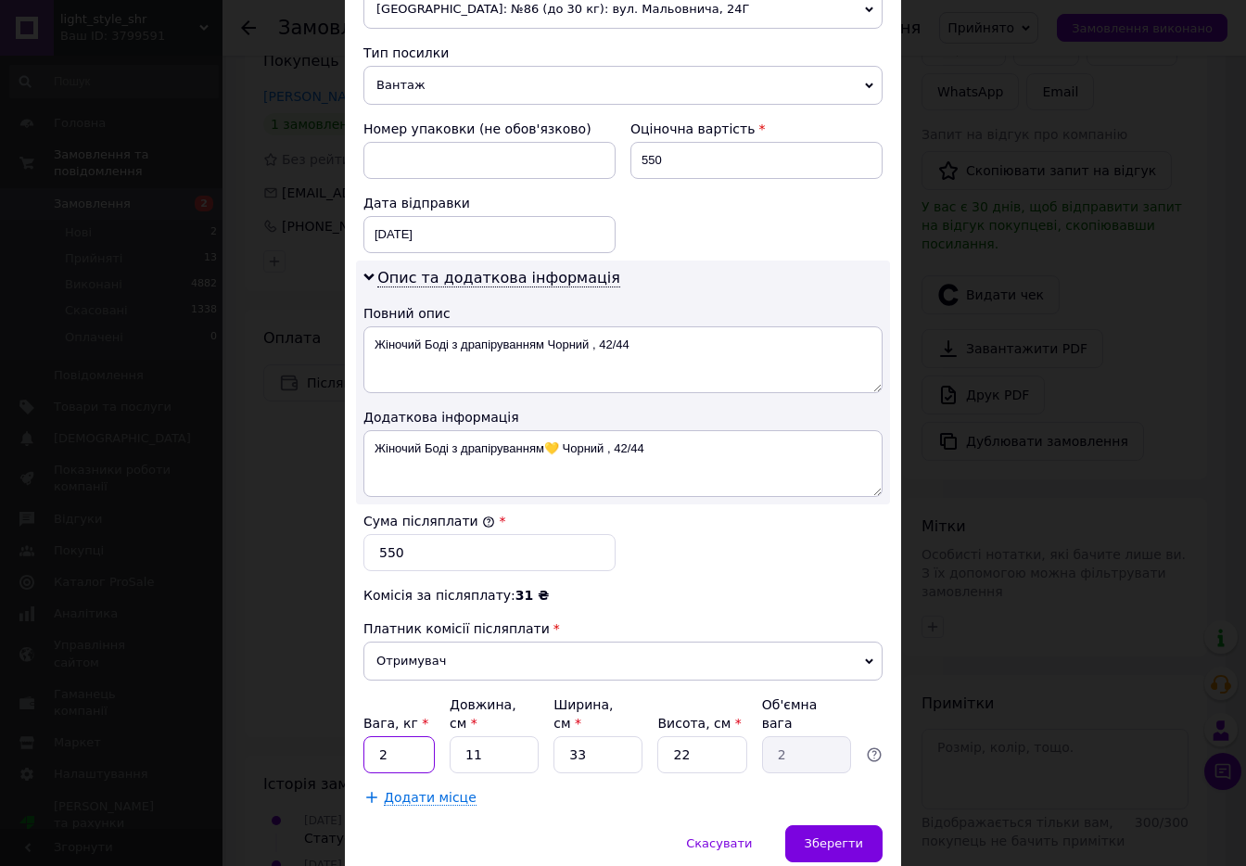
click at [395, 744] on input "2" at bounding box center [398, 754] width 71 height 37
type input "1"
type input "0.18"
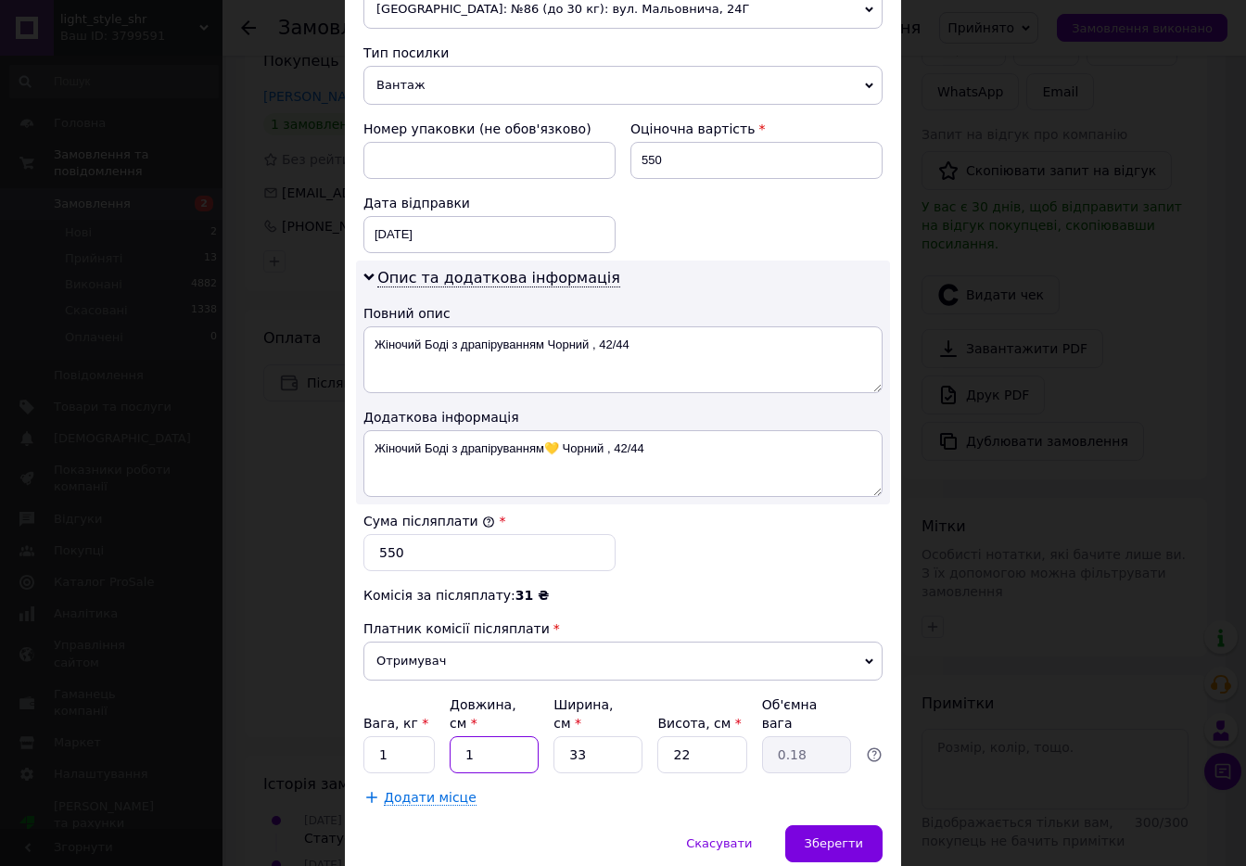
type input "10"
type input "1.82"
type input "10"
type input "0"
type input "0.1"
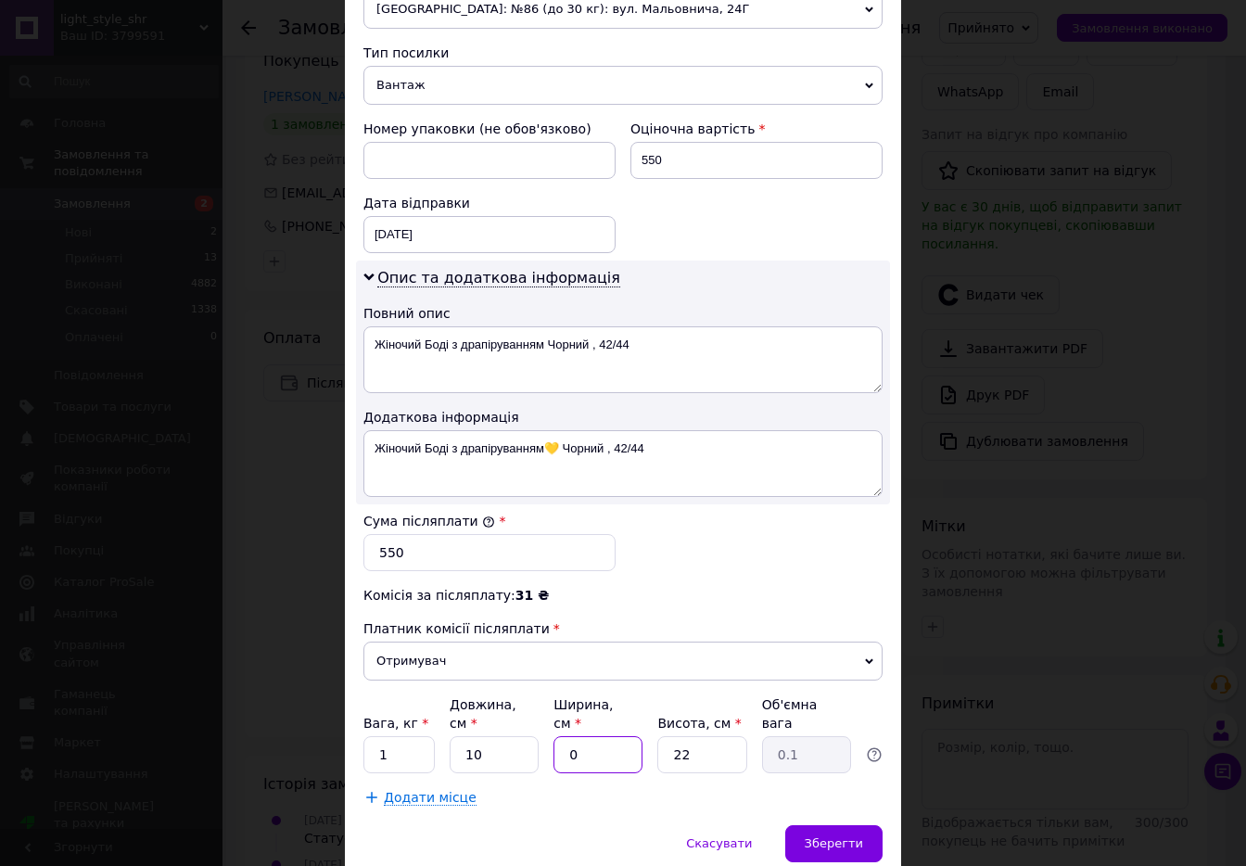
type input "02"
type input "0.11"
type input "020"
type input "1.1"
type input "020"
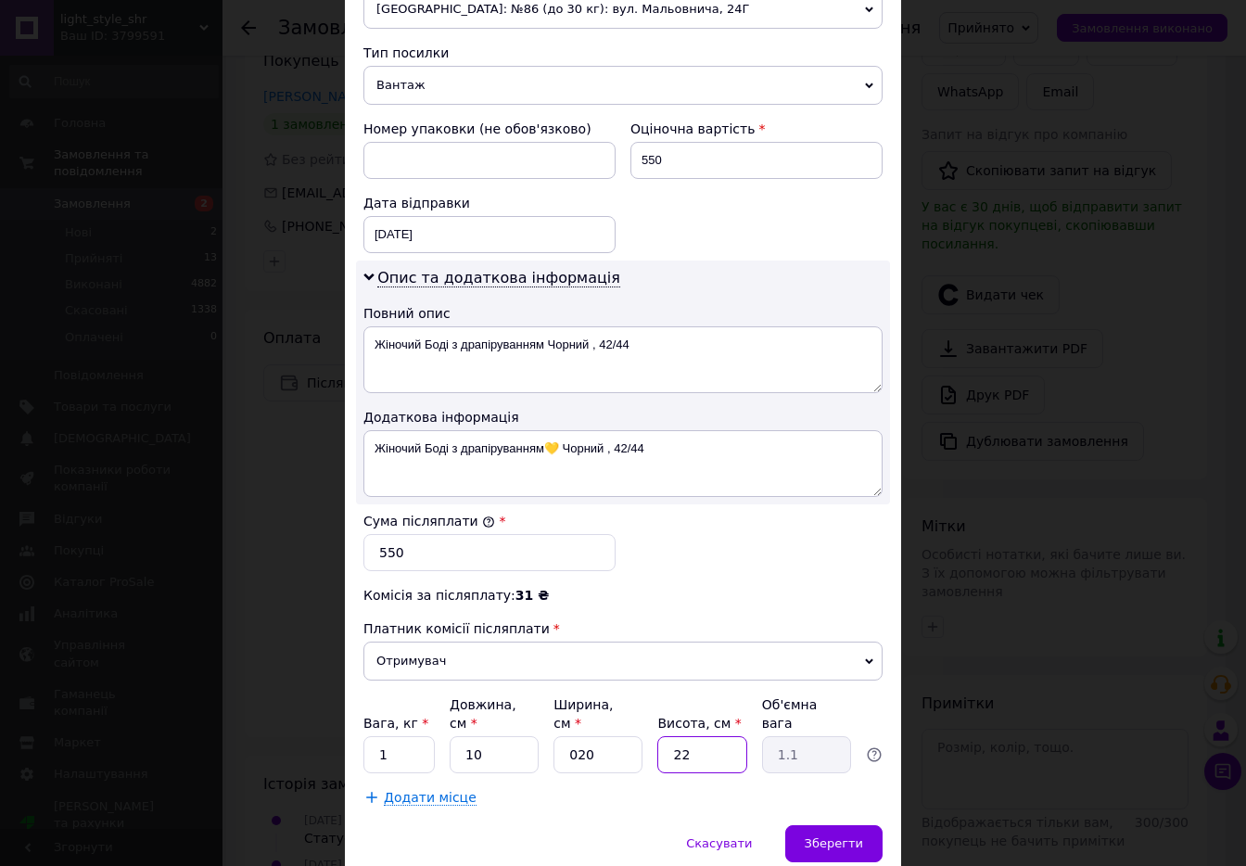
type input "2"
type input "0.1"
type input "20"
type input "1"
type input "20"
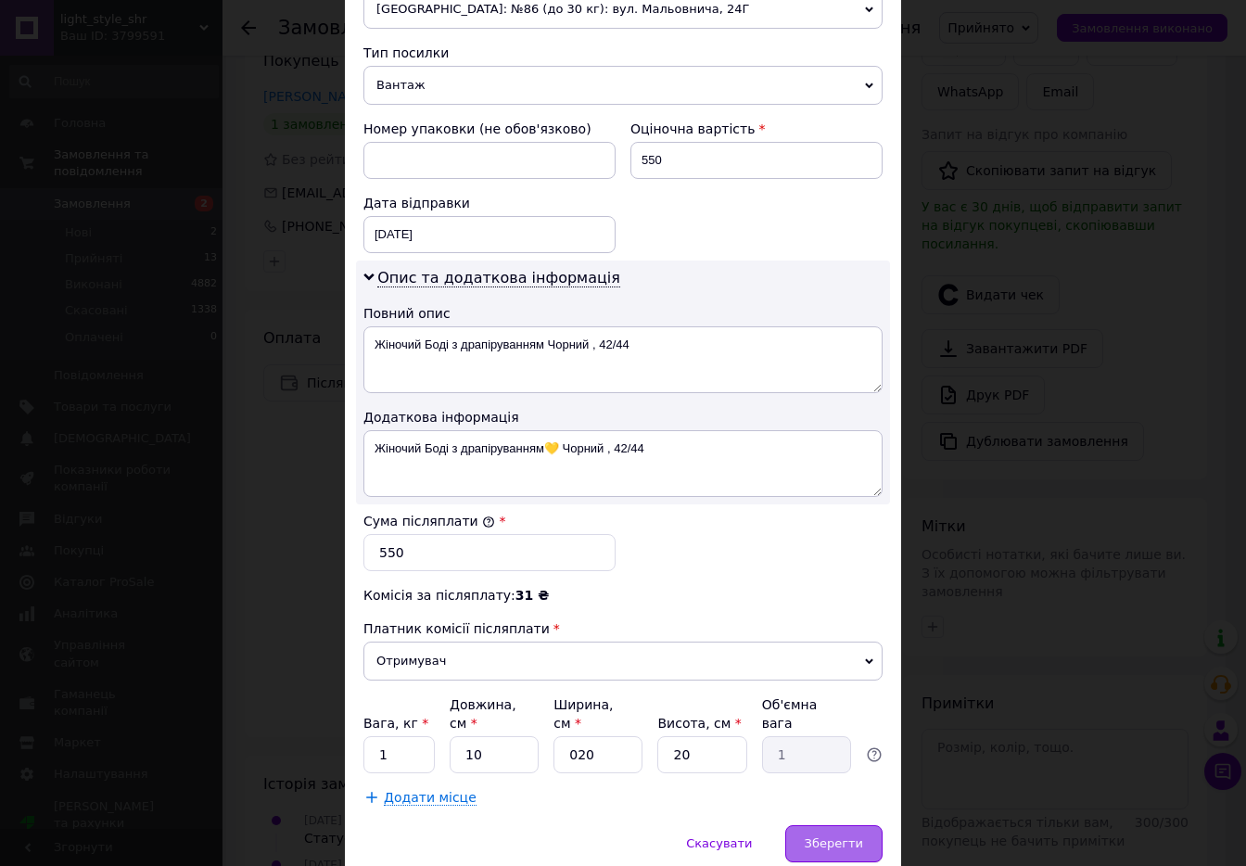
click at [821, 840] on span "Зберегти" at bounding box center [834, 843] width 58 height 14
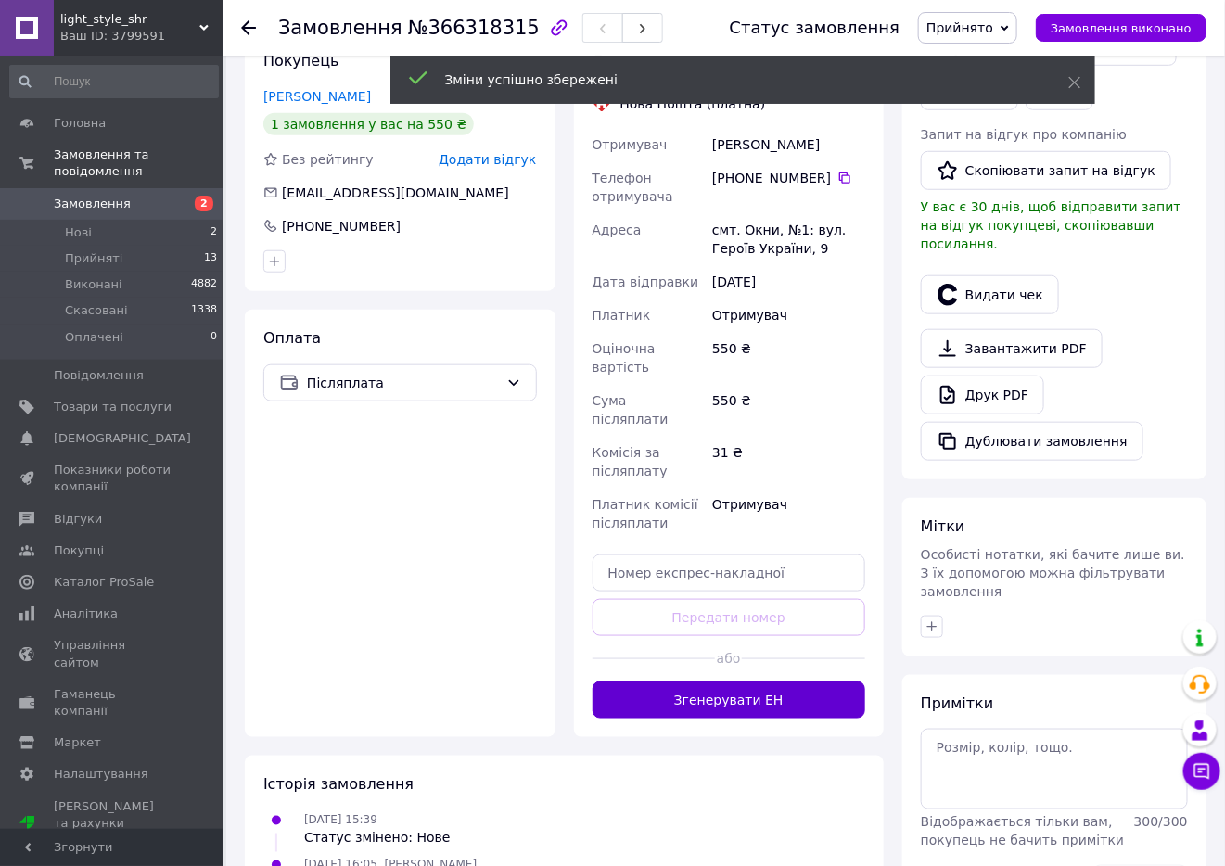
click at [770, 681] on button "Згенерувати ЕН" at bounding box center [728, 699] width 273 height 37
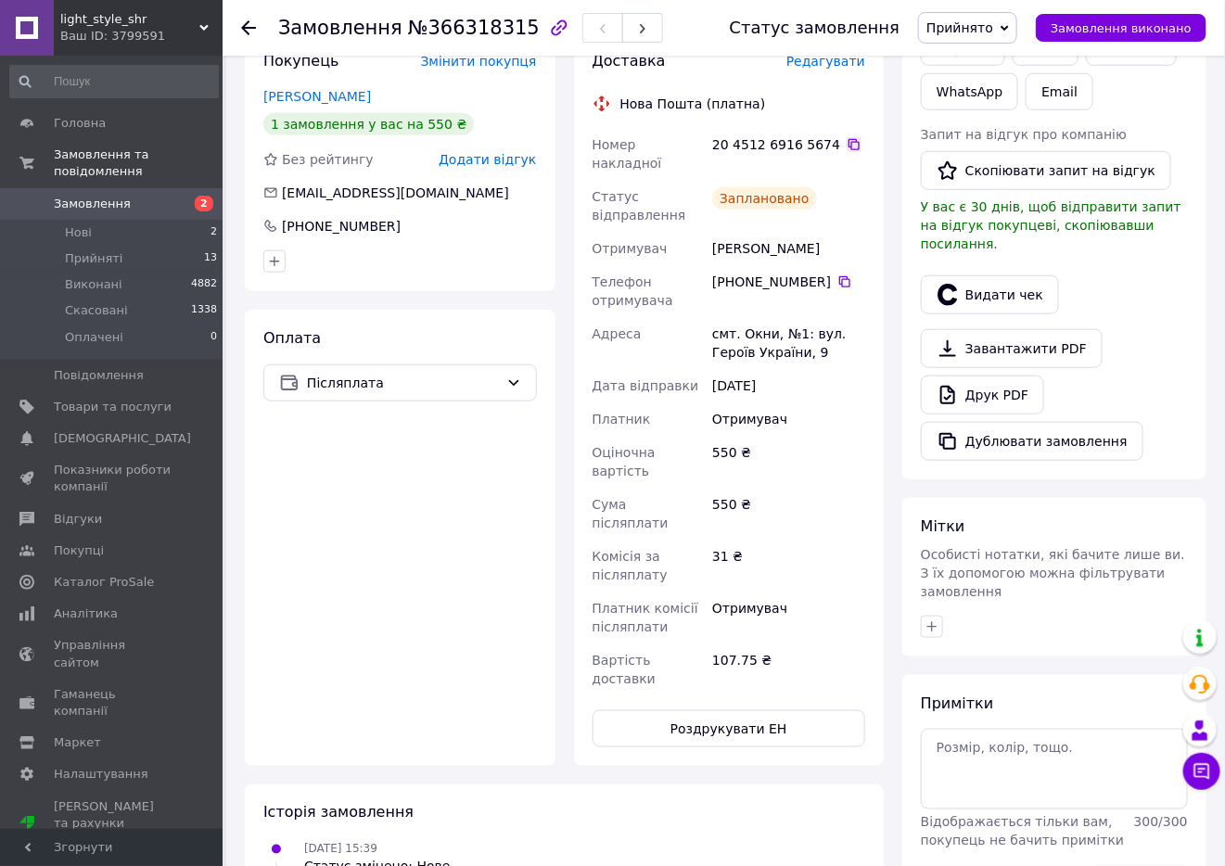
click at [848, 139] on icon at bounding box center [853, 144] width 11 height 11
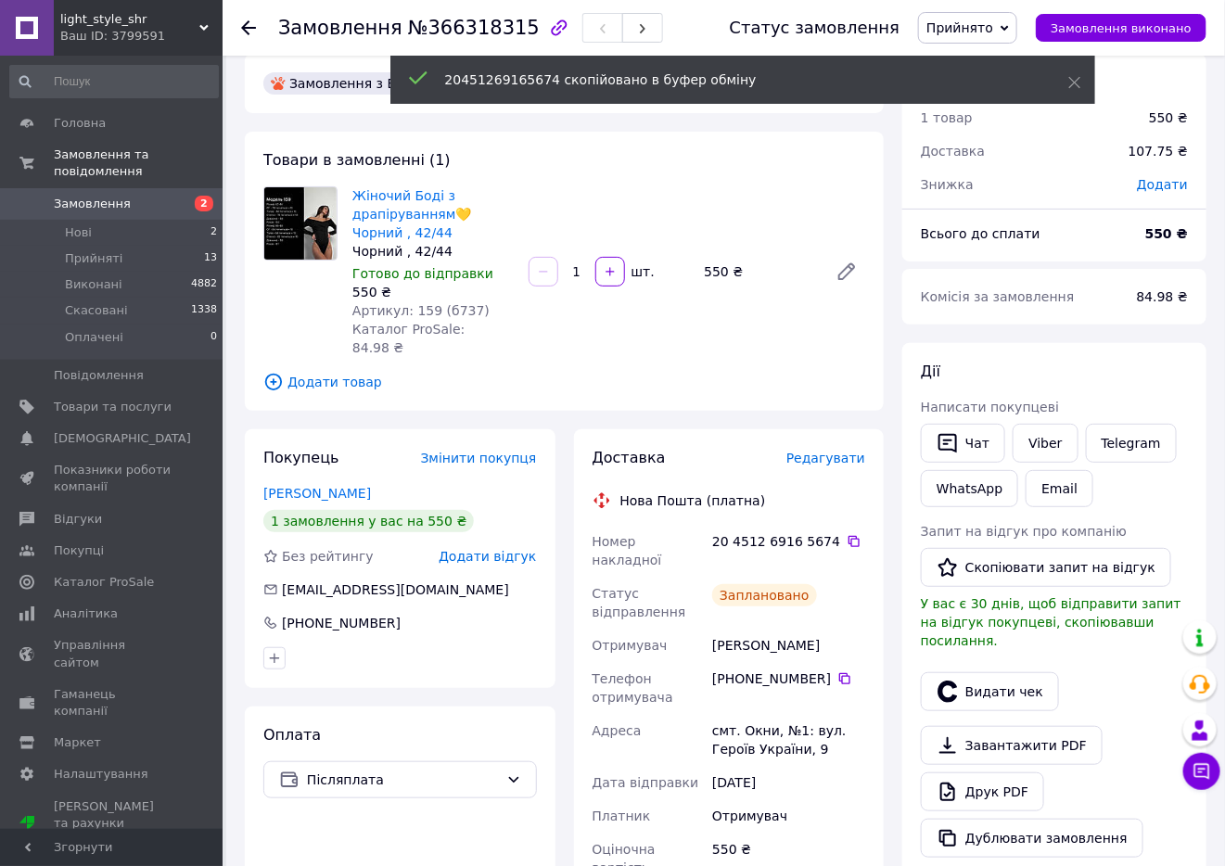
scroll to position [0, 0]
